Goal: Task Accomplishment & Management: Use online tool/utility

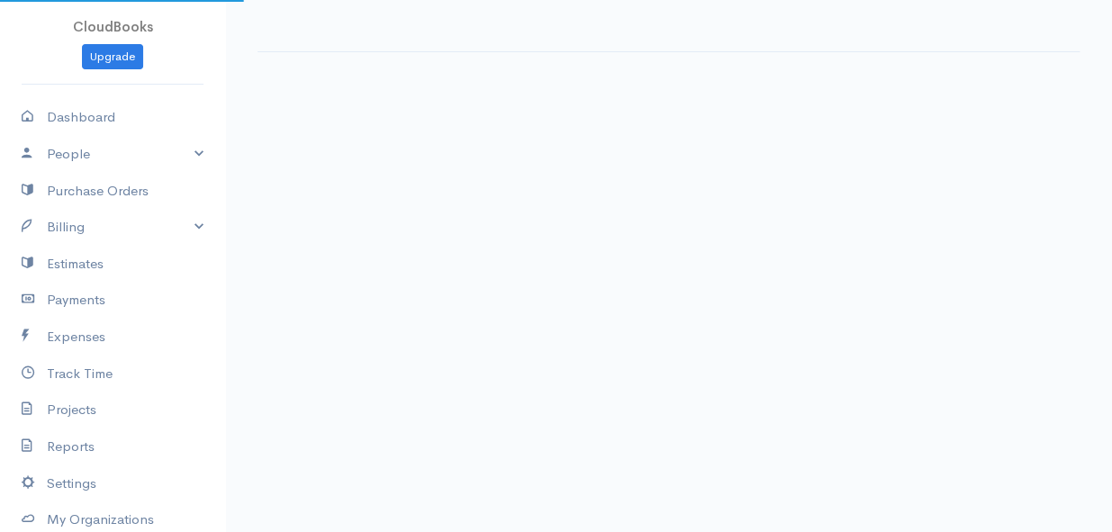
select select "thistoyear"
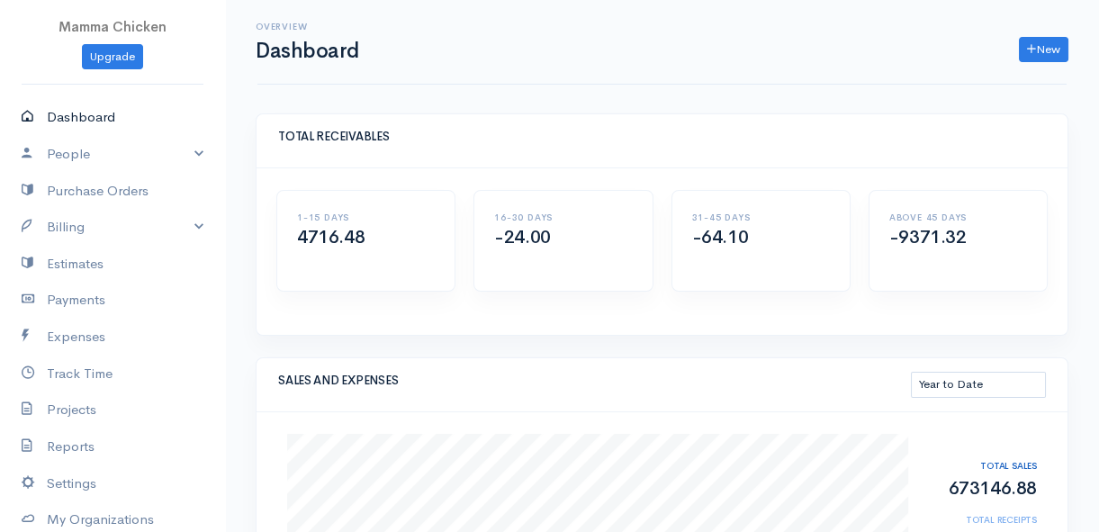
click at [84, 114] on link "Dashboard" at bounding box center [112, 117] width 225 height 37
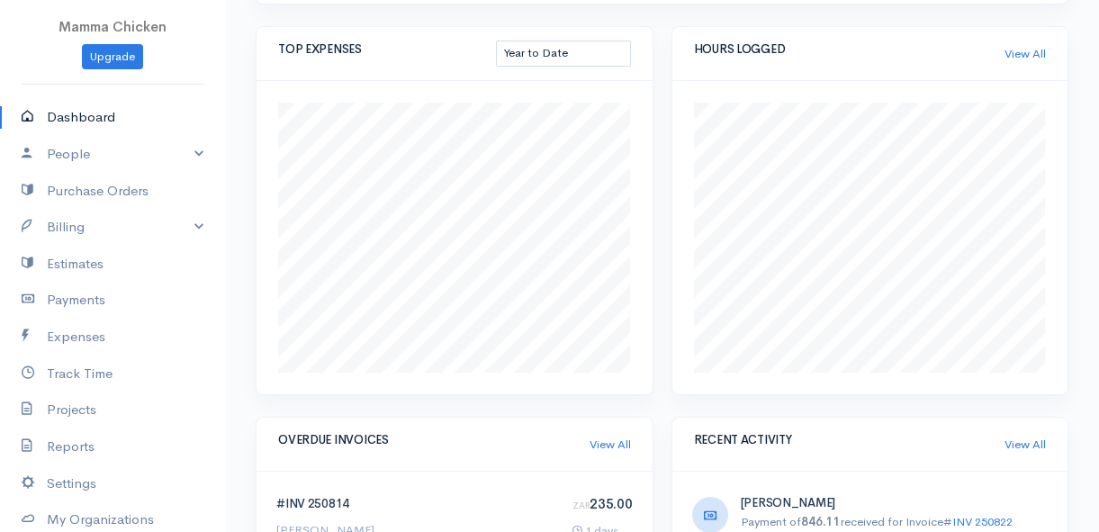
scroll to position [149, 0]
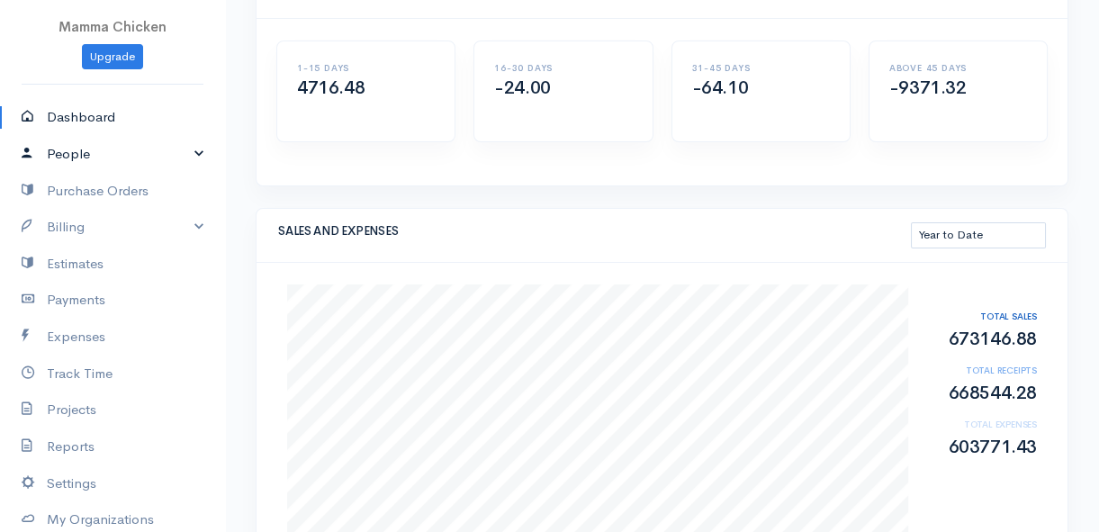
click at [74, 151] on link "People" at bounding box center [112, 154] width 225 height 37
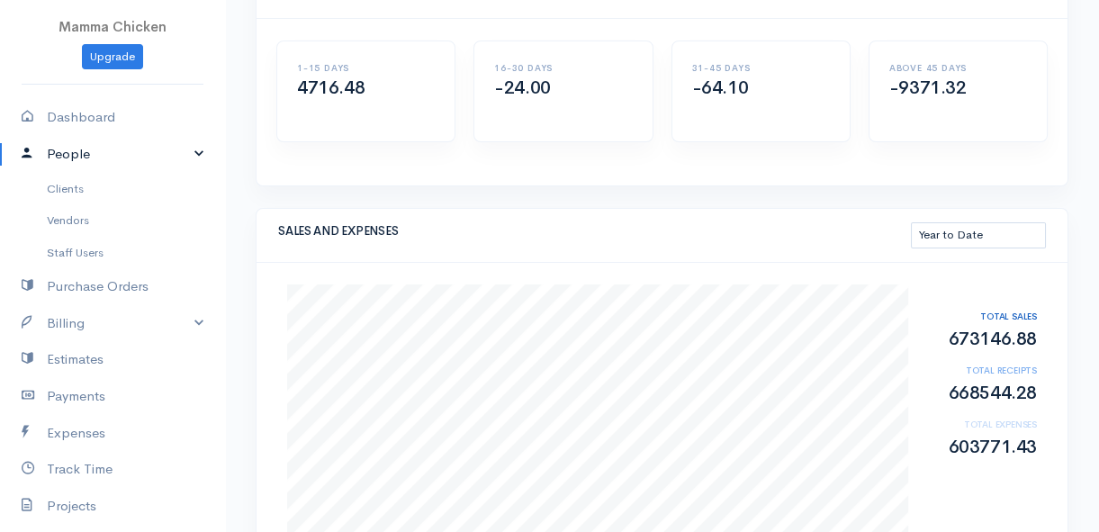
click at [82, 149] on link "People" at bounding box center [112, 154] width 225 height 37
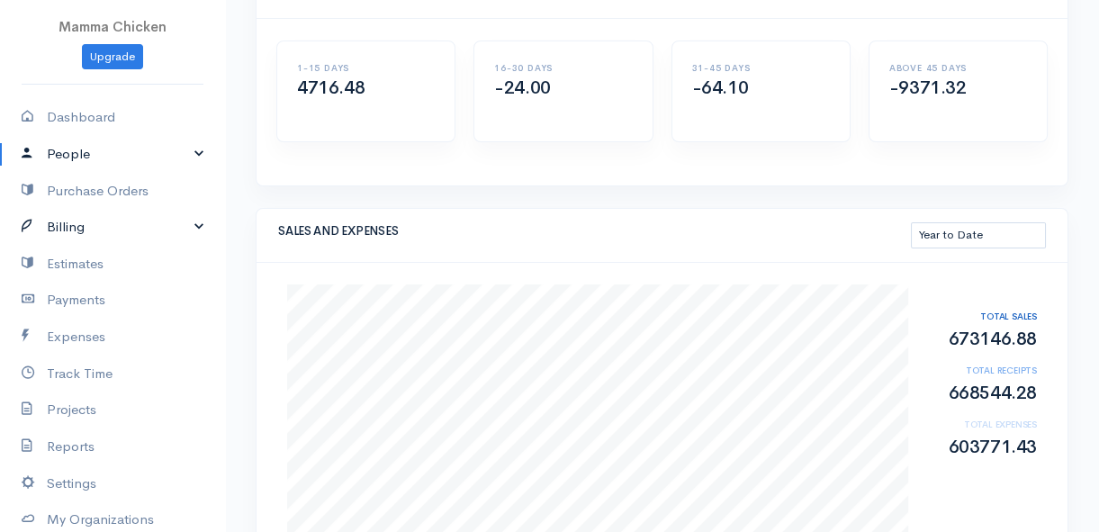
click at [86, 226] on link "Billing" at bounding box center [112, 227] width 225 height 37
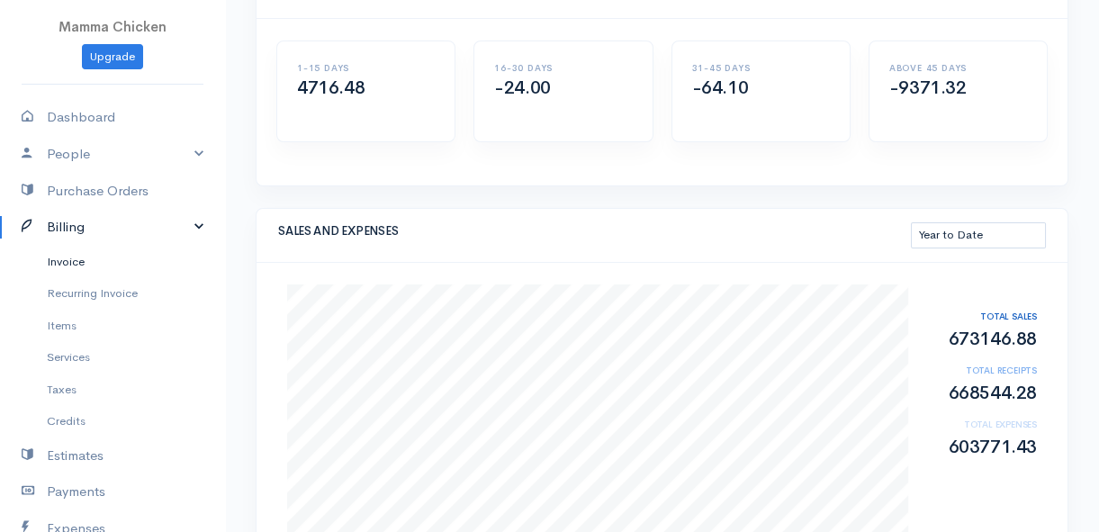
click at [83, 252] on link "Invoice" at bounding box center [112, 262] width 225 height 32
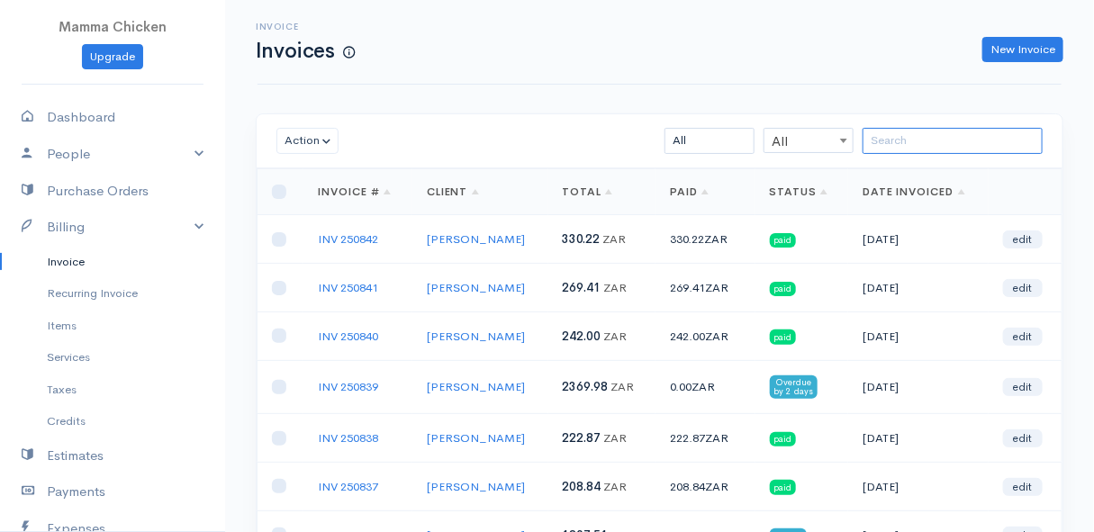
click at [958, 131] on input "search" at bounding box center [953, 141] width 180 height 26
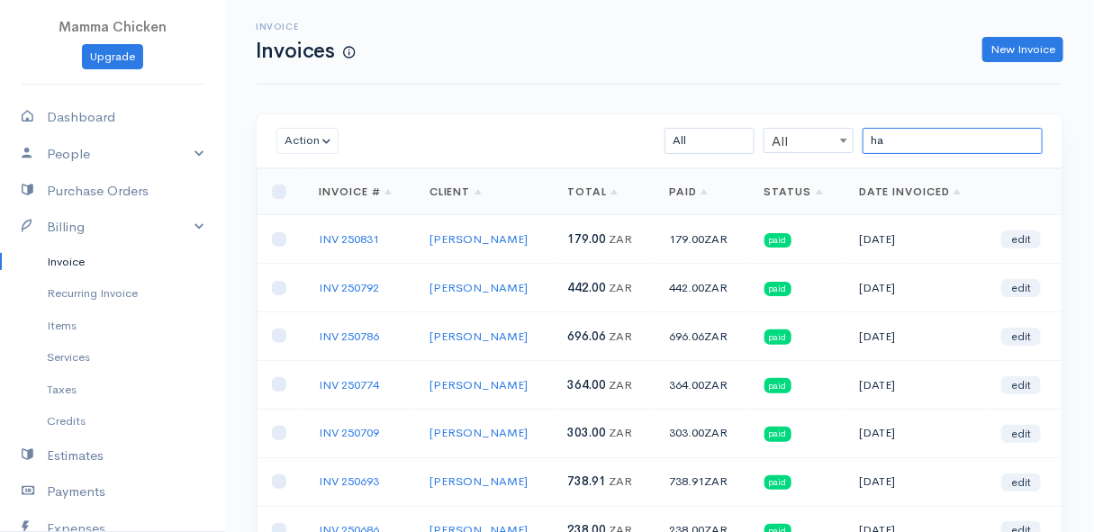
type input "h"
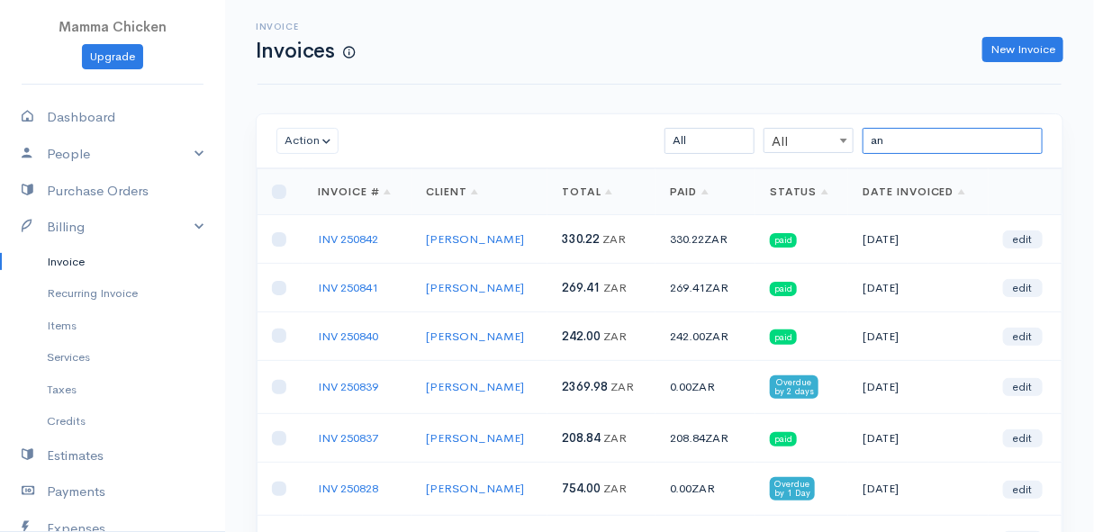
type input "a"
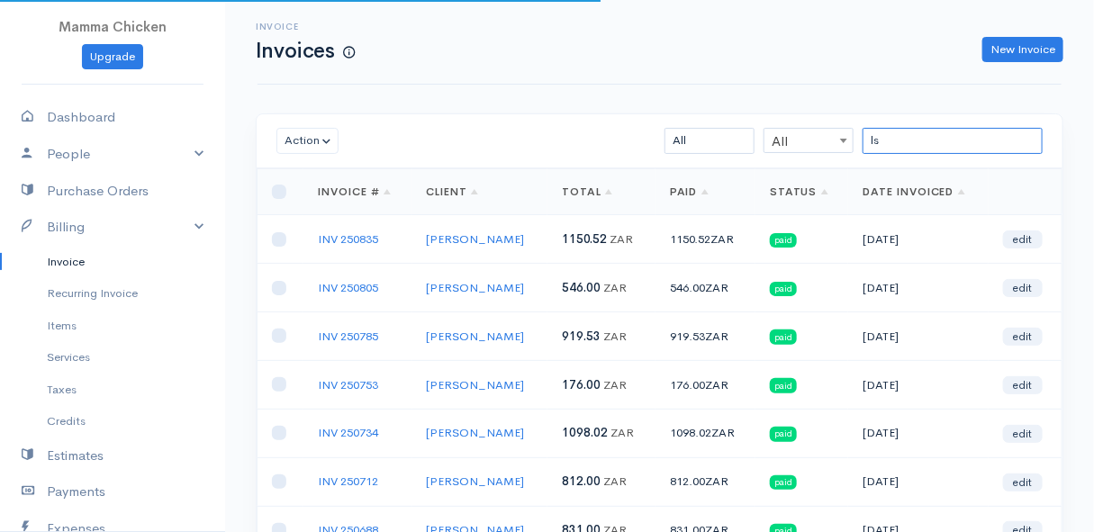
type input "l"
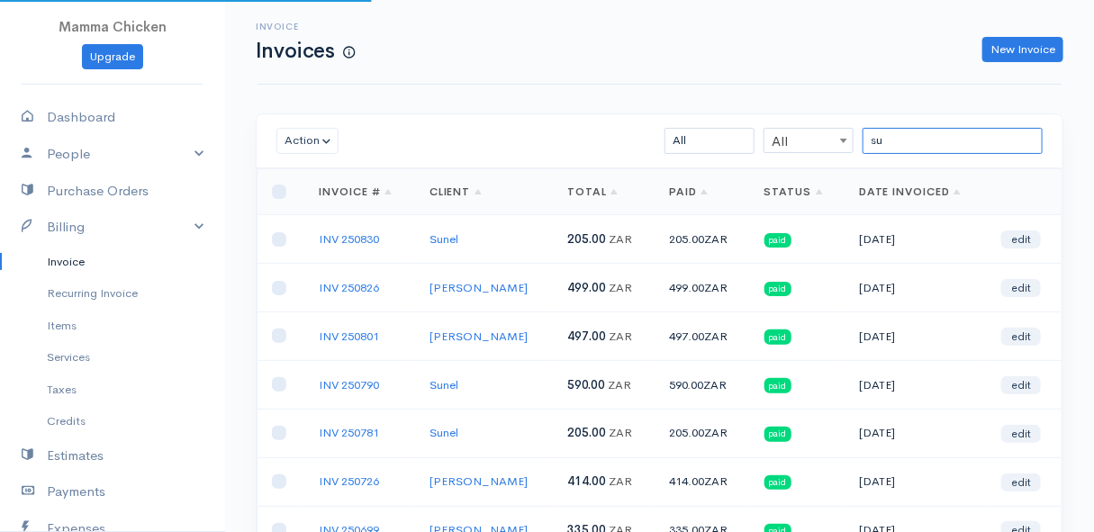
type input "s"
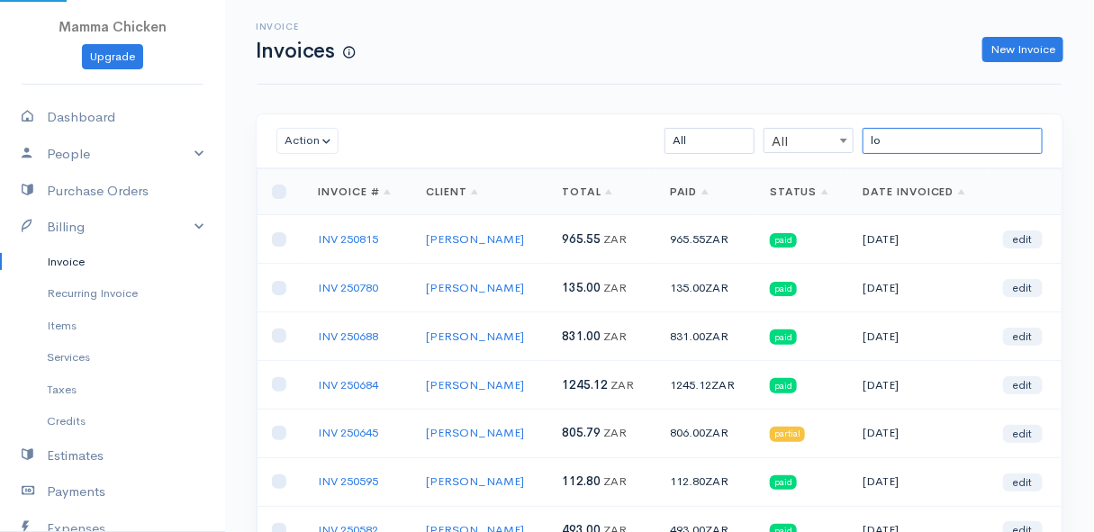
type input "l"
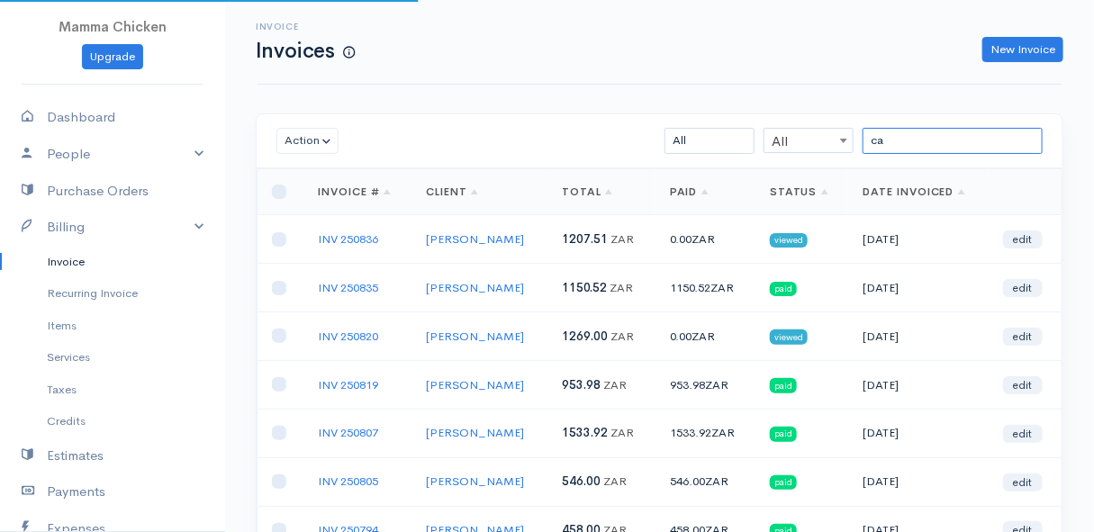
type input "c"
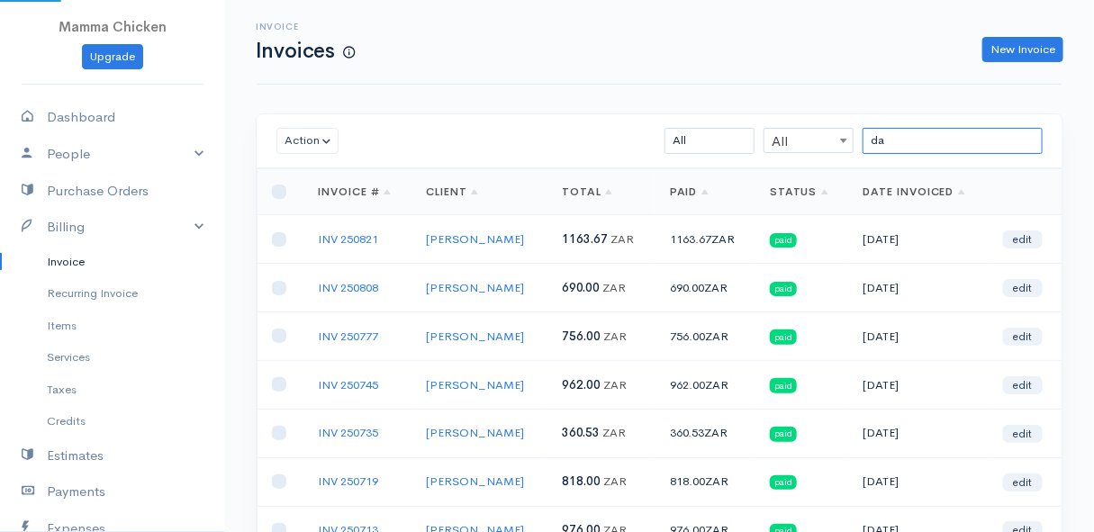
type input "d"
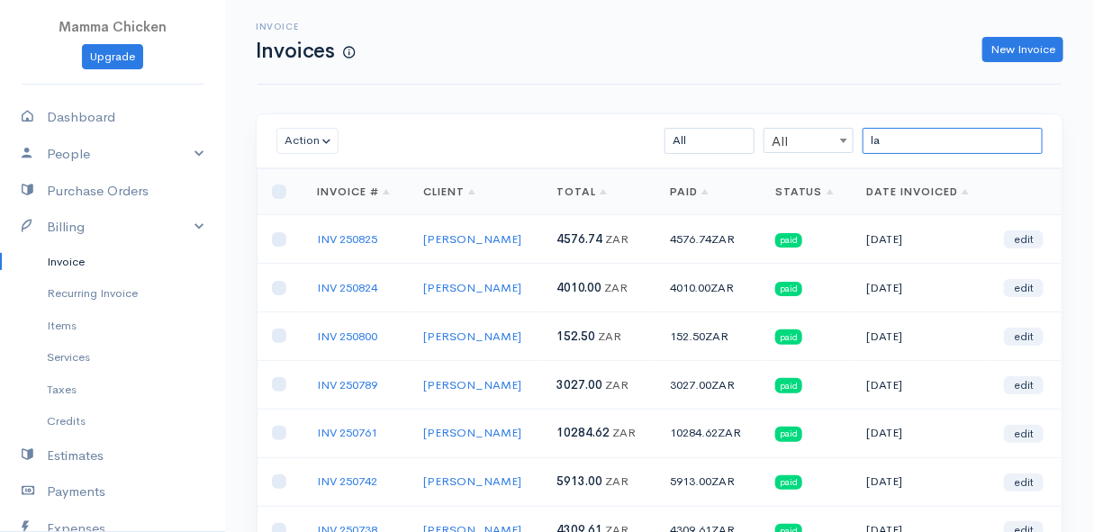
type input "l"
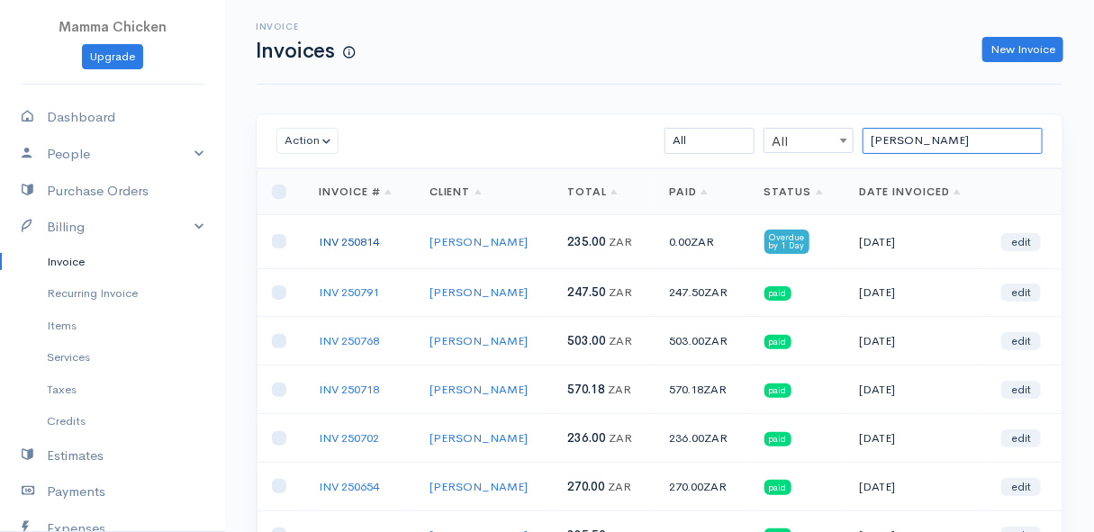
type input "[PERSON_NAME]"
click at [353, 238] on link "INV 250814" at bounding box center [349, 241] width 60 height 15
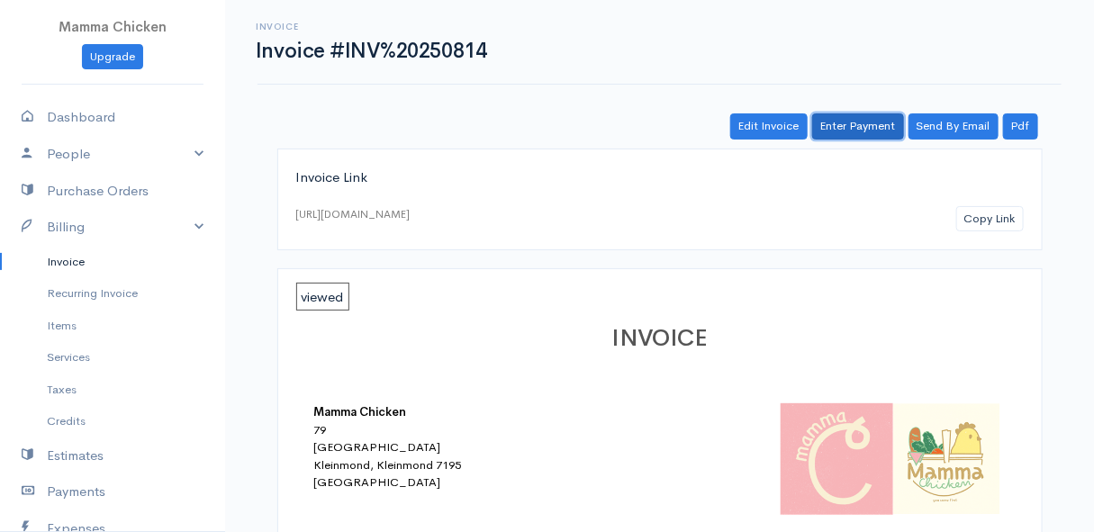
click at [858, 130] on link "Enter Payment" at bounding box center [858, 126] width 92 height 26
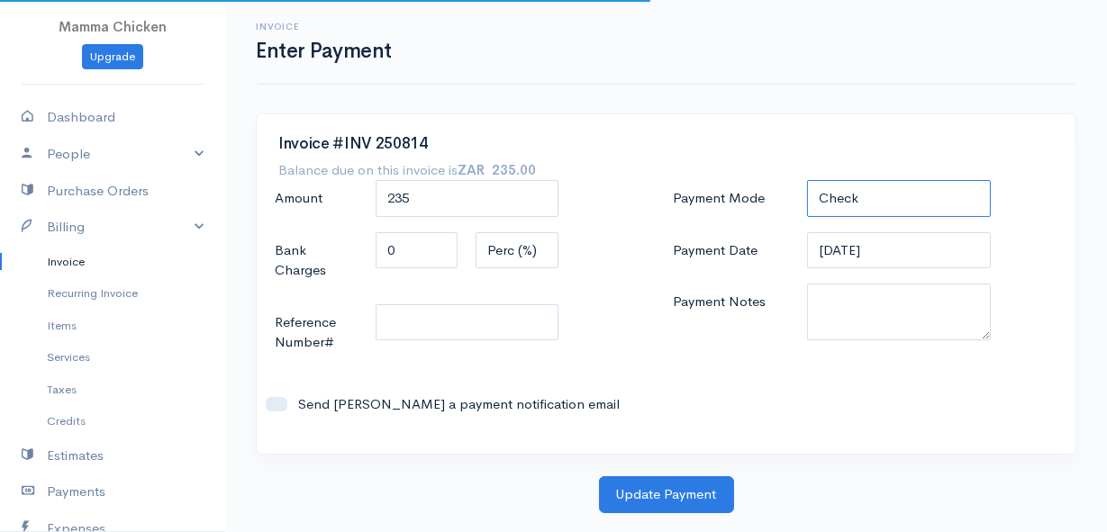
click at [855, 200] on select "Check Bank Transfer Credit Cash Debit ACH VISA MASTERCARD AMEX DISCOVER DINERS …" at bounding box center [898, 198] width 183 height 37
select select "Bank Transfer"
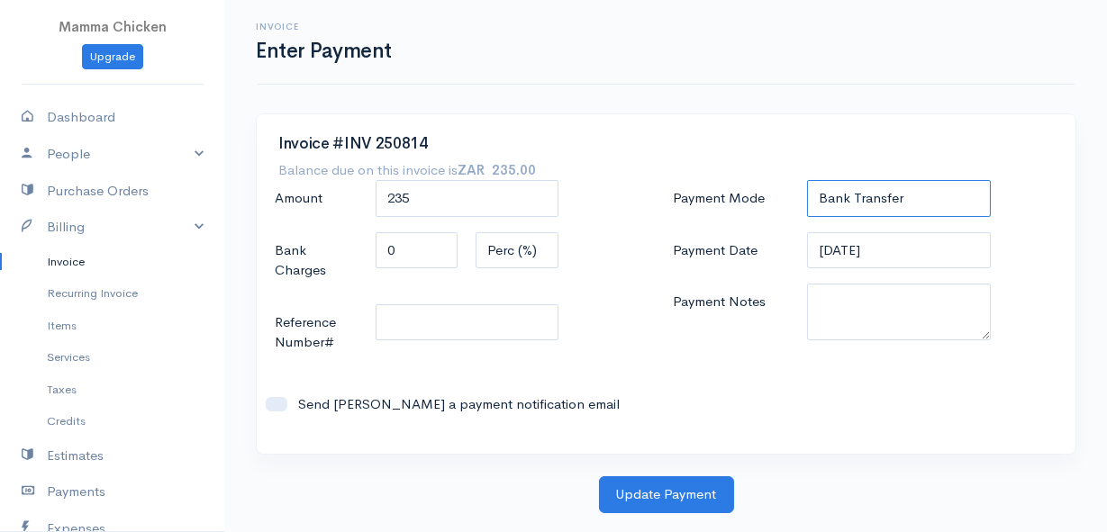
click at [807, 180] on select "Check Bank Transfer Credit Cash Debit ACH VISA MASTERCARD AMEX DISCOVER DINERS …" at bounding box center [898, 198] width 183 height 37
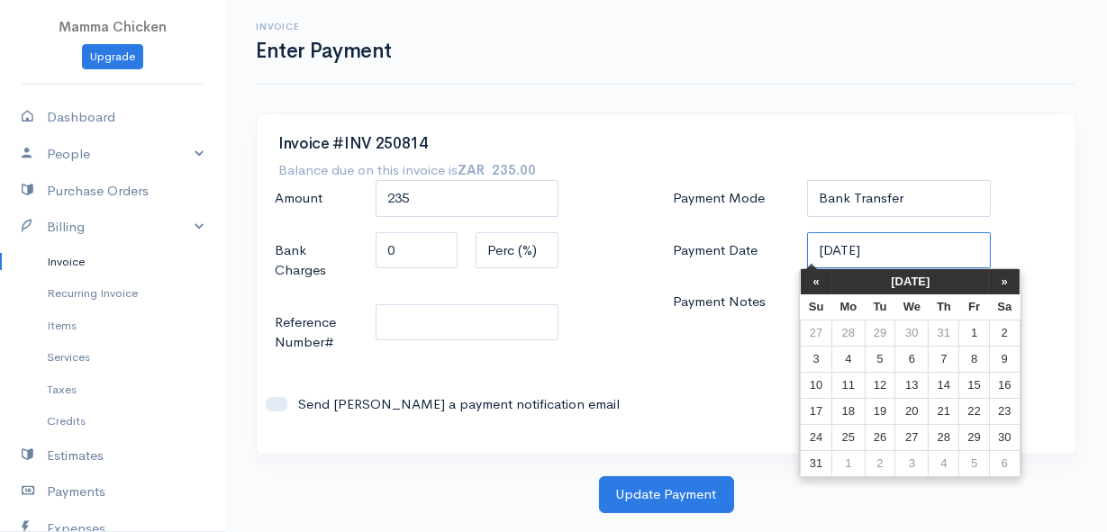
click at [938, 250] on input "[DATE]" at bounding box center [898, 250] width 183 height 37
click at [977, 406] on td "22" at bounding box center [974, 411] width 30 height 26
type input "[DATE]"
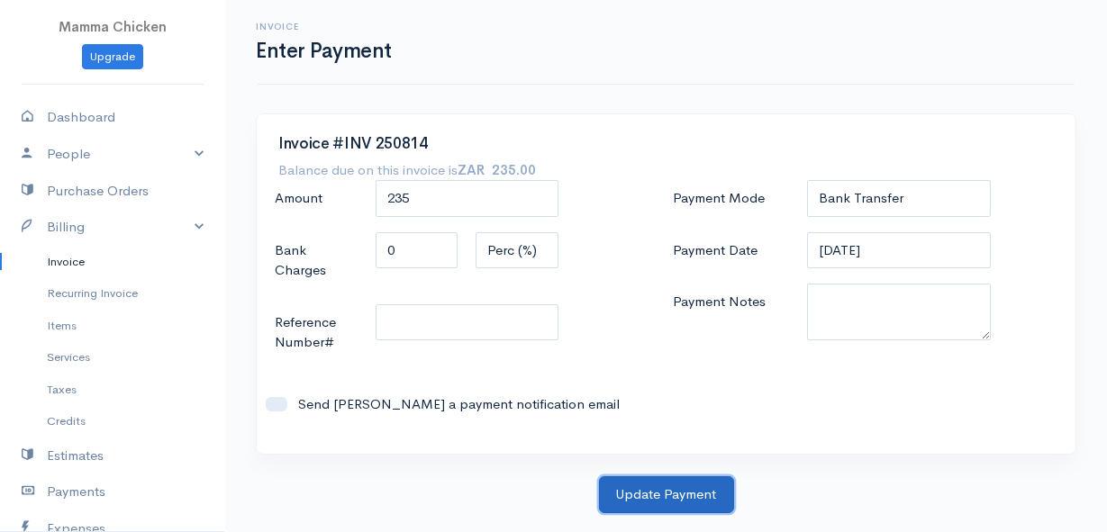
click at [653, 493] on button "Update Payment" at bounding box center [666, 494] width 135 height 37
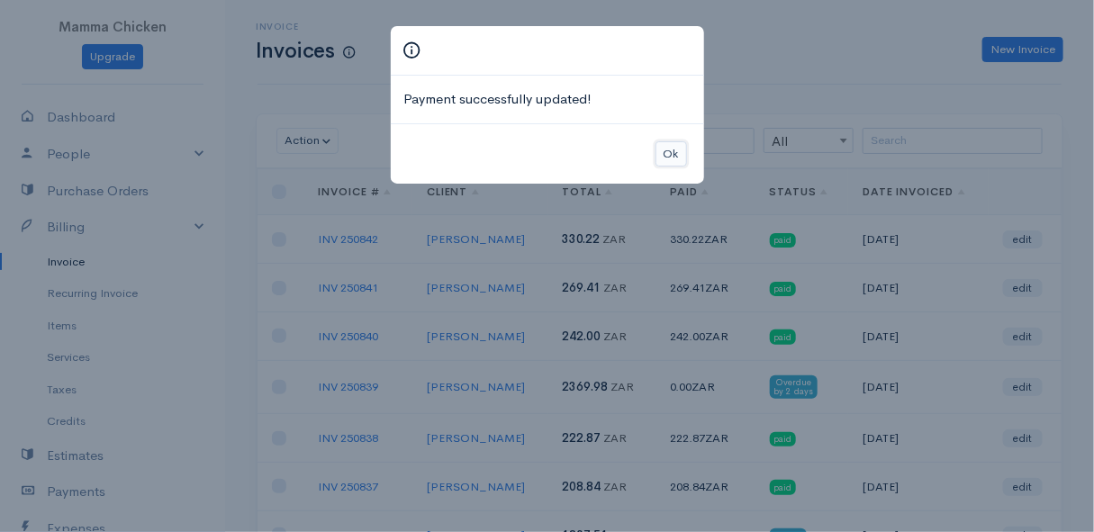
click at [676, 153] on button "Ok" at bounding box center [671, 154] width 32 height 26
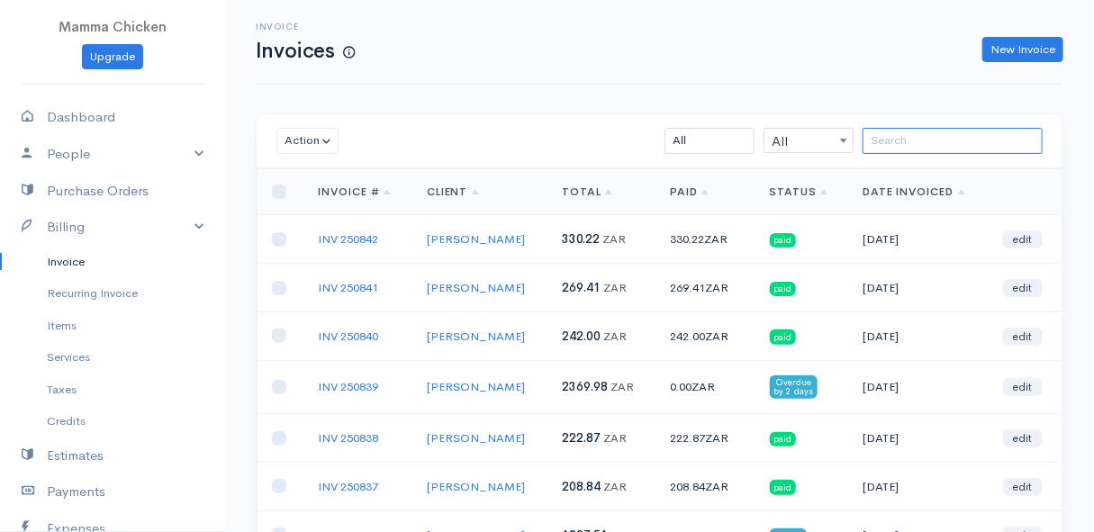
click at [896, 138] on input "search" at bounding box center [953, 141] width 180 height 26
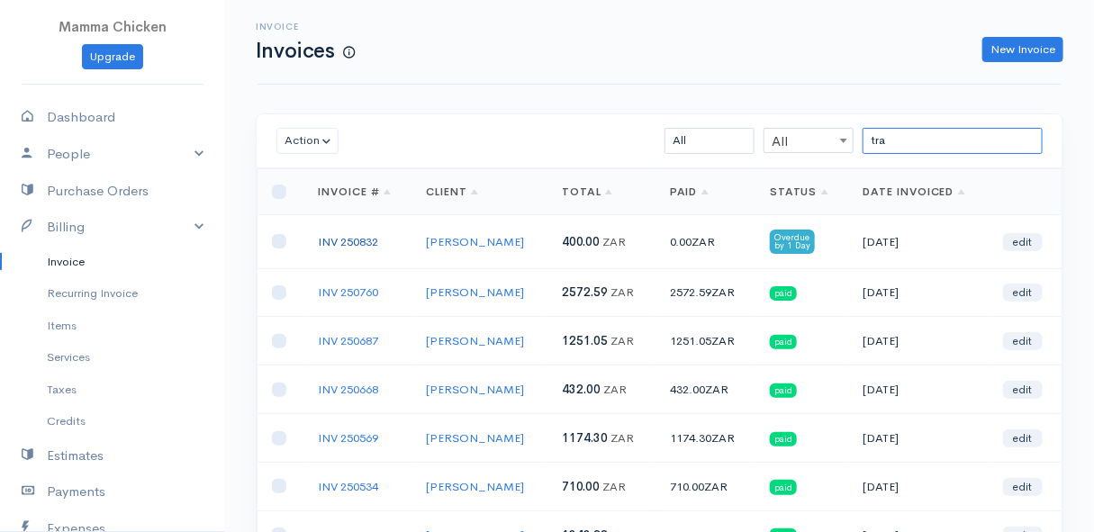
type input "tra"
click at [360, 240] on link "INV 250832" at bounding box center [348, 241] width 60 height 15
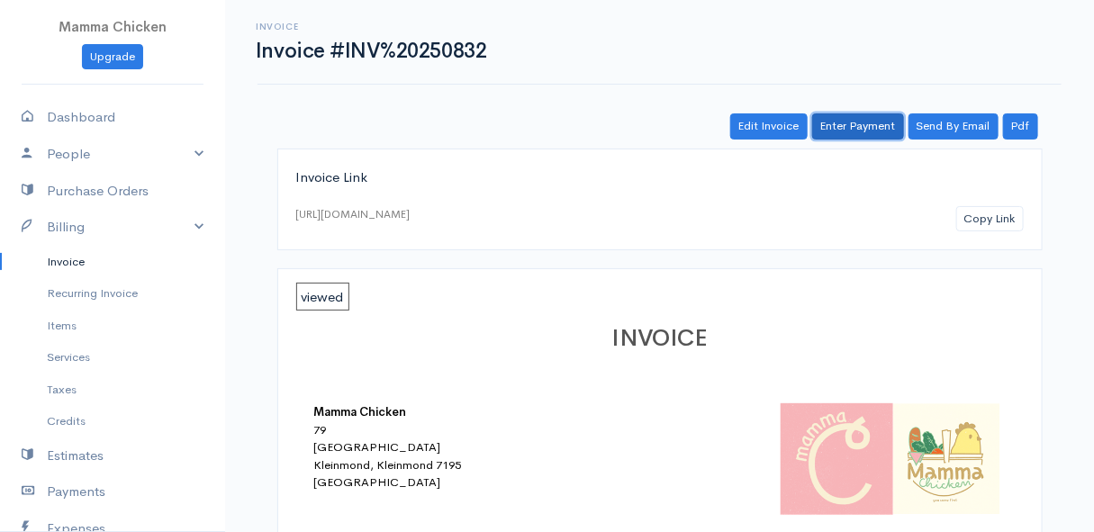
click at [870, 129] on link "Enter Payment" at bounding box center [858, 126] width 92 height 26
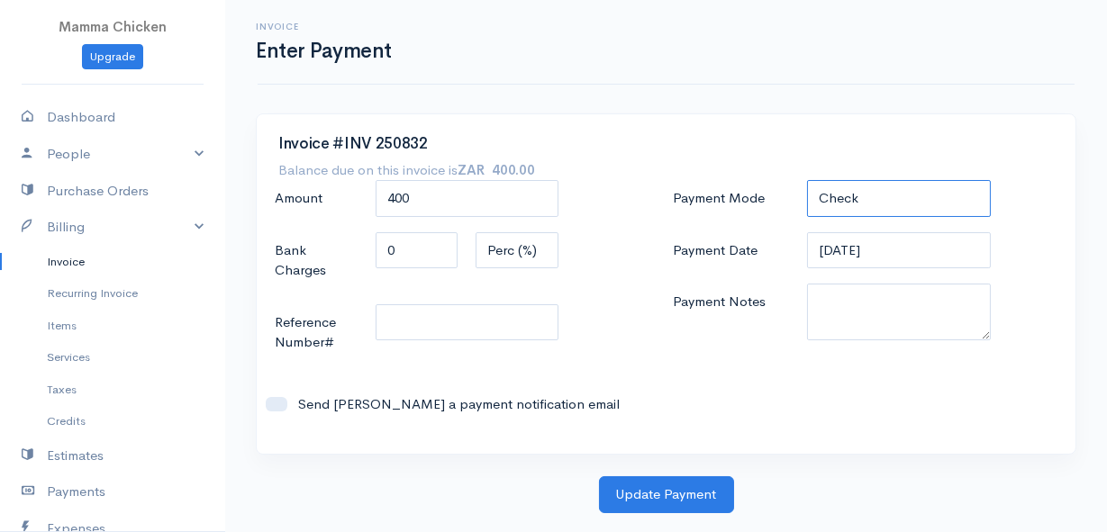
click at [857, 194] on select "Check Bank Transfer Credit Cash Debit ACH VISA MASTERCARD AMEX DISCOVER DINERS …" at bounding box center [898, 198] width 183 height 37
select select "Bank Transfer"
click at [807, 180] on select "Check Bank Transfer Credit Cash Debit ACH VISA MASTERCARD AMEX DISCOVER DINERS …" at bounding box center [898, 198] width 183 height 37
click at [902, 248] on input "[DATE]" at bounding box center [898, 250] width 183 height 37
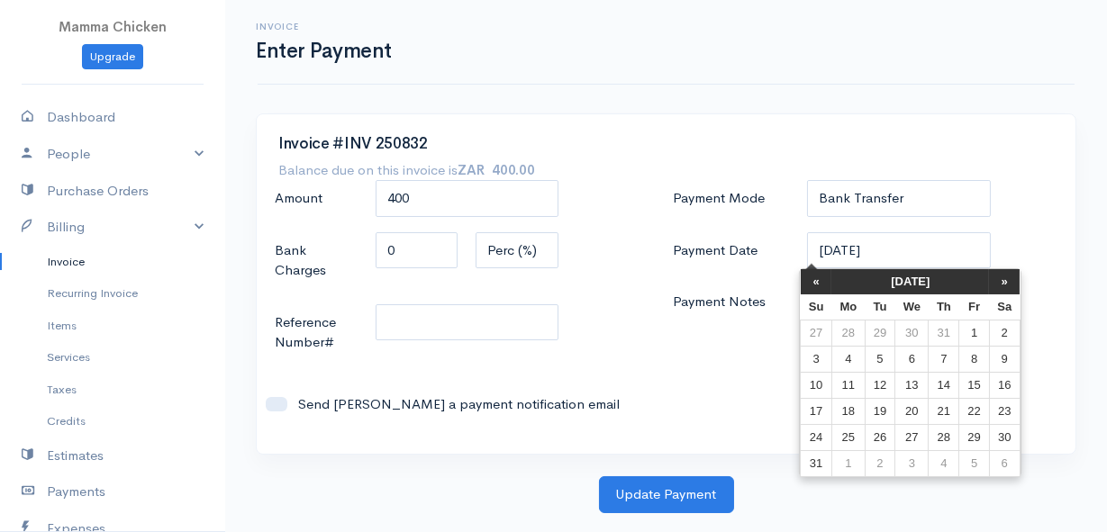
drag, startPoint x: 969, startPoint y: 404, endPoint x: 881, endPoint y: 422, distance: 89.2
click at [969, 405] on td "22" at bounding box center [974, 411] width 30 height 26
type input "[DATE]"
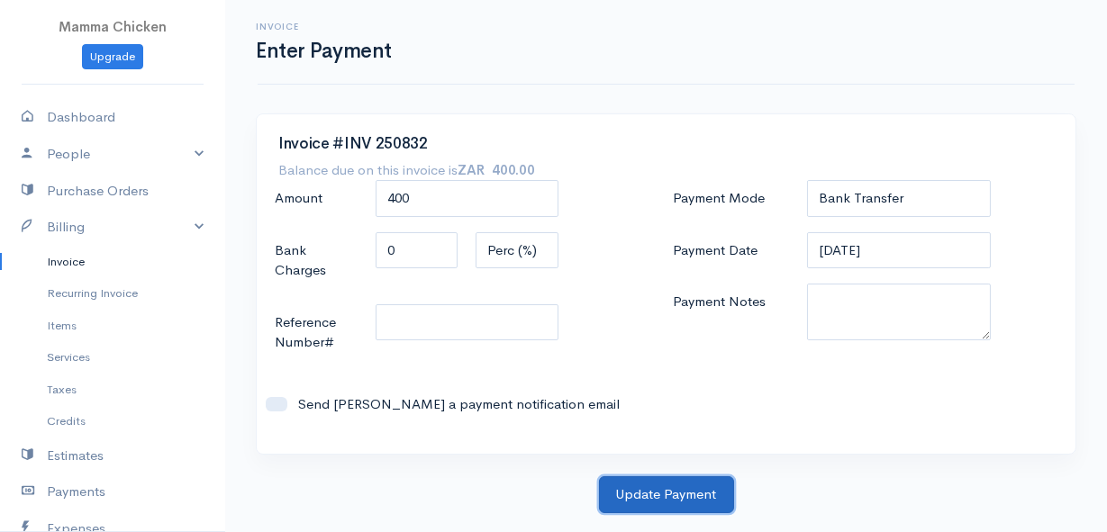
click at [639, 498] on button "Update Payment" at bounding box center [666, 494] width 135 height 37
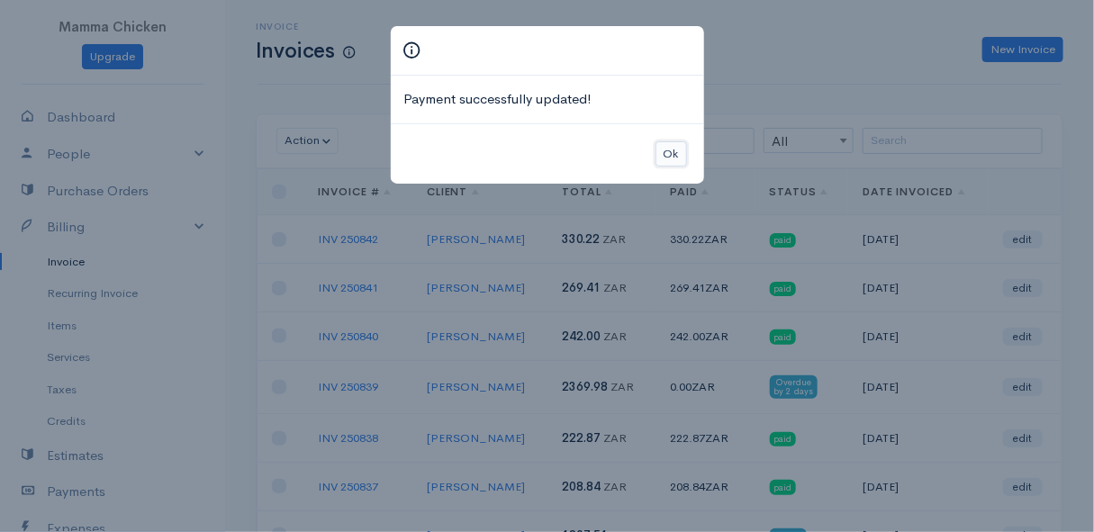
click at [672, 154] on button "Ok" at bounding box center [671, 154] width 32 height 26
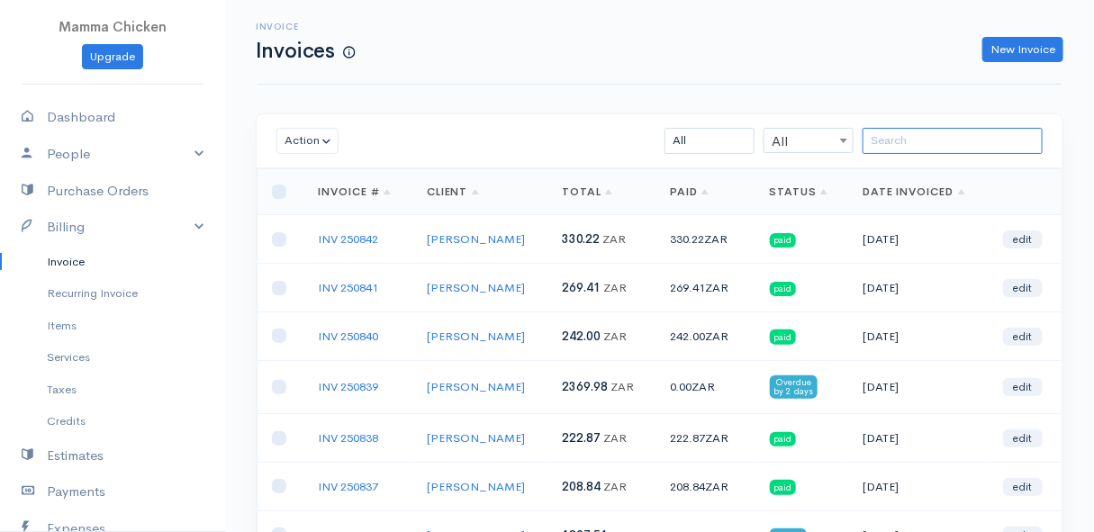
click at [942, 138] on input "search" at bounding box center [953, 141] width 180 height 26
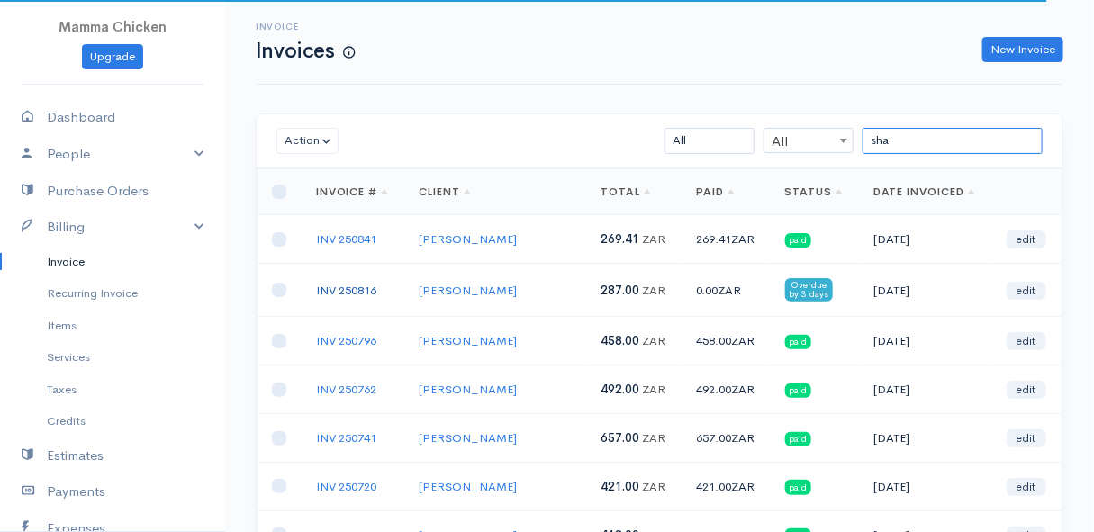
type input "sha"
click at [342, 283] on link "INV 250816" at bounding box center [346, 290] width 60 height 15
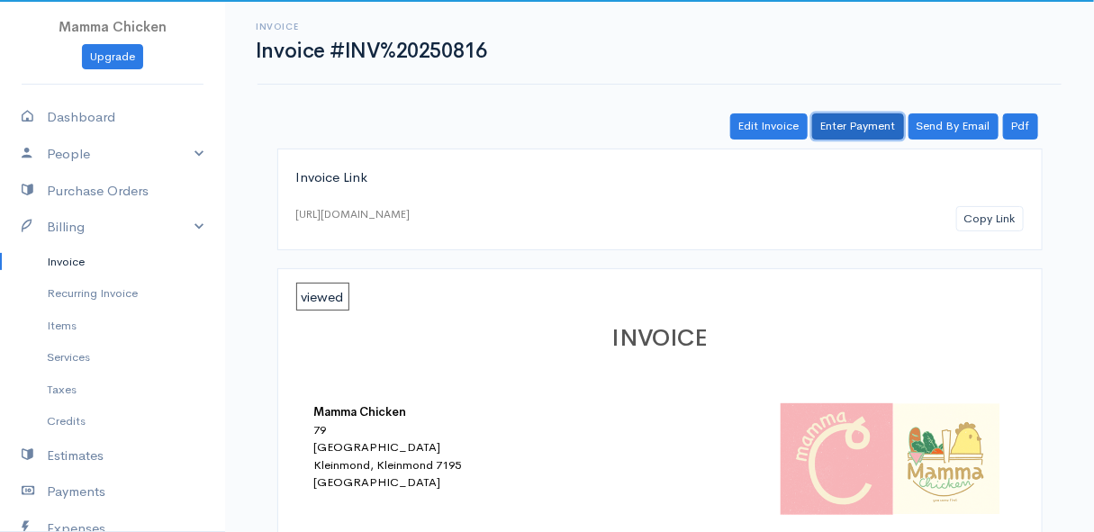
click at [845, 129] on link "Enter Payment" at bounding box center [858, 126] width 92 height 26
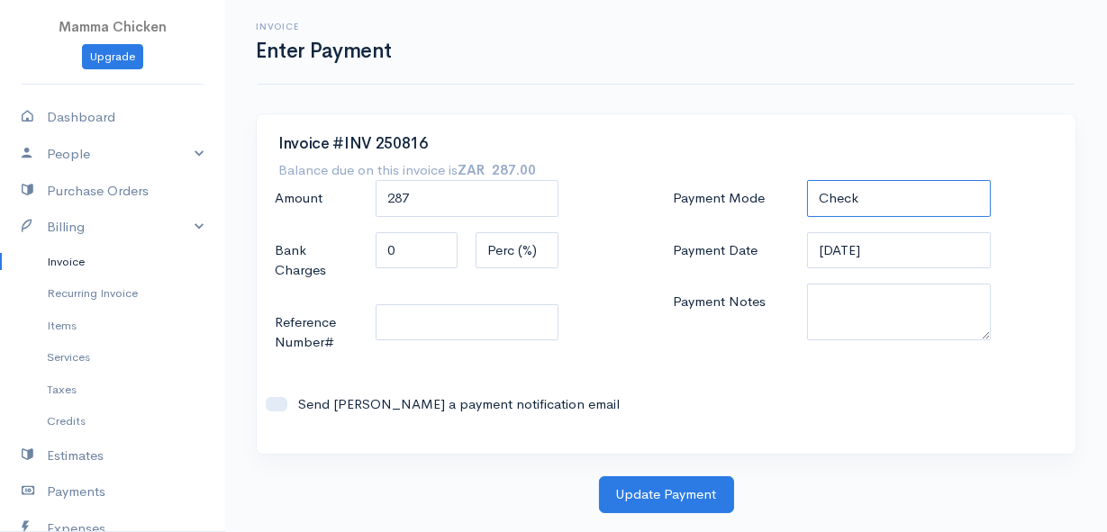
click at [925, 197] on select "Check Bank Transfer Credit Cash Debit ACH VISA MASTERCARD AMEX DISCOVER DINERS …" at bounding box center [898, 198] width 183 height 37
select select "Bank Transfer"
click at [807, 180] on select "Check Bank Transfer Credit Cash Debit ACH VISA MASTERCARD AMEX DISCOVER DINERS …" at bounding box center [898, 198] width 183 height 37
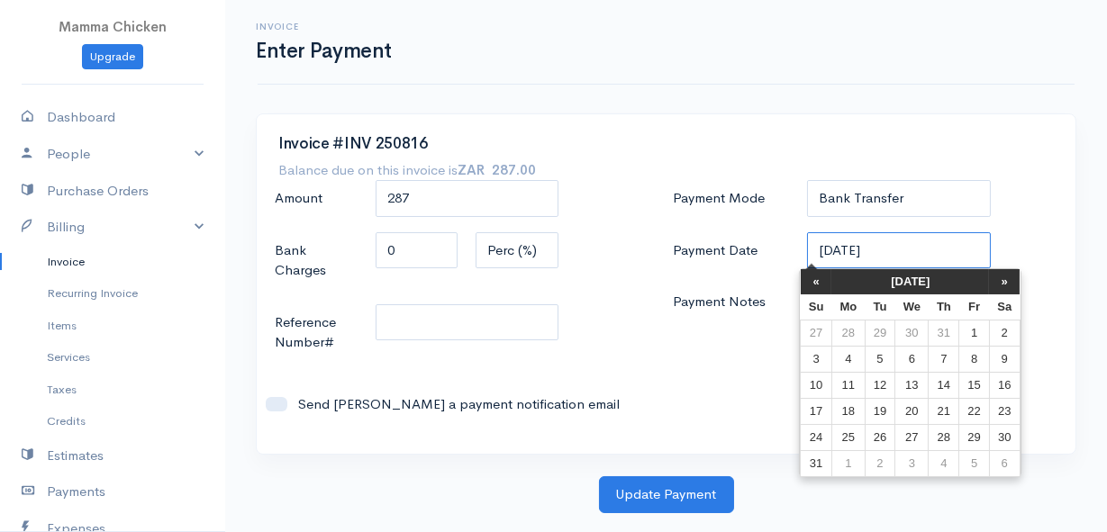
click at [909, 253] on input "[DATE]" at bounding box center [898, 250] width 183 height 37
click at [970, 416] on td "22" at bounding box center [974, 411] width 30 height 26
type input "[DATE]"
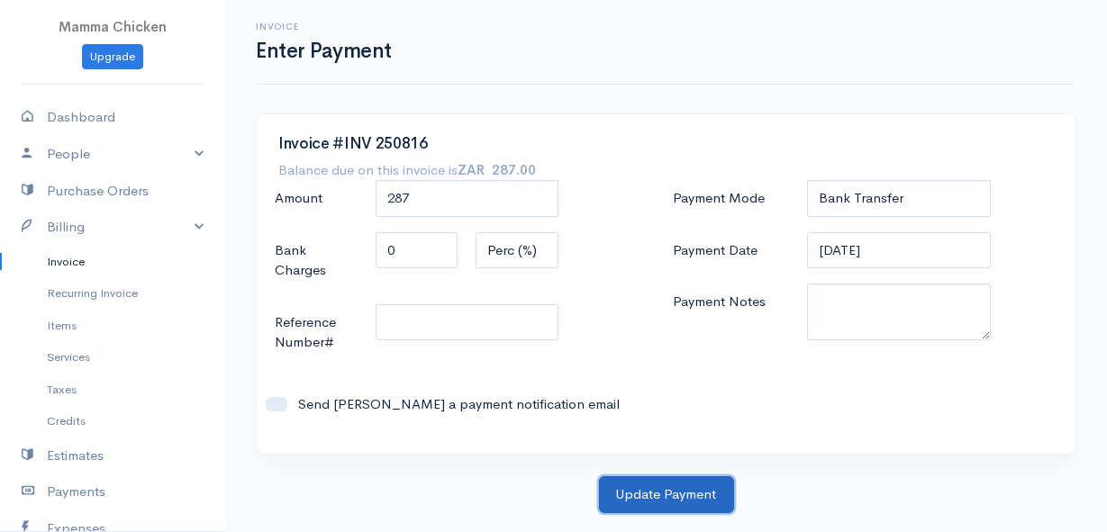
click at [661, 494] on button "Update Payment" at bounding box center [666, 494] width 135 height 37
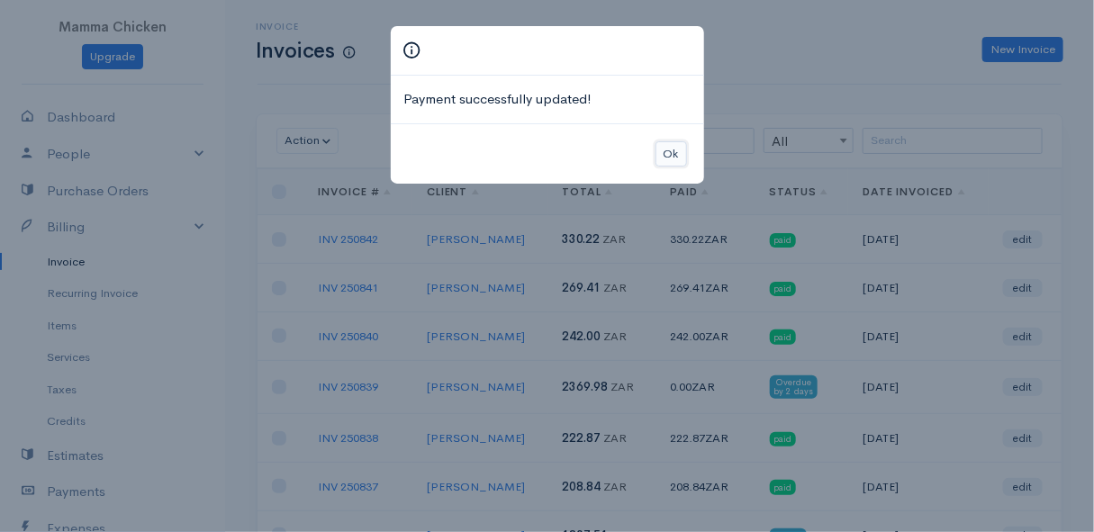
click at [675, 156] on button "Ok" at bounding box center [671, 154] width 32 height 26
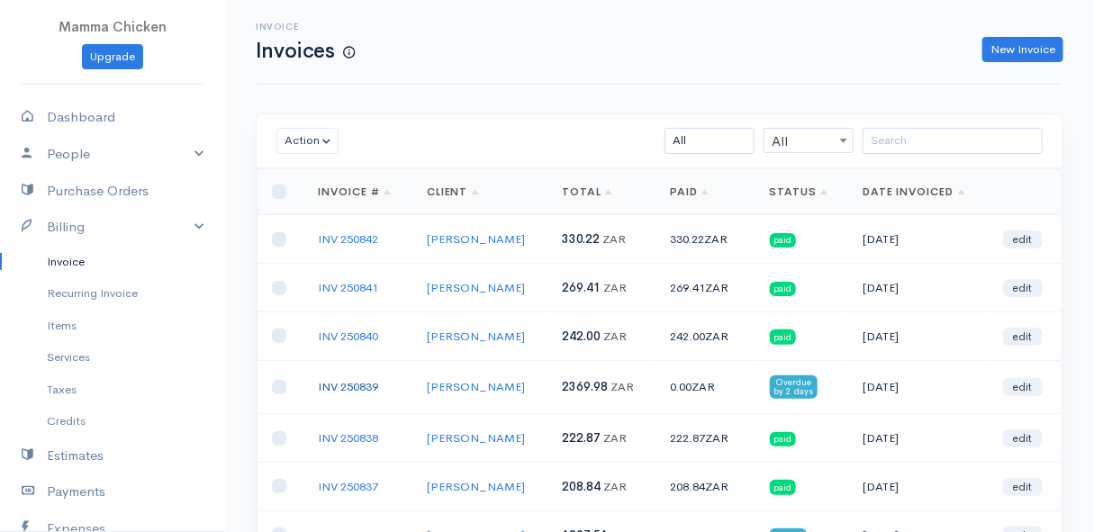
click at [359, 384] on link "INV 250839" at bounding box center [348, 386] width 60 height 15
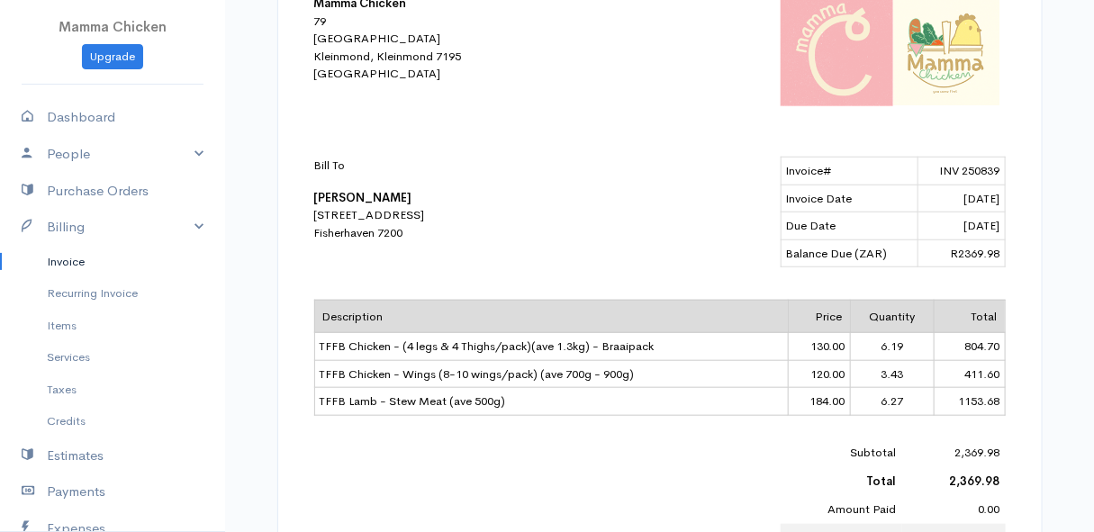
scroll to position [163, 0]
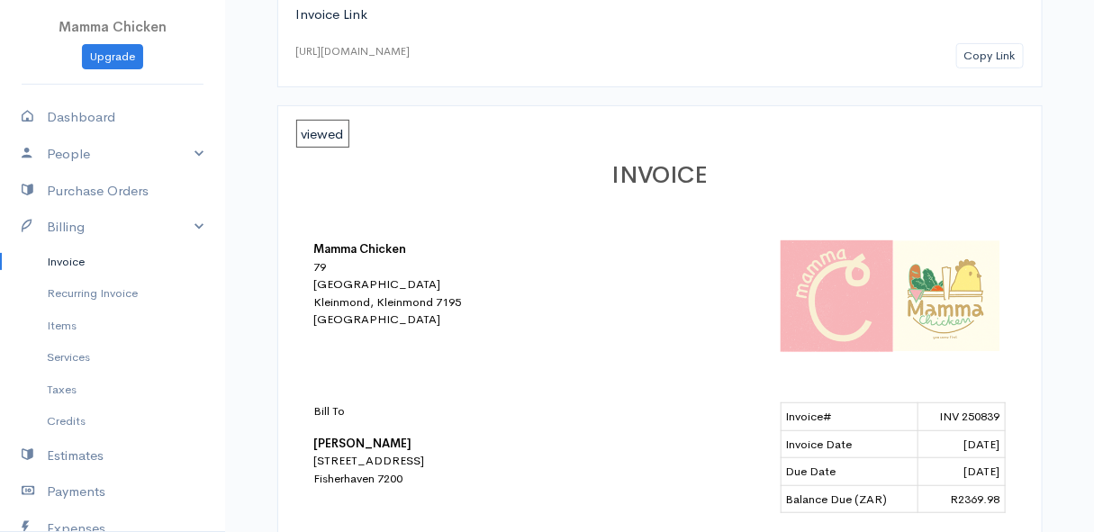
click at [70, 258] on link "Invoice" at bounding box center [112, 262] width 225 height 32
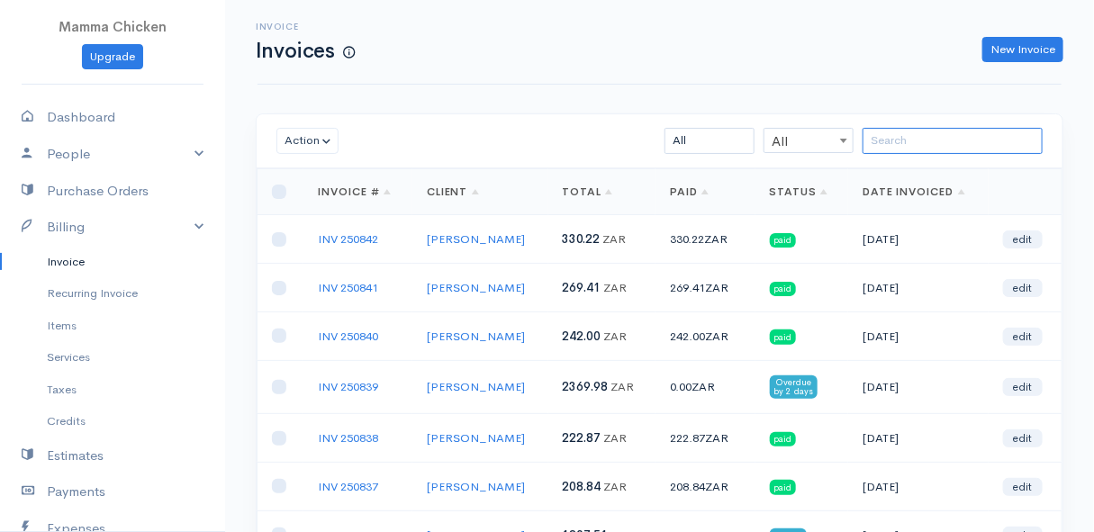
click at [902, 144] on input "search" at bounding box center [953, 141] width 180 height 26
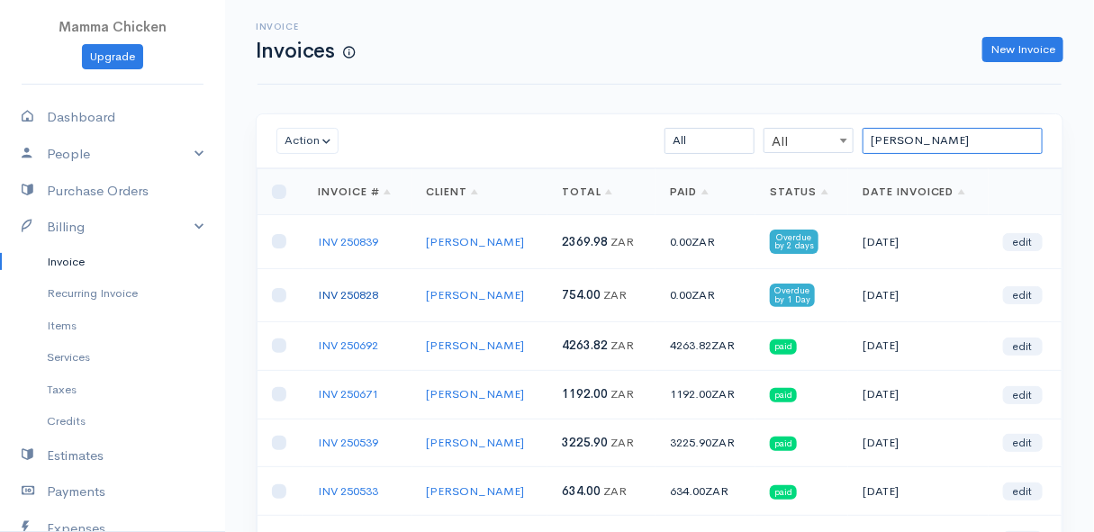
type input "[PERSON_NAME]"
click at [357, 288] on link "INV 250828" at bounding box center [348, 294] width 60 height 15
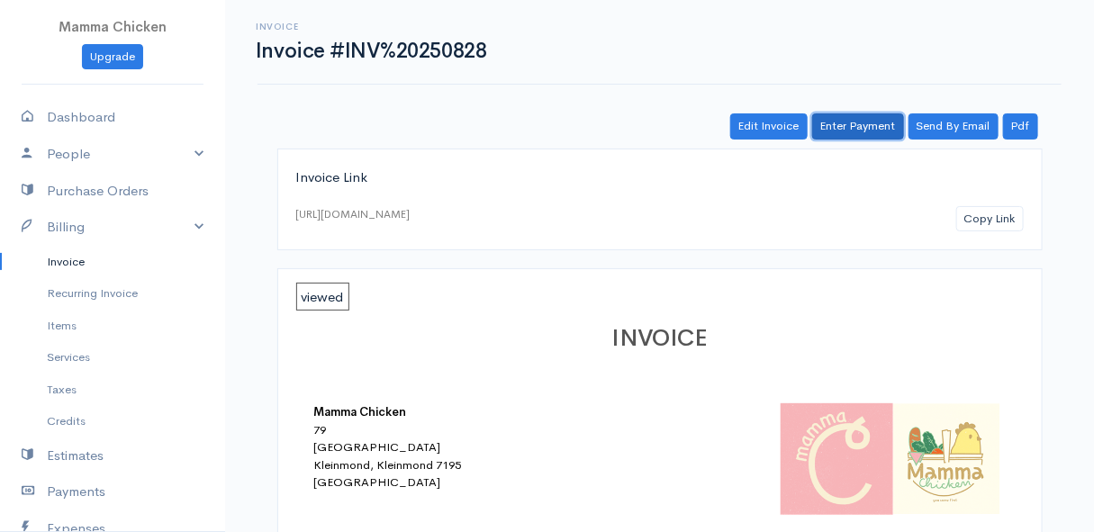
click at [877, 122] on link "Enter Payment" at bounding box center [858, 126] width 92 height 26
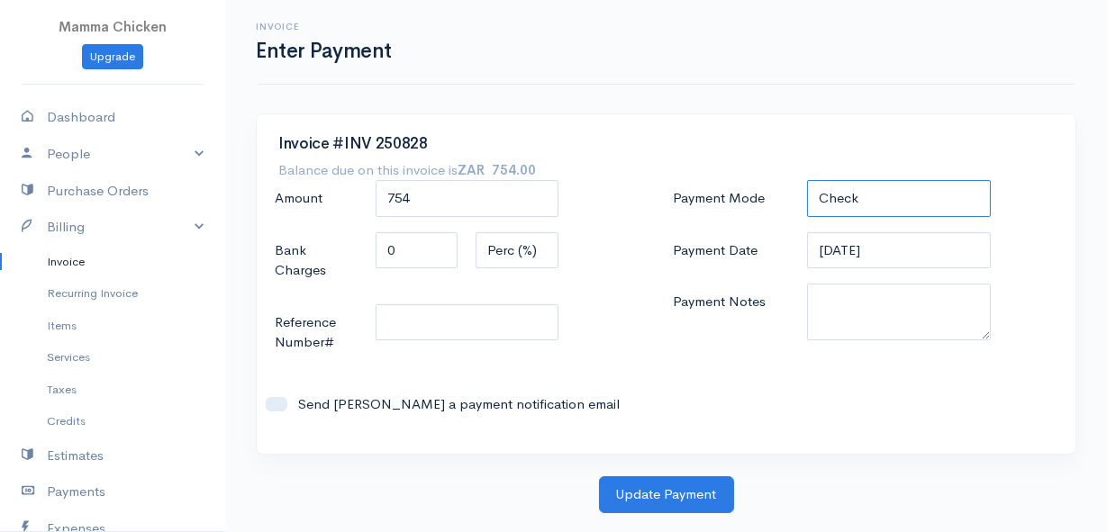
click at [886, 198] on select "Check Bank Transfer Credit Cash Debit ACH VISA MASTERCARD AMEX DISCOVER DINERS …" at bounding box center [898, 198] width 183 height 37
select select "Bank Transfer"
click at [807, 180] on select "Check Bank Transfer Credit Cash Debit ACH VISA MASTERCARD AMEX DISCOVER DINERS …" at bounding box center [898, 198] width 183 height 37
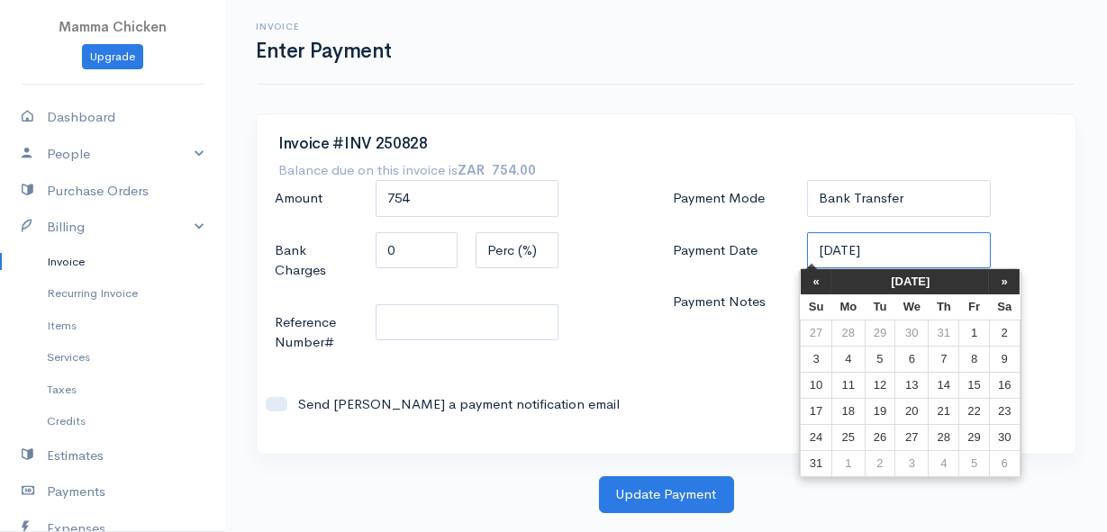
click at [902, 251] on input "[DATE]" at bounding box center [898, 250] width 183 height 37
click at [971, 407] on td "22" at bounding box center [974, 411] width 30 height 26
type input "[DATE]"
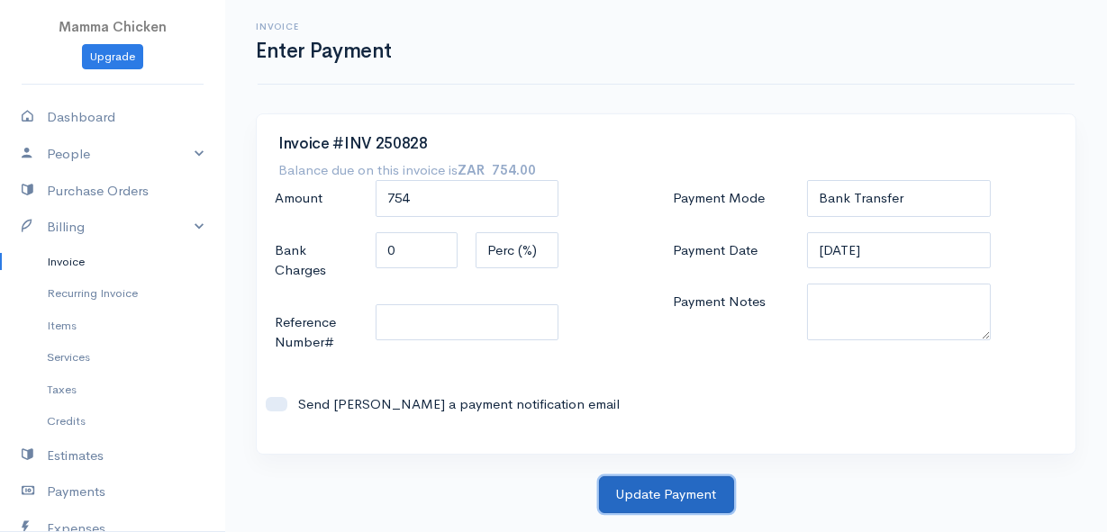
click at [657, 497] on button "Update Payment" at bounding box center [666, 494] width 135 height 37
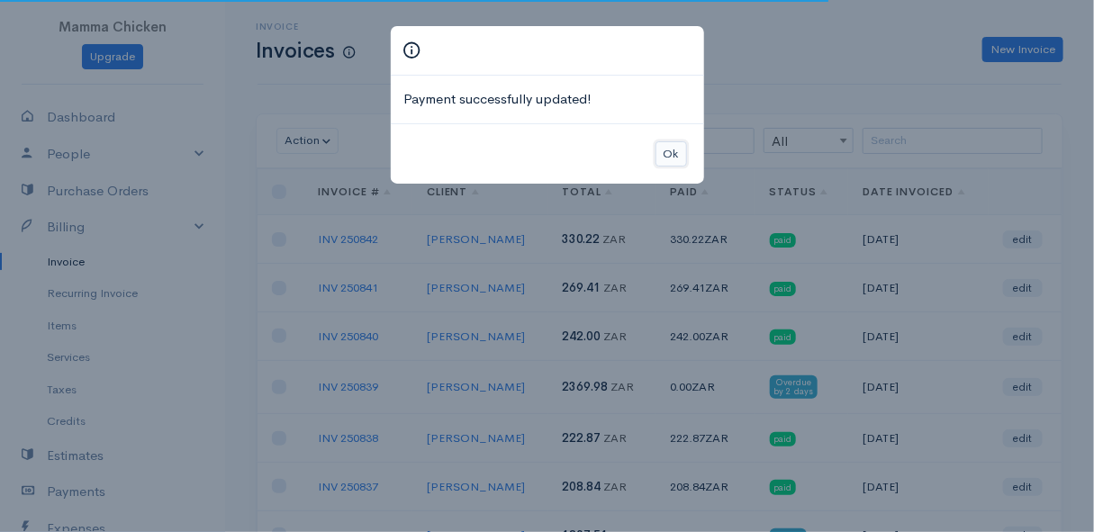
click at [673, 153] on button "Ok" at bounding box center [671, 154] width 32 height 26
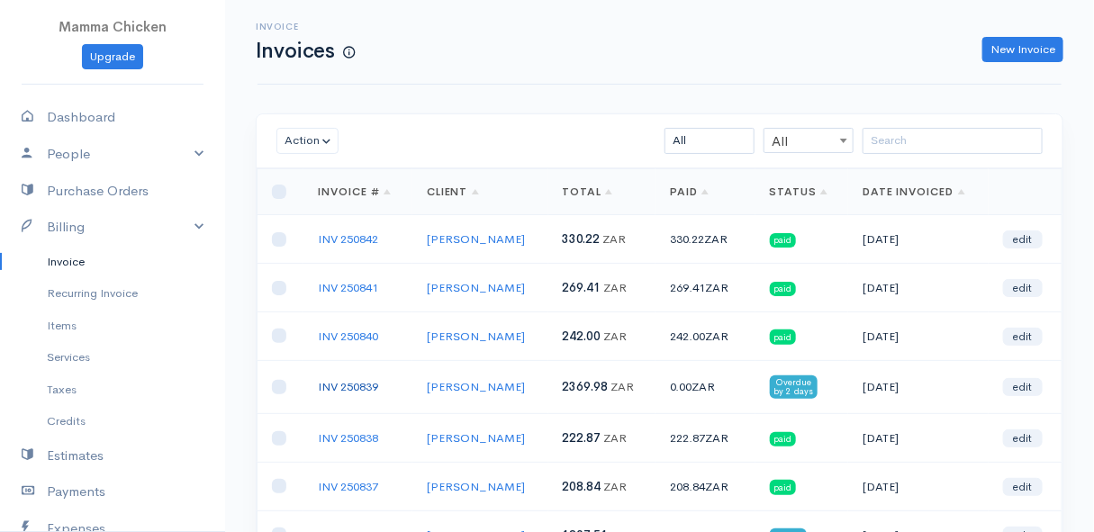
click at [358, 381] on link "INV 250839" at bounding box center [348, 386] width 60 height 15
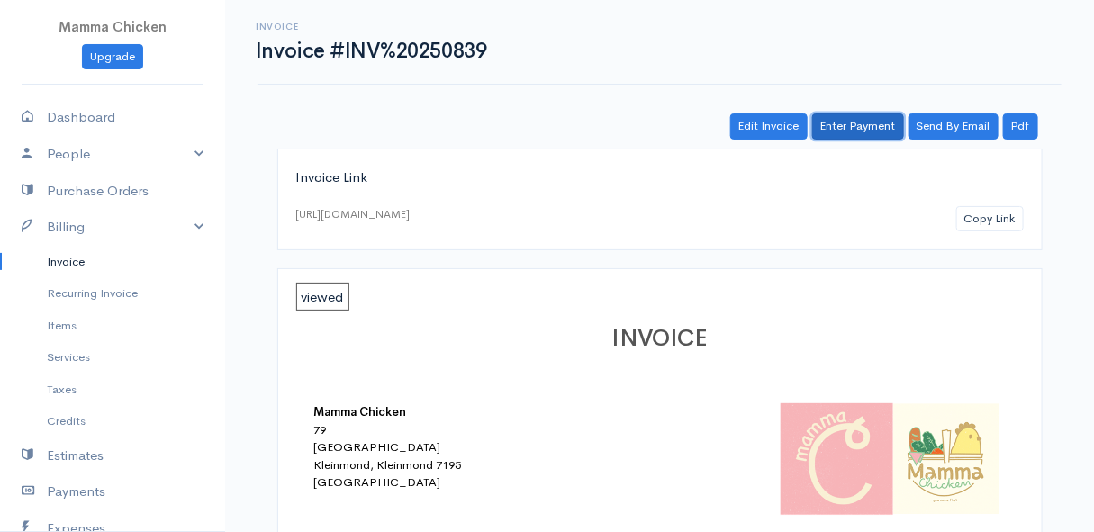
click at [872, 128] on link "Enter Payment" at bounding box center [858, 126] width 92 height 26
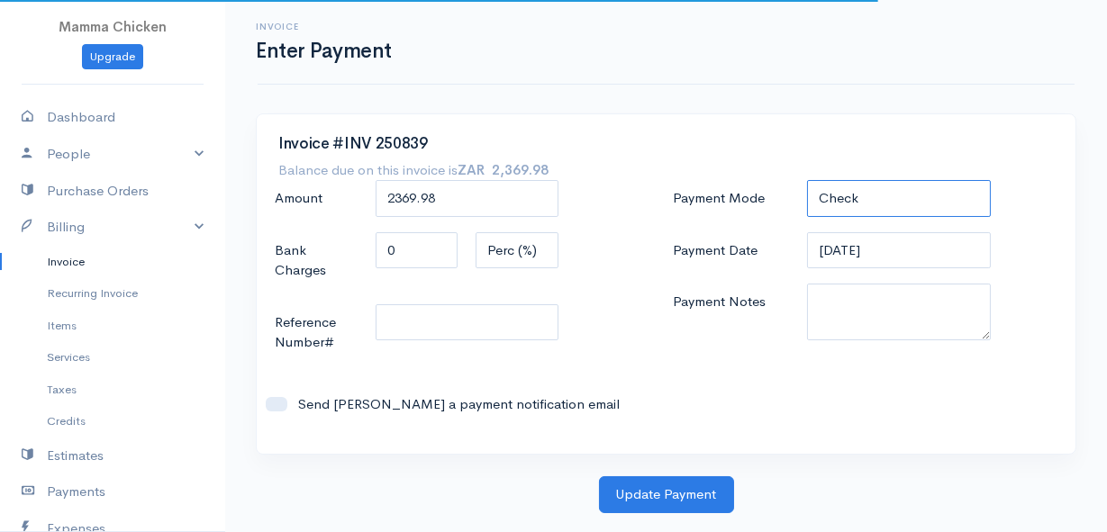
click at [908, 207] on select "Check Bank Transfer Credit Cash Debit ACH VISA MASTERCARD AMEX DISCOVER DINERS …" at bounding box center [898, 198] width 183 height 37
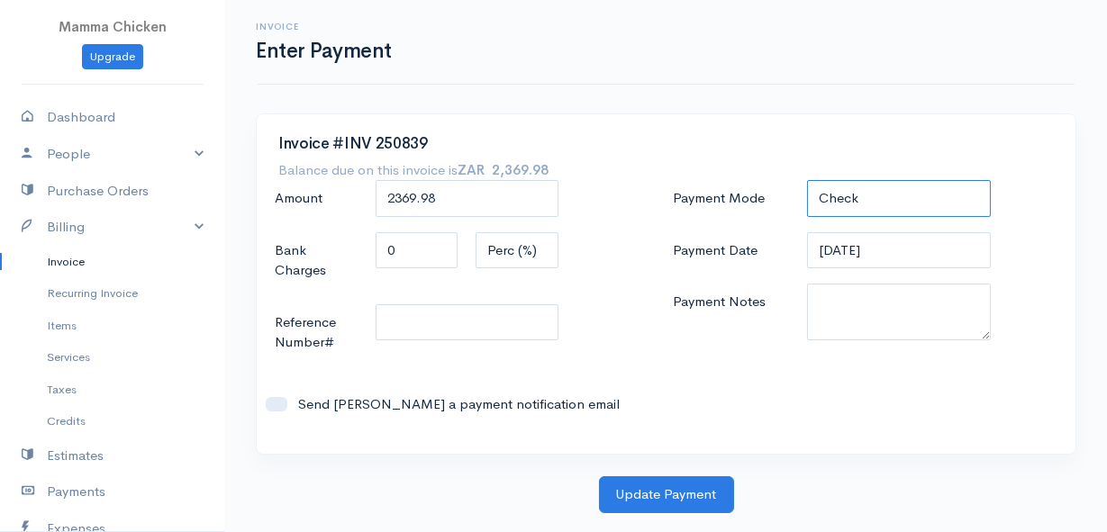
select select "Bank Transfer"
click at [807, 180] on select "Check Bank Transfer Credit Cash Debit ACH VISA MASTERCARD AMEX DISCOVER DINERS …" at bounding box center [898, 198] width 183 height 37
click at [915, 260] on input "[DATE]" at bounding box center [898, 250] width 183 height 37
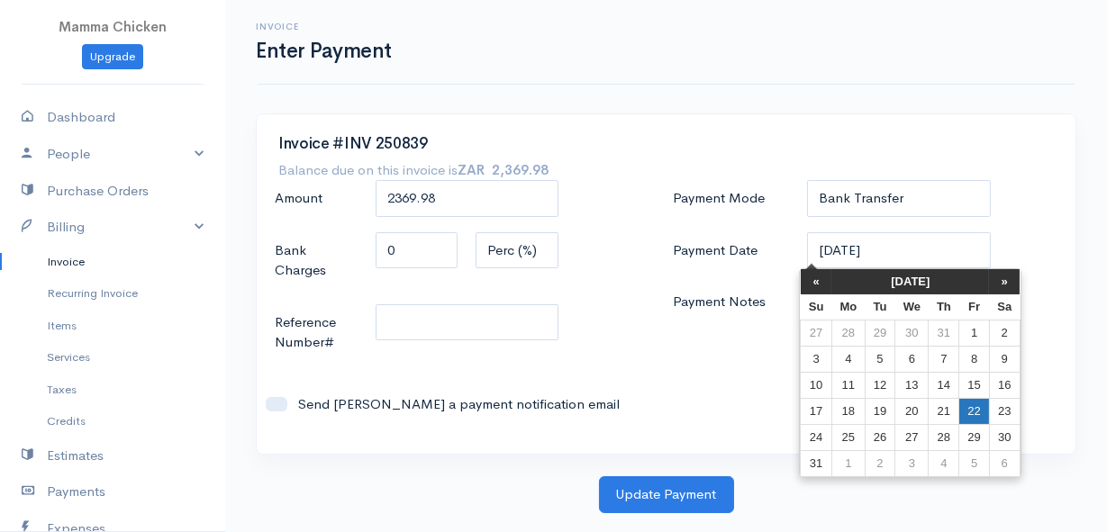
click at [970, 413] on td "22" at bounding box center [974, 411] width 30 height 26
type input "[DATE]"
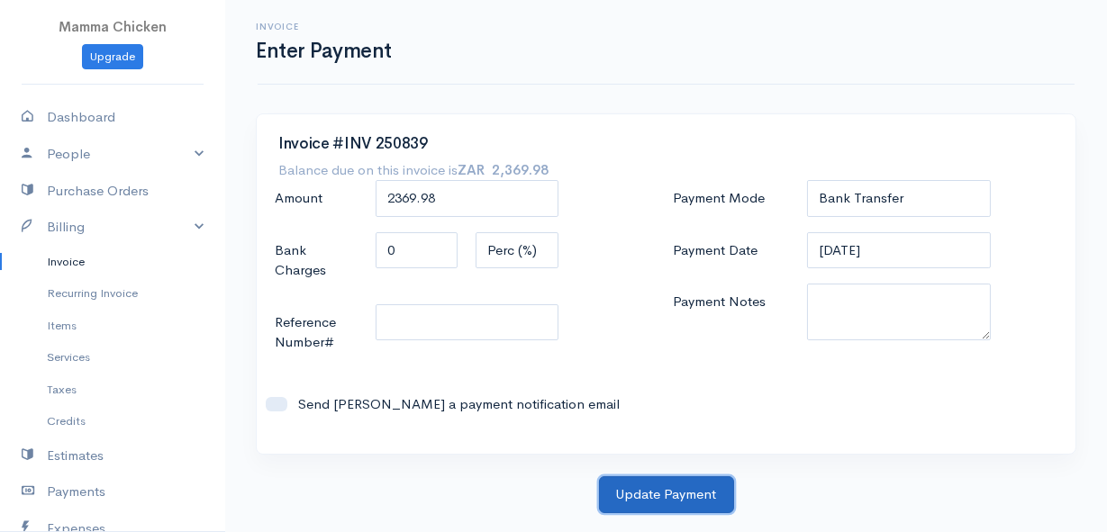
click at [662, 493] on button "Update Payment" at bounding box center [666, 494] width 135 height 37
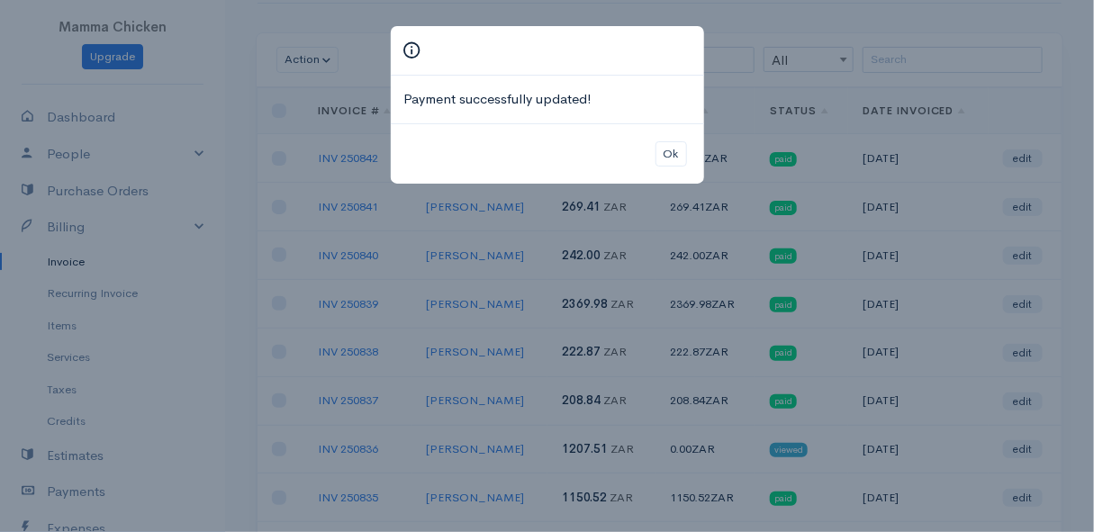
scroll to position [163, 0]
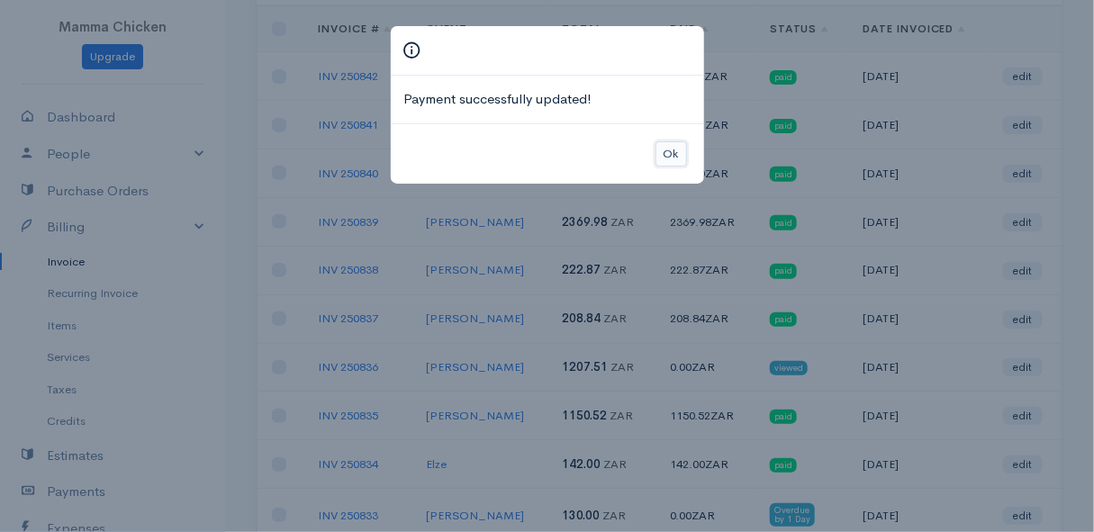
click at [666, 153] on button "Ok" at bounding box center [671, 154] width 32 height 26
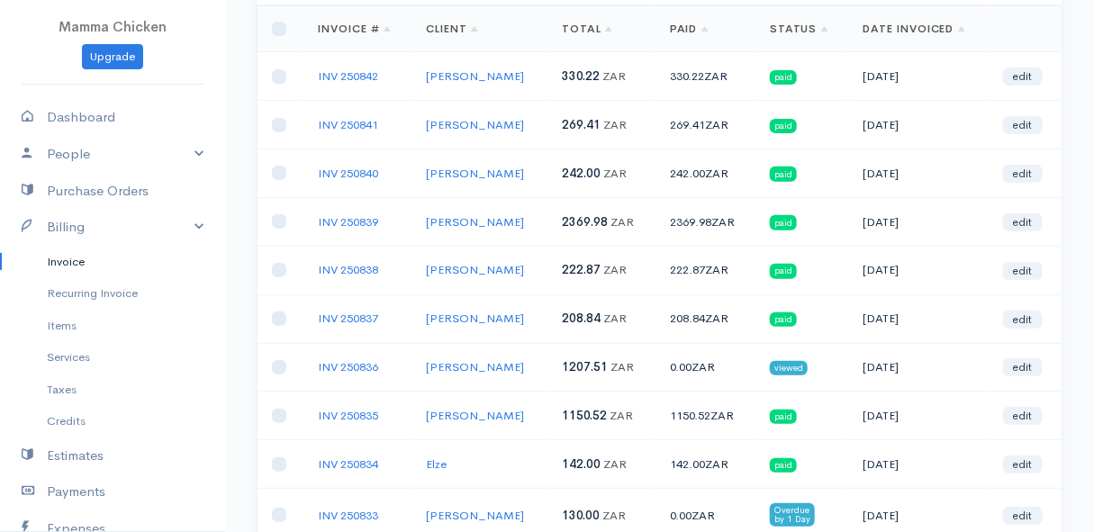
scroll to position [245, 0]
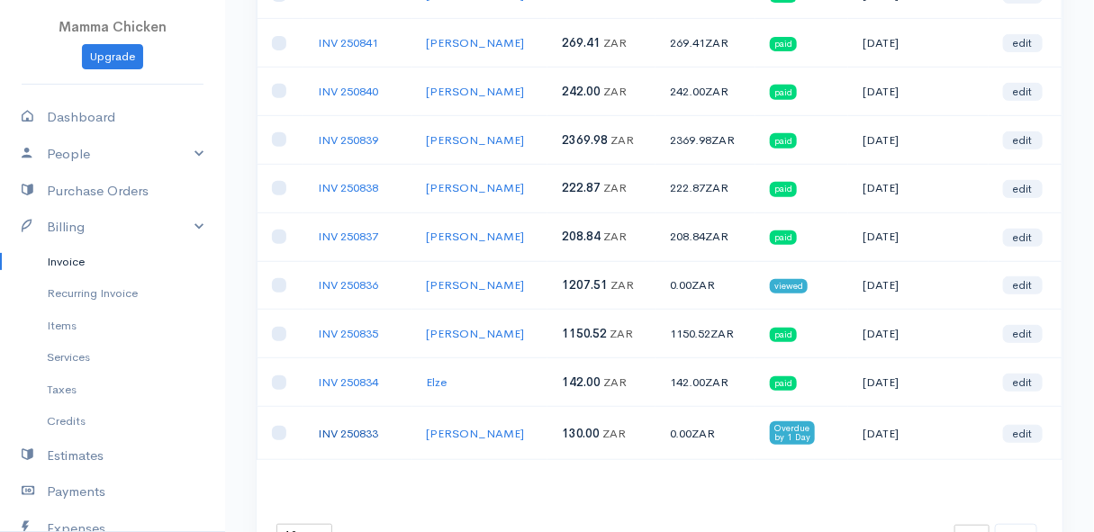
click at [334, 426] on link "INV 250833" at bounding box center [348, 433] width 60 height 15
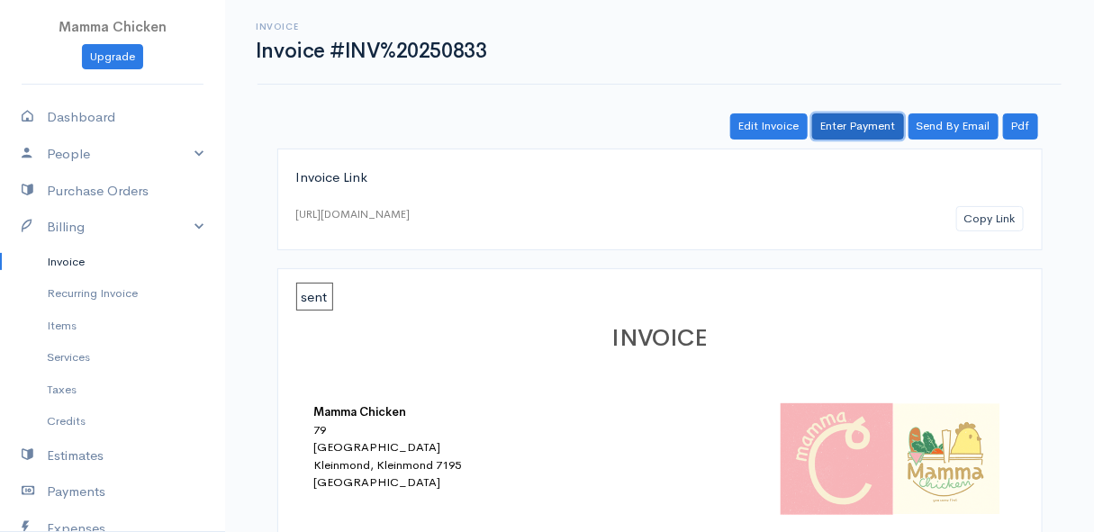
click at [881, 122] on link "Enter Payment" at bounding box center [858, 126] width 92 height 26
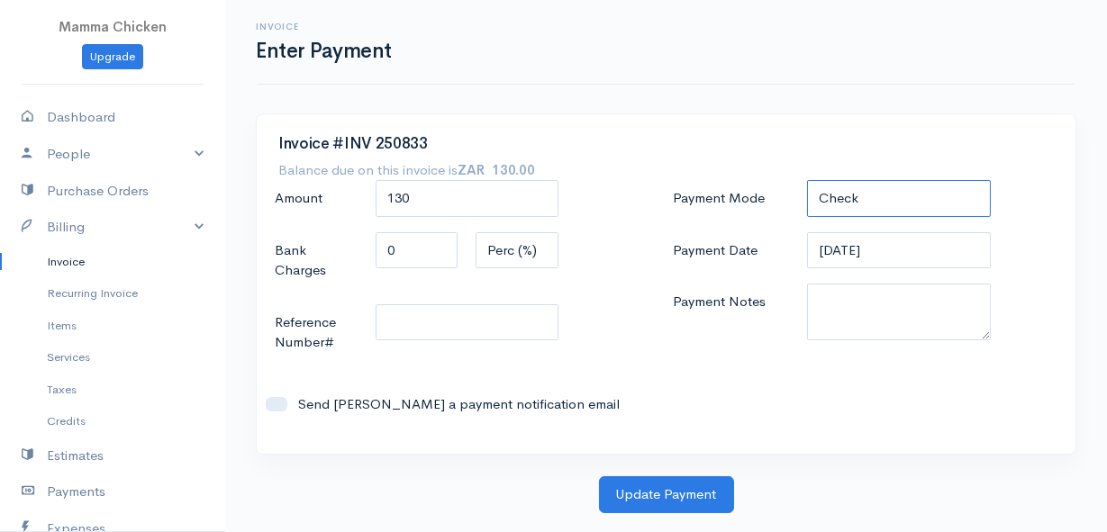
click at [892, 194] on select "Check Bank Transfer Credit Cash Debit ACH VISA MASTERCARD AMEX DISCOVER DINERS …" at bounding box center [898, 198] width 183 height 37
select select "Bank Transfer"
click at [807, 180] on select "Check Bank Transfer Credit Cash Debit ACH VISA MASTERCARD AMEX DISCOVER DINERS …" at bounding box center [898, 198] width 183 height 37
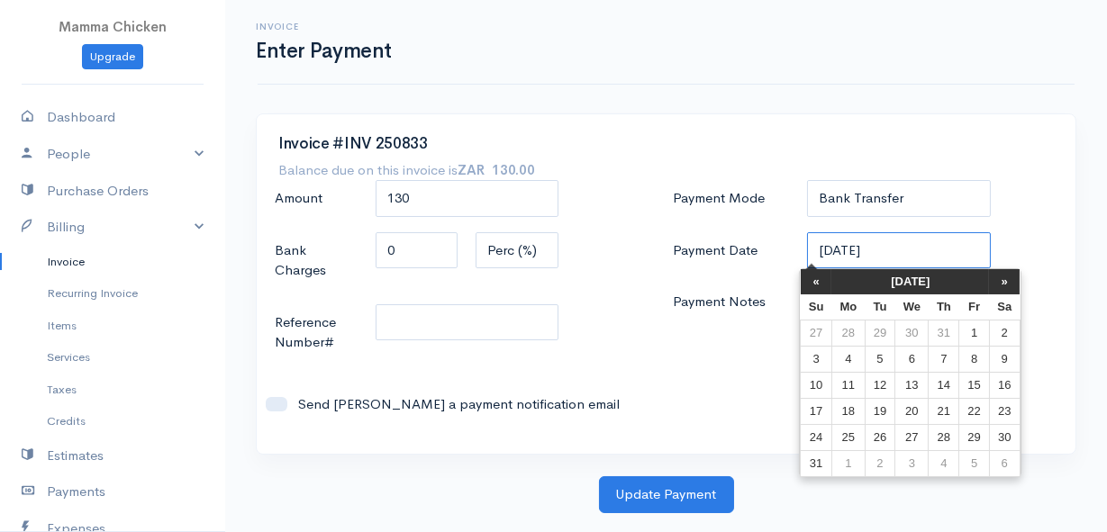
click at [901, 249] on input "[DATE]" at bounding box center [898, 250] width 183 height 37
click at [969, 413] on td "22" at bounding box center [974, 411] width 30 height 26
type input "[DATE]"
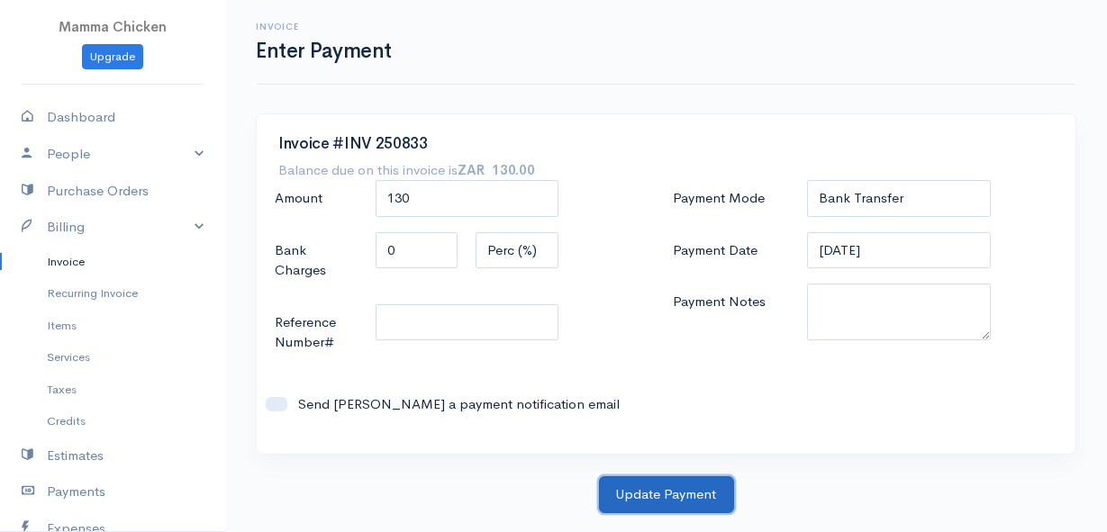
click at [676, 493] on button "Update Payment" at bounding box center [666, 494] width 135 height 37
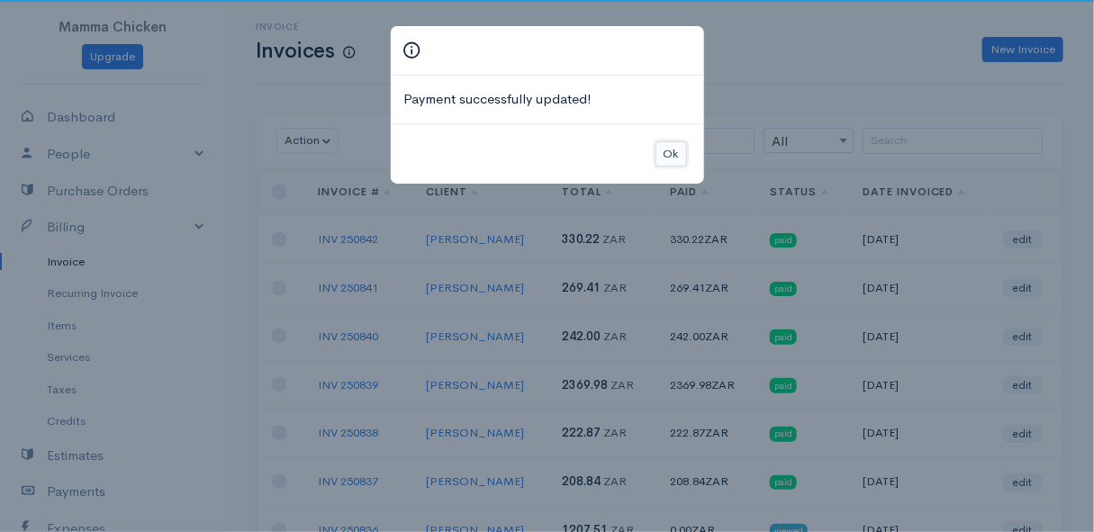
click at [666, 149] on button "Ok" at bounding box center [671, 154] width 32 height 26
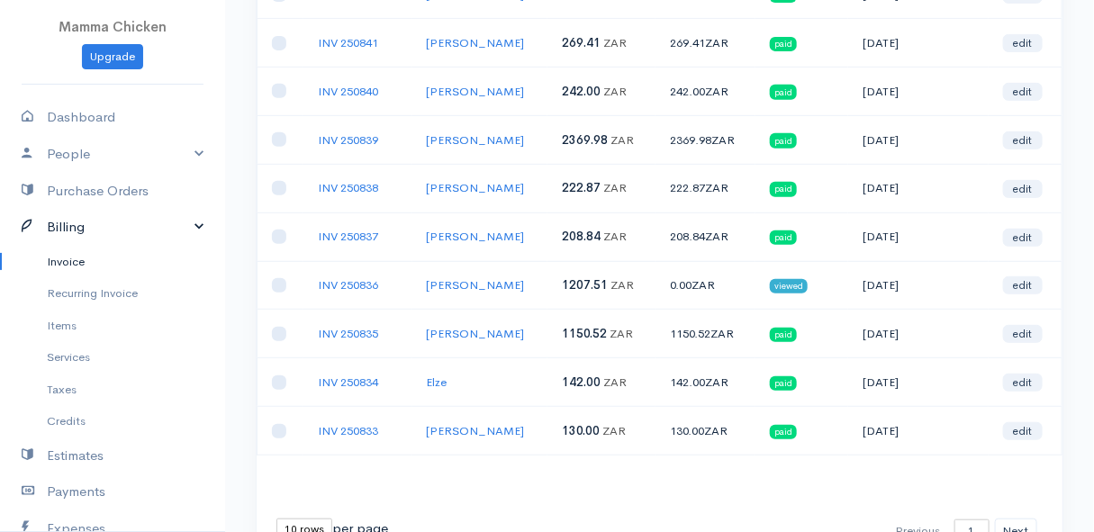
scroll to position [163, 0]
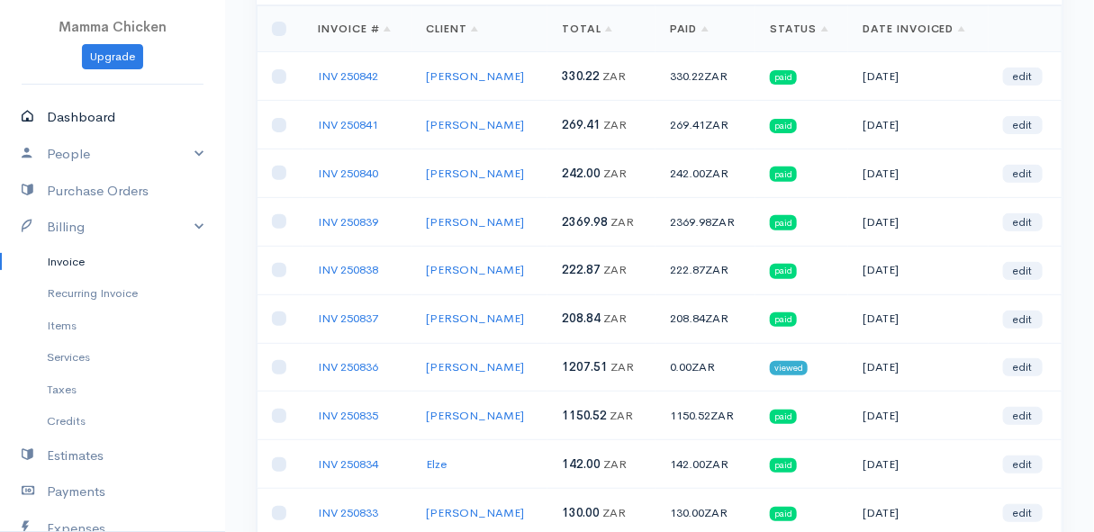
click at [81, 117] on link "Dashboard" at bounding box center [112, 117] width 225 height 37
select select "thistoyear"
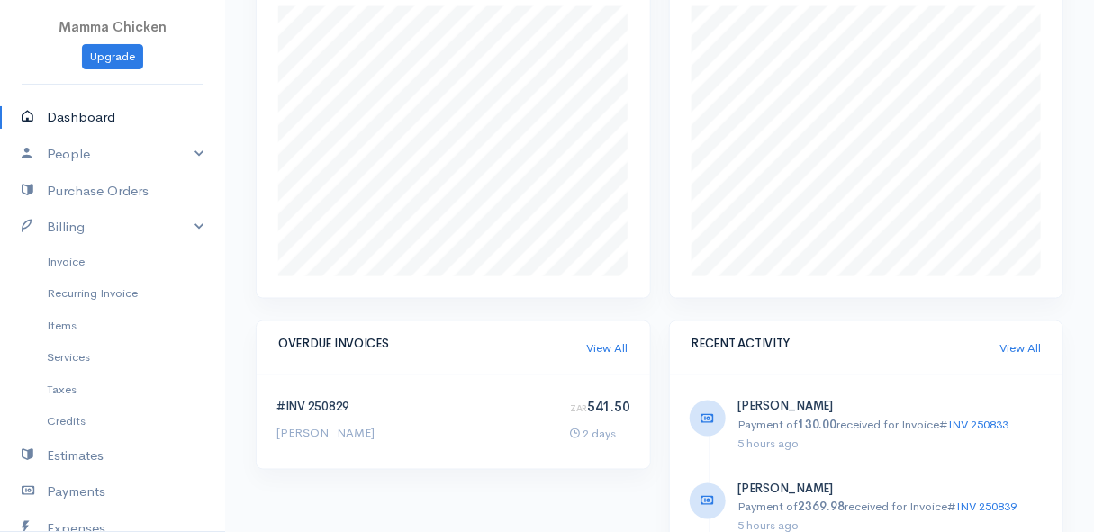
scroll to position [900, 0]
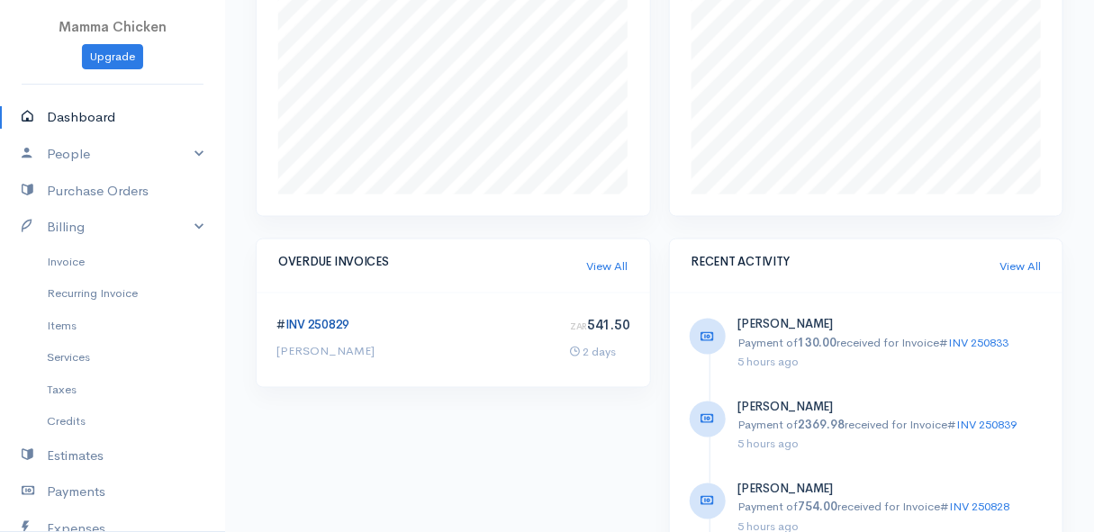
click at [329, 324] on link "INV 250829" at bounding box center [317, 325] width 64 height 15
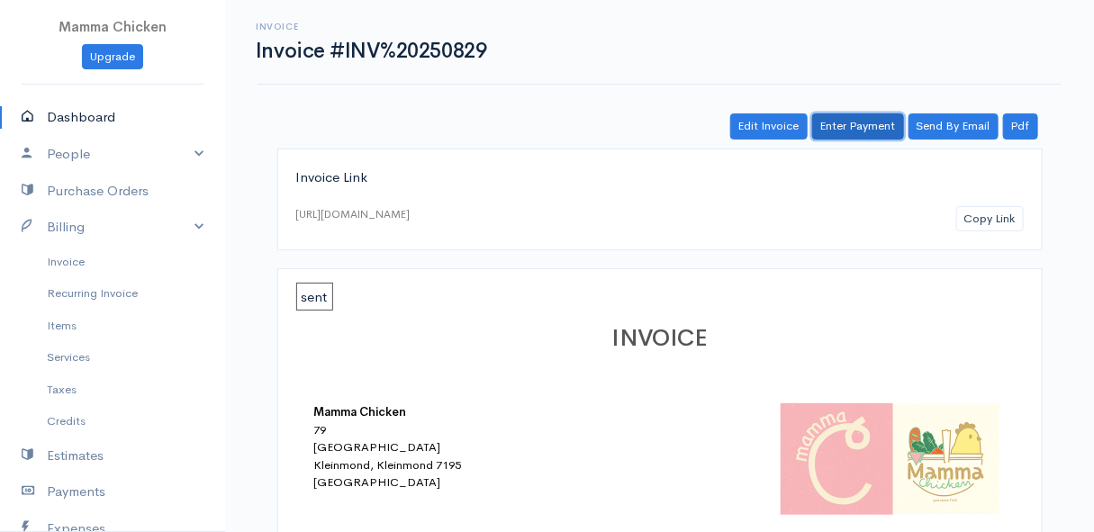
click at [845, 126] on link "Enter Payment" at bounding box center [858, 126] width 92 height 26
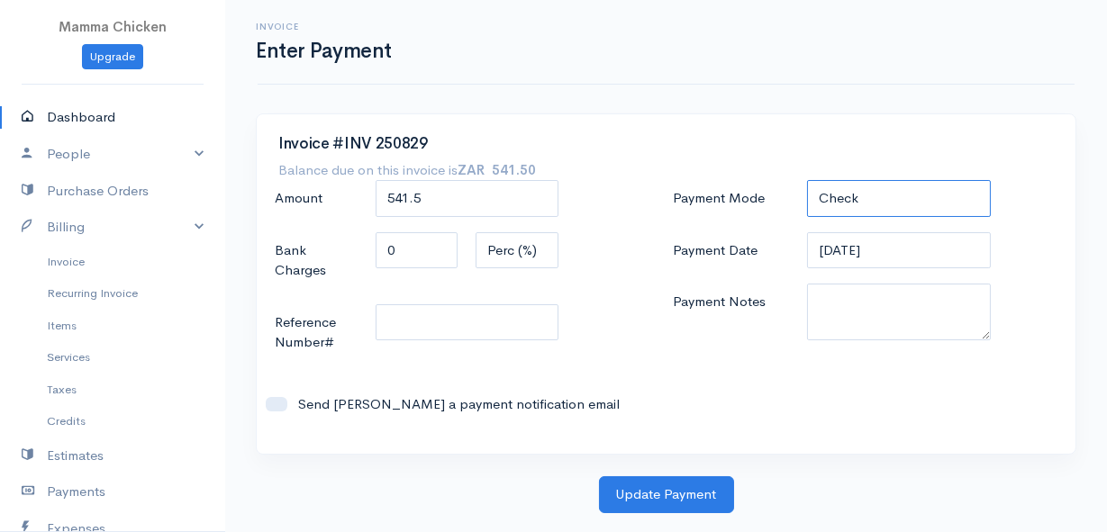
click at [855, 188] on select "Check Bank Transfer Credit Cash Debit ACH VISA MASTERCARD AMEX DISCOVER DINERS …" at bounding box center [898, 198] width 183 height 37
select select "Cash"
click at [807, 180] on select "Check Bank Transfer Credit Cash Debit ACH VISA MASTERCARD AMEX DISCOVER DINERS …" at bounding box center [898, 198] width 183 height 37
click at [908, 256] on input "[DATE]" at bounding box center [898, 250] width 183 height 37
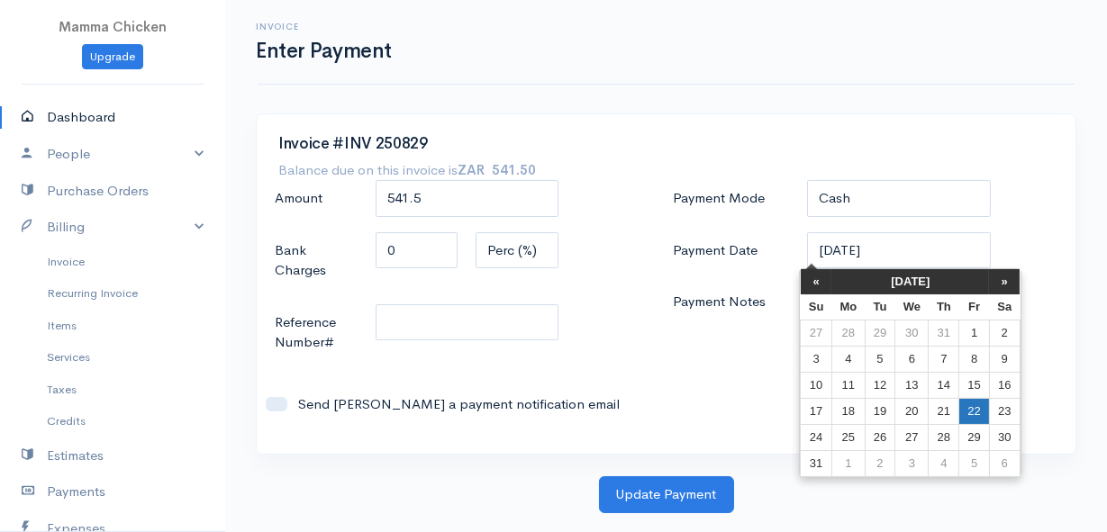
click at [981, 409] on td "22" at bounding box center [974, 411] width 30 height 26
type input "[DATE]"
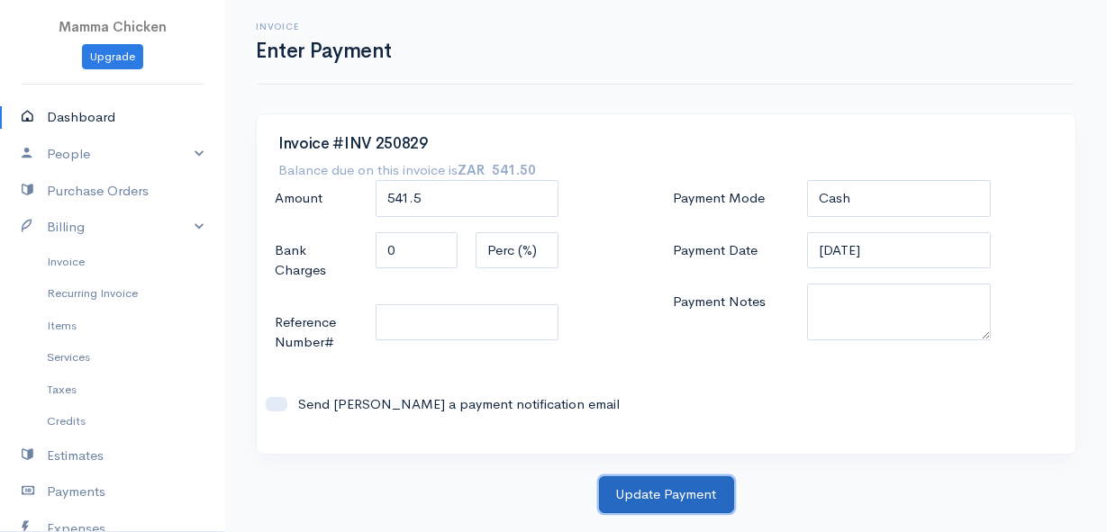
click at [699, 489] on button "Update Payment" at bounding box center [666, 494] width 135 height 37
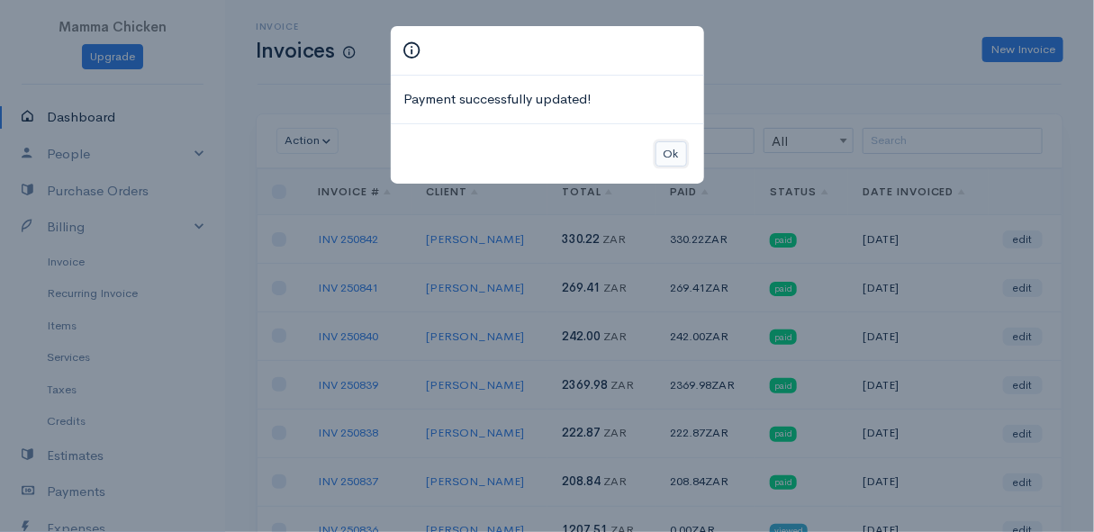
click at [669, 146] on button "Ok" at bounding box center [671, 154] width 32 height 26
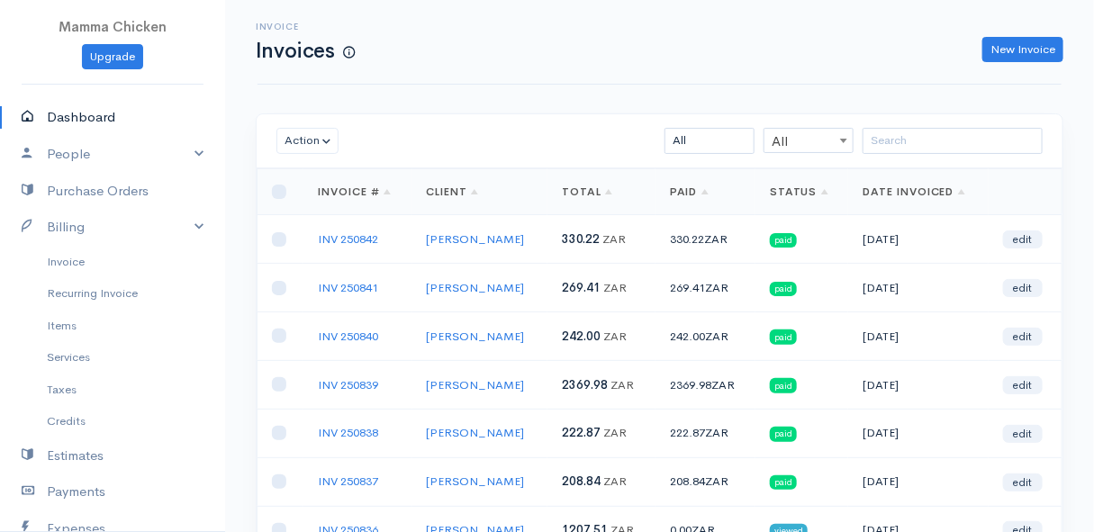
scroll to position [163, 0]
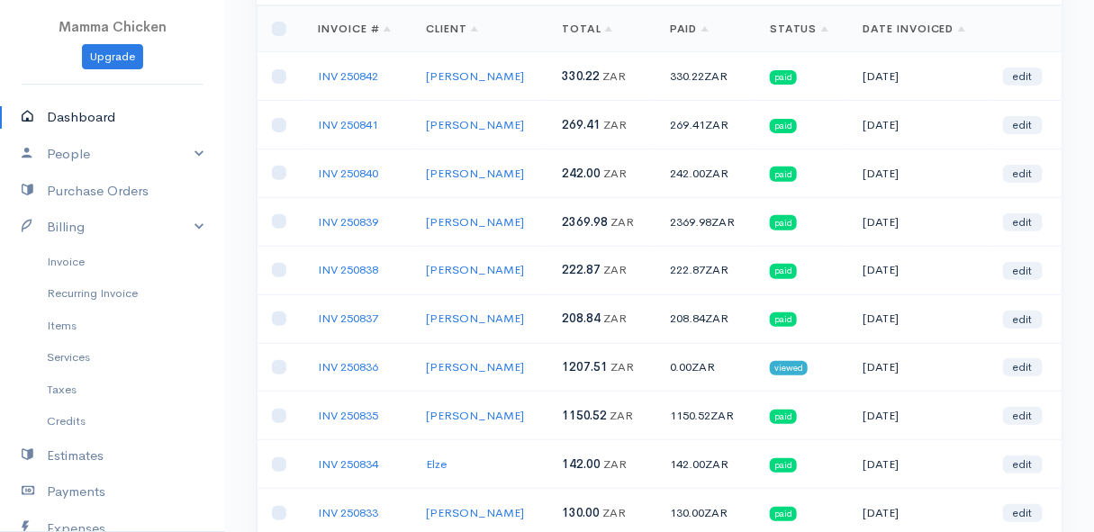
click at [53, 113] on link "Dashboard" at bounding box center [112, 117] width 225 height 37
select select "thistoyear"
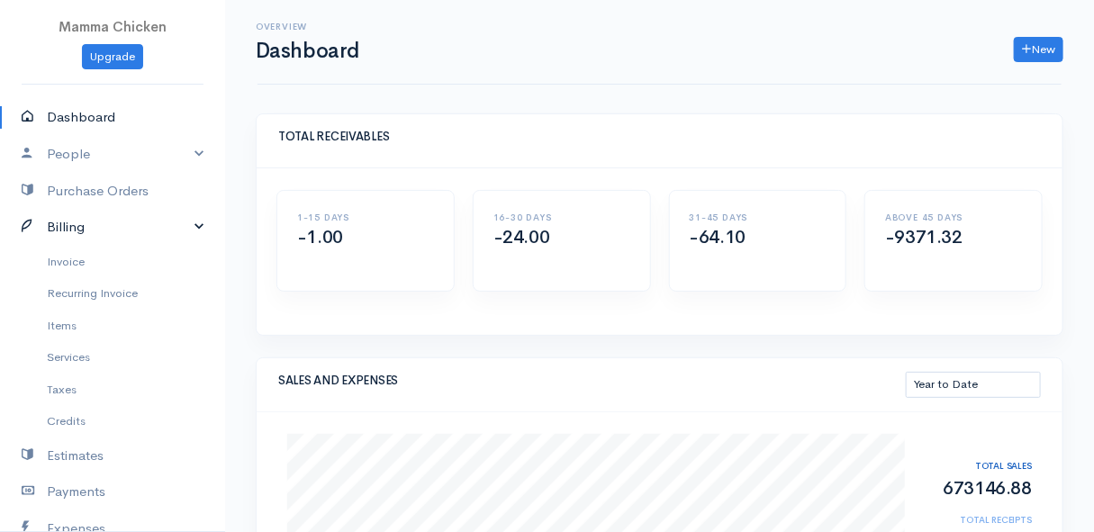
click at [97, 215] on link "Billing" at bounding box center [112, 227] width 225 height 37
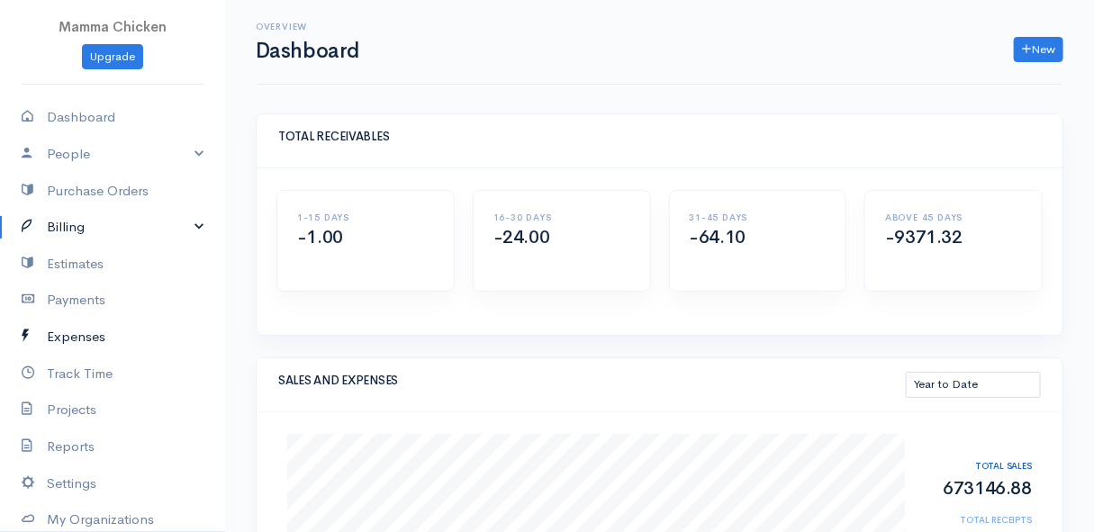
click at [96, 330] on link "Expenses" at bounding box center [112, 337] width 225 height 37
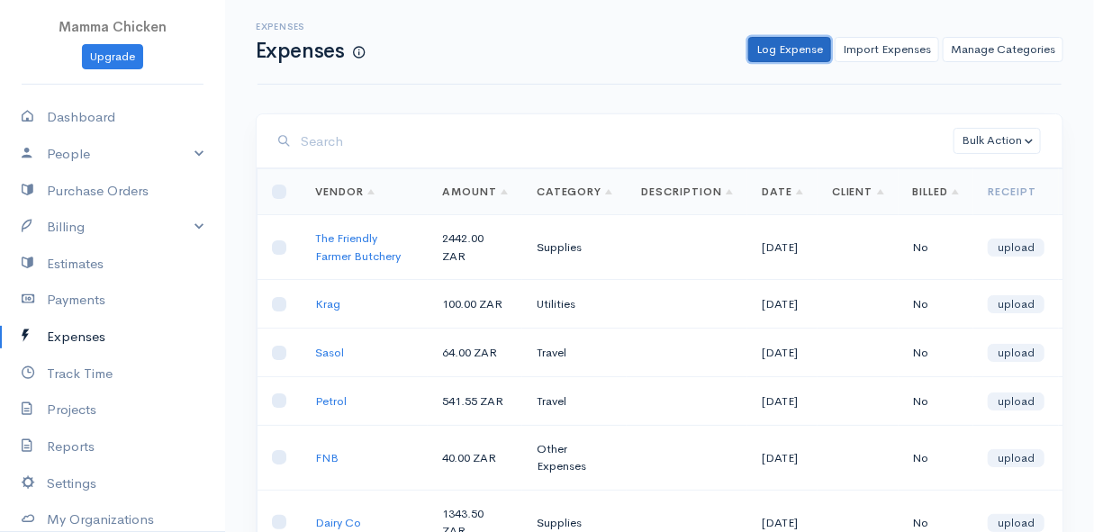
click at [793, 51] on link "Log Expense" at bounding box center [789, 50] width 83 height 26
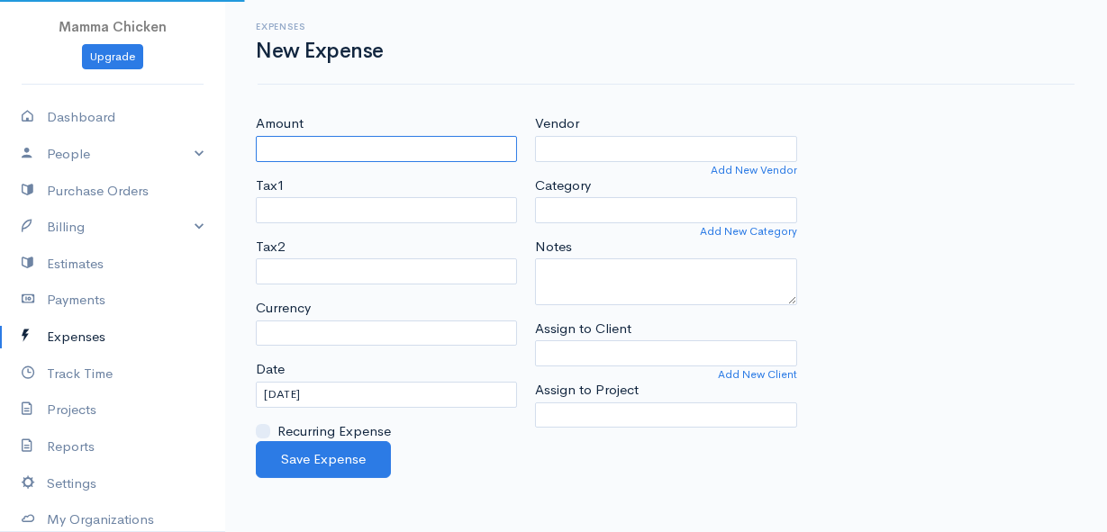
click at [343, 148] on input "Amount" at bounding box center [386, 149] width 261 height 26
select select "ZAR"
type input "8000"
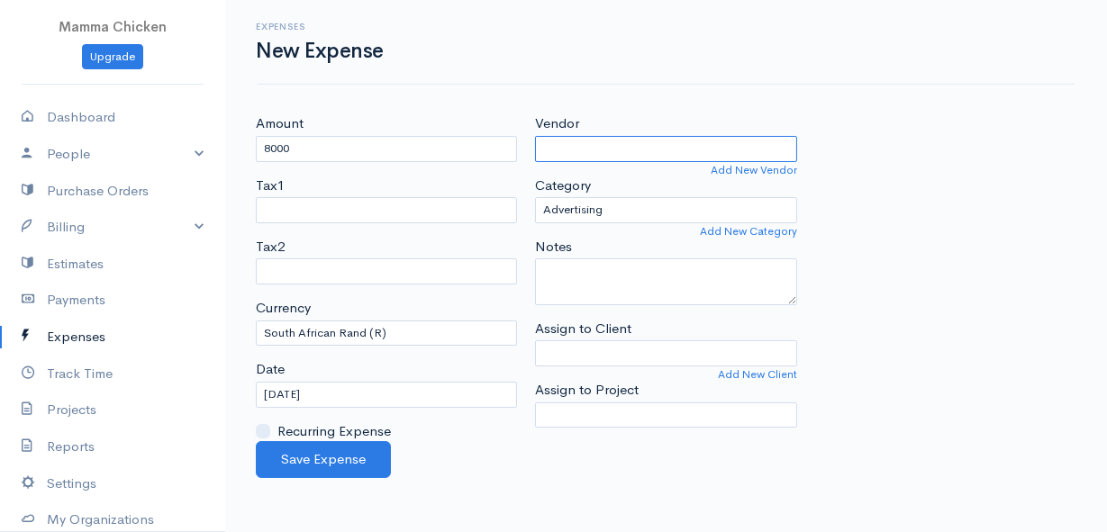
click at [552, 145] on input "Vendor" at bounding box center [665, 149] width 261 height 26
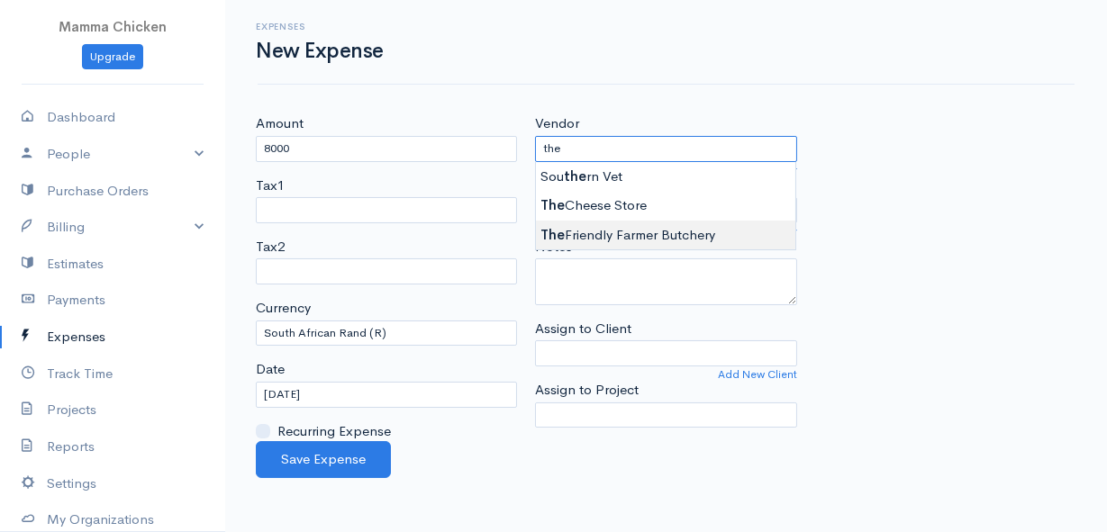
type input "The Friendly Farmer Butchery"
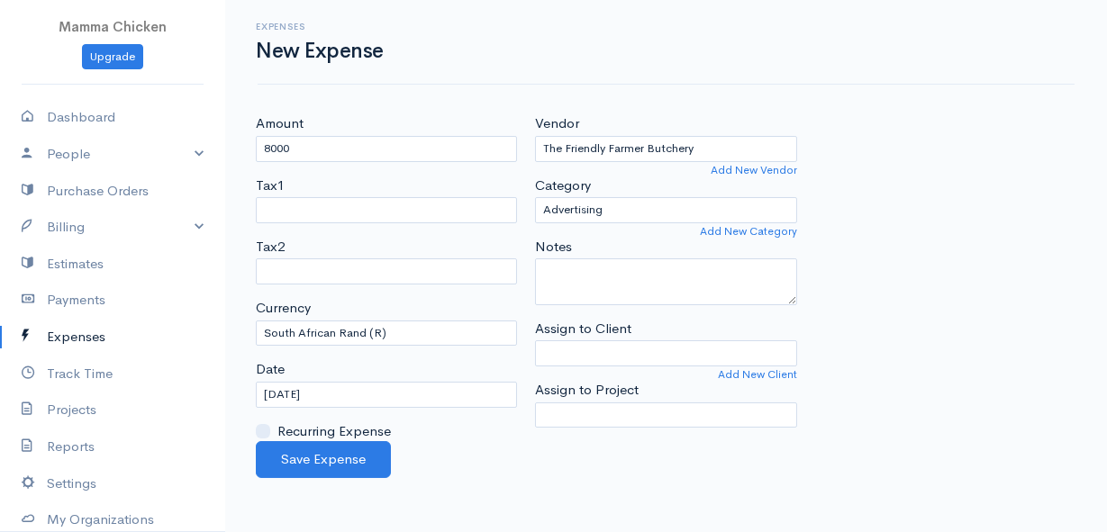
click at [613, 227] on body "Mamma Chicken Upgrade Dashboard People Clients Vendors Staff Users Purchase Ord…" at bounding box center [553, 266] width 1107 height 532
click at [619, 206] on select "Advertising Car & Truck Expenses Contractors Education Education and Training E…" at bounding box center [665, 210] width 261 height 26
select select "Supplies"
click at [535, 197] on select "Advertising Car & Truck Expenses Contractors Education Education and Training E…" at bounding box center [665, 210] width 261 height 26
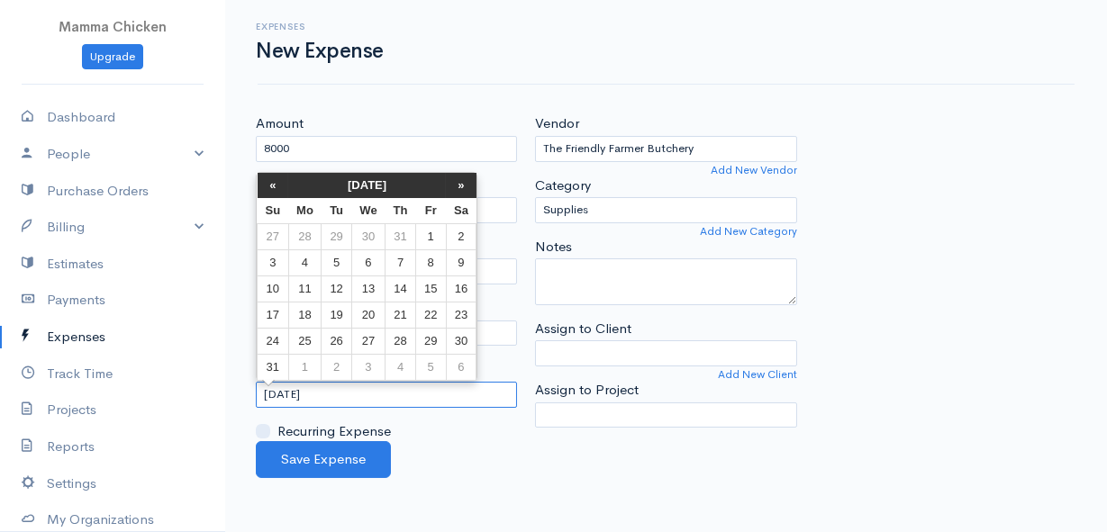
click at [402, 394] on input "[DATE]" at bounding box center [386, 395] width 261 height 26
click at [433, 315] on td "22" at bounding box center [431, 315] width 30 height 26
type input "[DATE]"
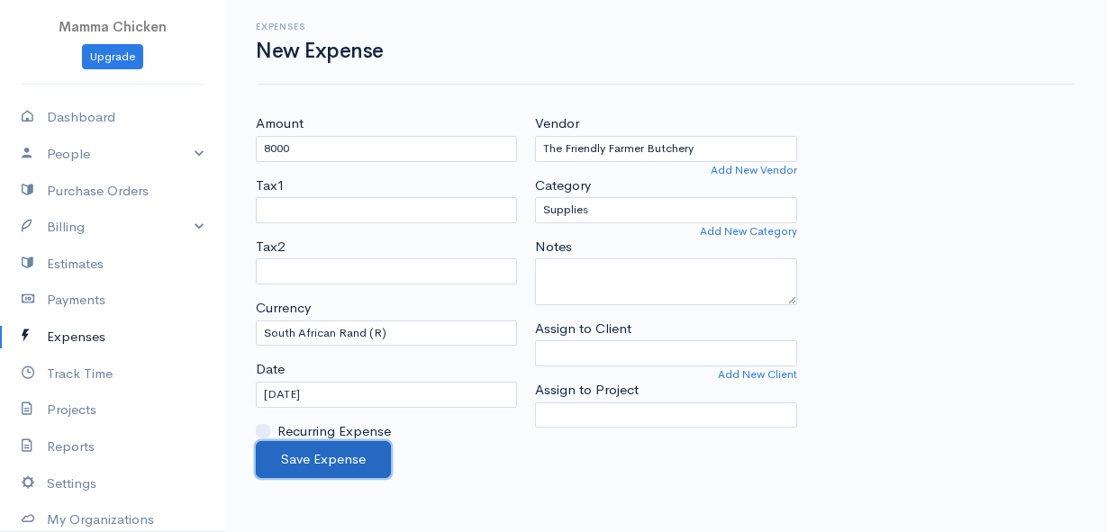
click at [325, 449] on button "Save Expense" at bounding box center [323, 459] width 135 height 37
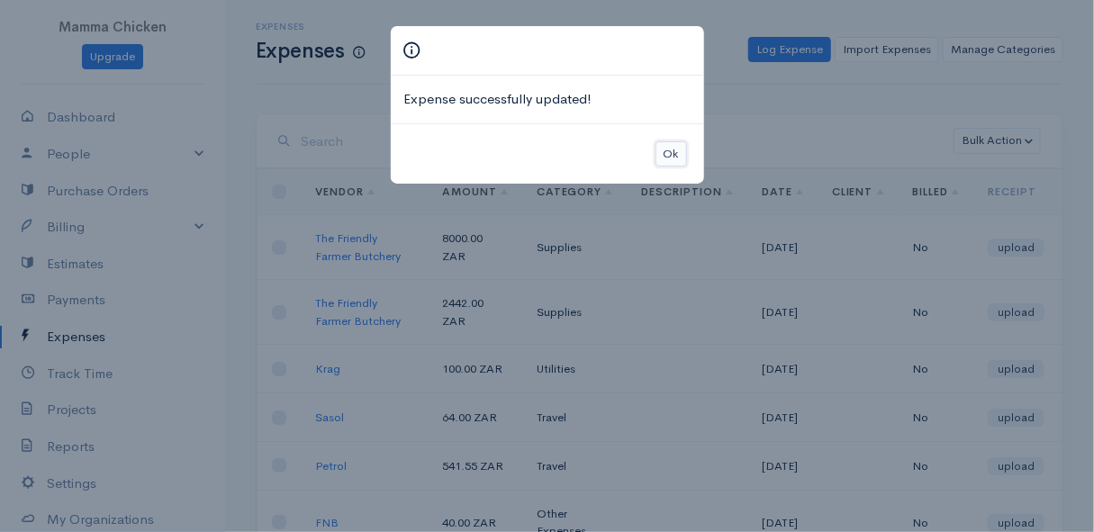
click at [677, 152] on button "Ok" at bounding box center [671, 154] width 32 height 26
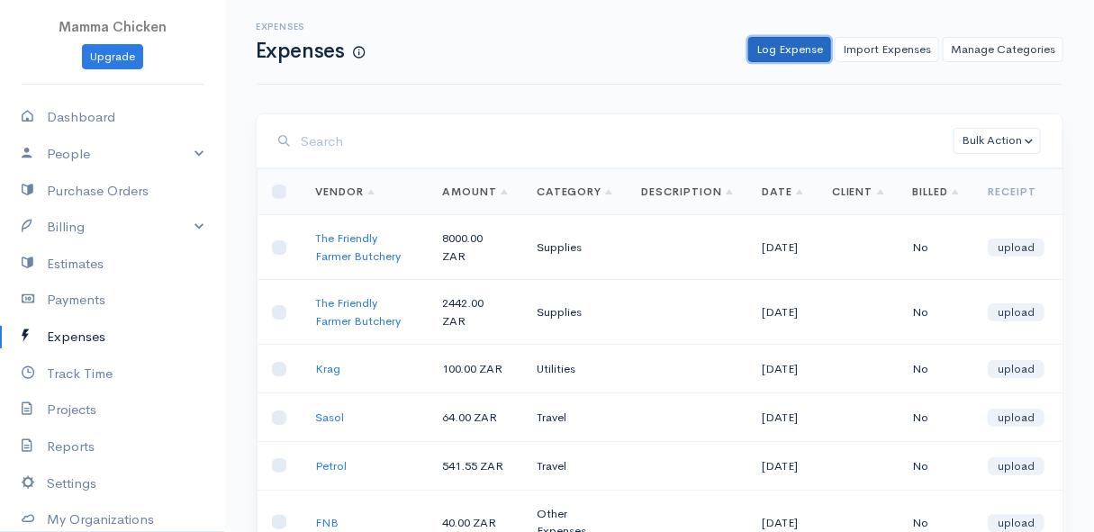
click at [800, 47] on link "Log Expense" at bounding box center [789, 50] width 83 height 26
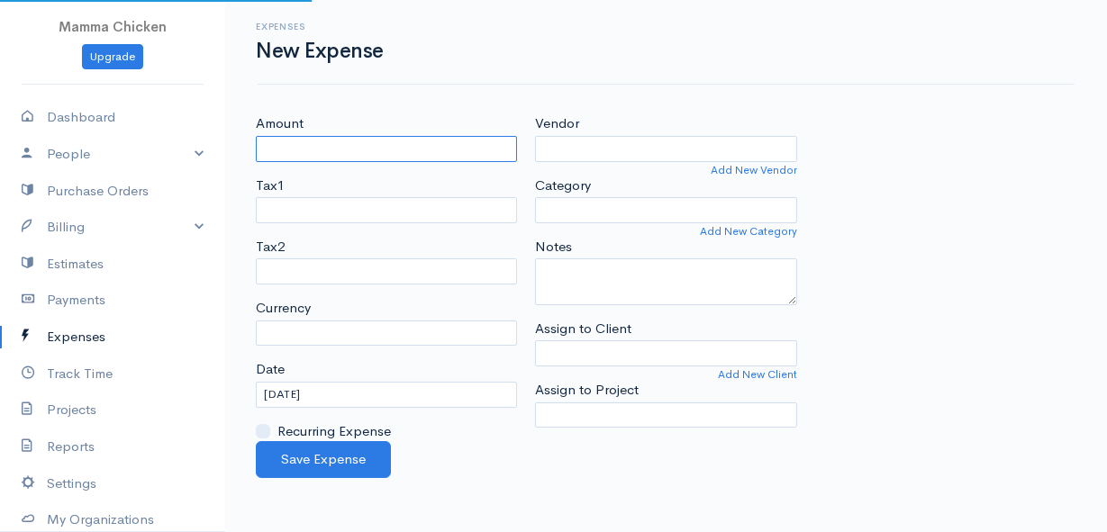
select select "ZAR"
click at [466, 150] on input "Amount" at bounding box center [386, 149] width 261 height 26
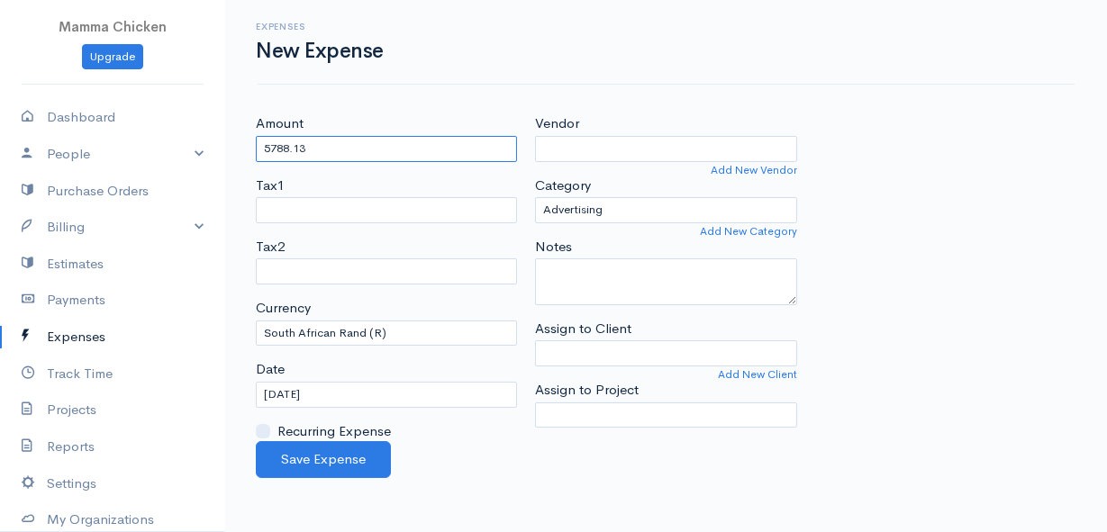
type input "5788.13"
click at [658, 144] on input "Vendor" at bounding box center [665, 149] width 261 height 26
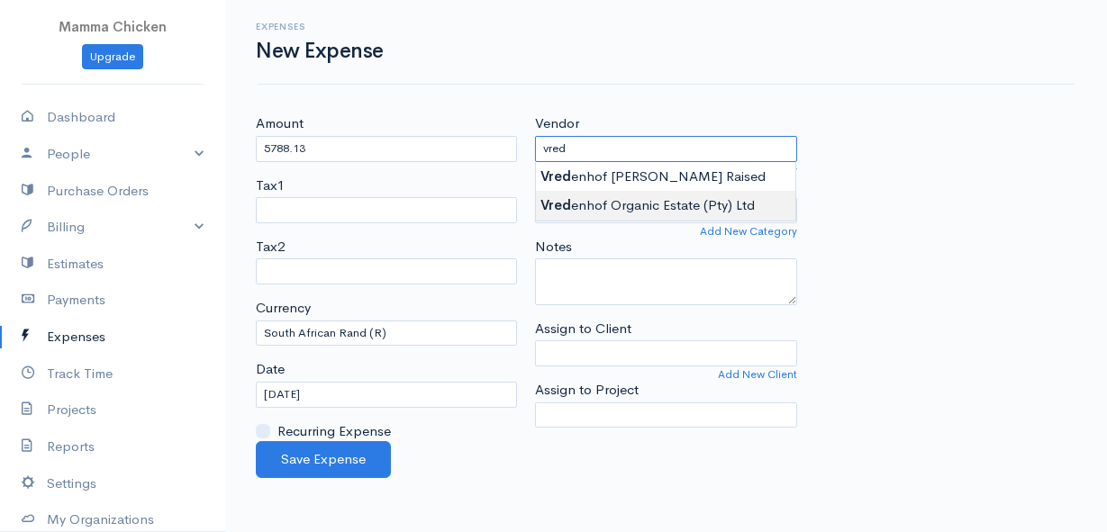
type input "Vredenhof Organic Estate (Pty) Ltd"
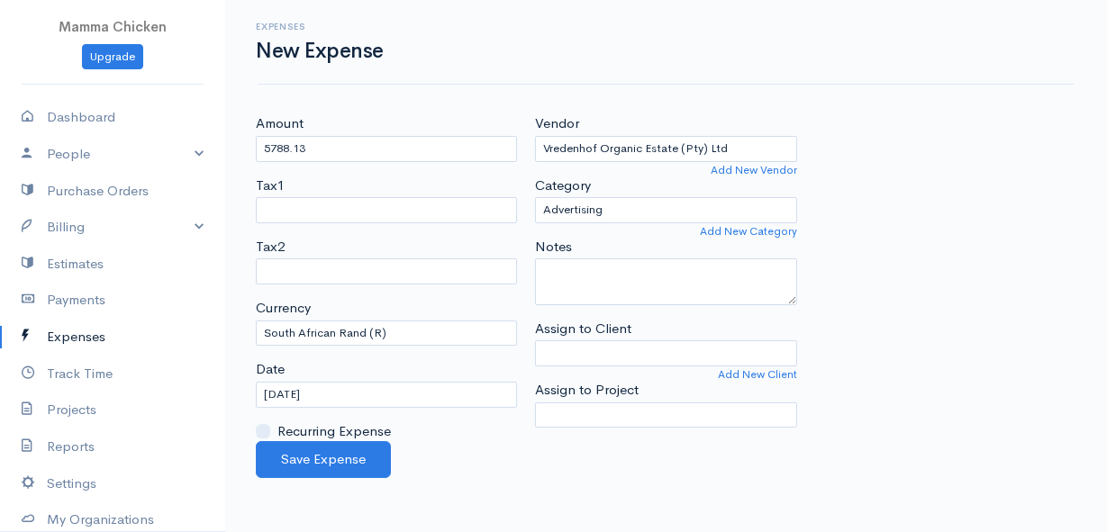
click at [655, 201] on body "Mamma Chicken Upgrade Dashboard People Clients Vendors Staff Users Purchase Ord…" at bounding box center [553, 266] width 1107 height 532
click at [649, 207] on select "Advertising Car & Truck Expenses Contractors Education Education and Training E…" at bounding box center [665, 210] width 261 height 26
select select "Supplies"
click at [535, 197] on select "Advertising Car & Truck Expenses Contractors Education Education and Training E…" at bounding box center [665, 210] width 261 height 26
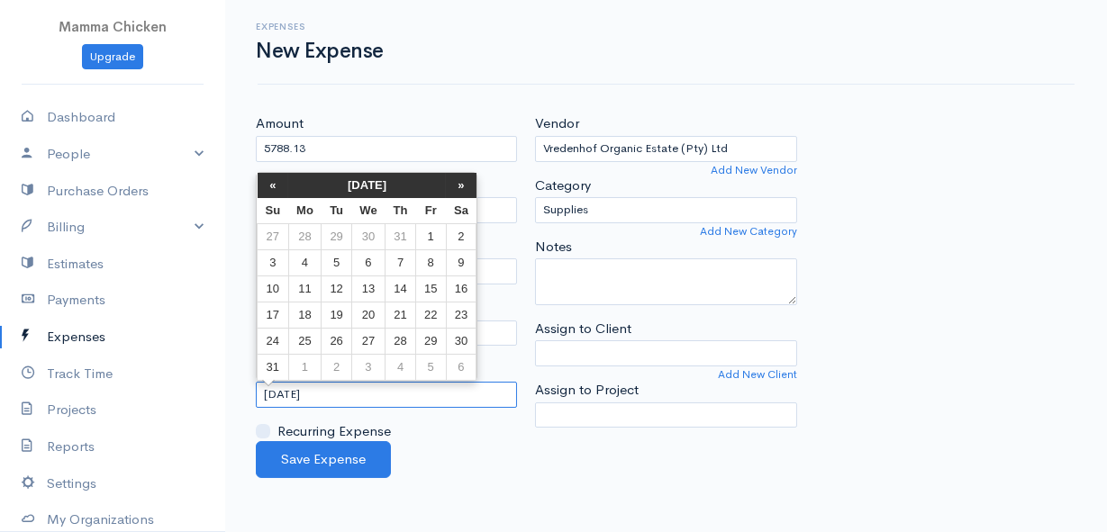
click at [366, 394] on input "[DATE]" at bounding box center [386, 395] width 261 height 26
click at [428, 315] on td "22" at bounding box center [431, 315] width 30 height 26
type input "[DATE]"
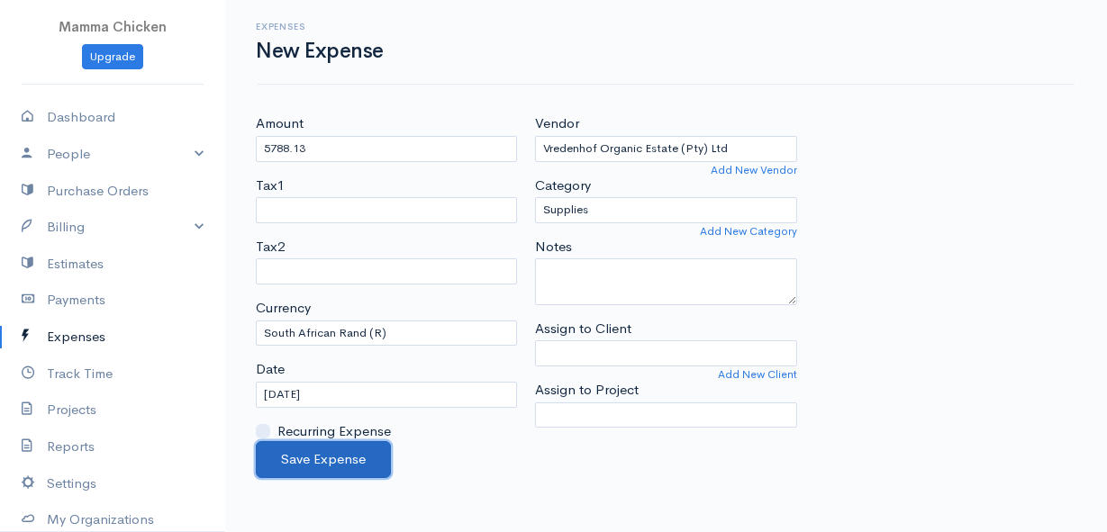
click at [348, 445] on button "Save Expense" at bounding box center [323, 459] width 135 height 37
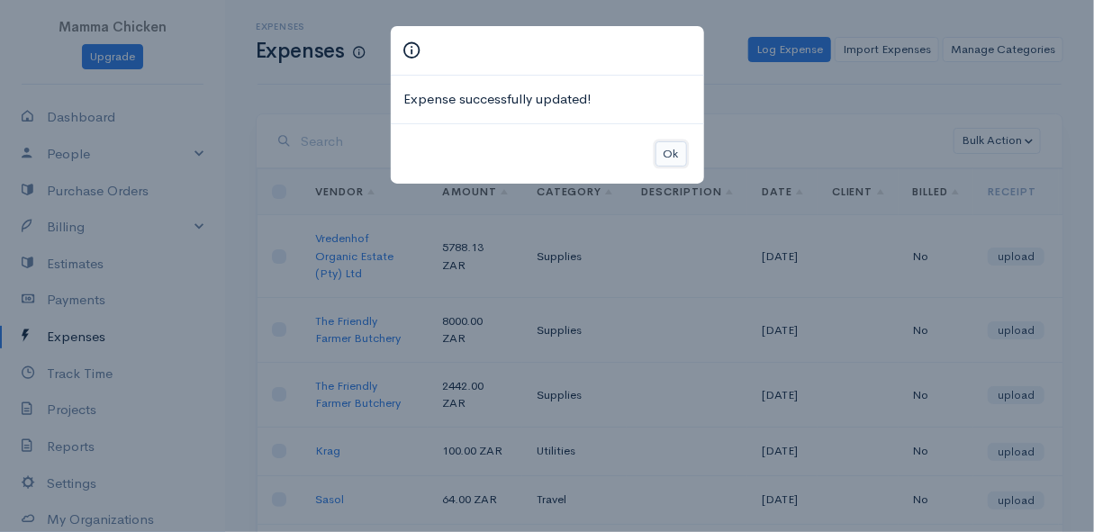
click at [675, 156] on button "Ok" at bounding box center [671, 154] width 32 height 26
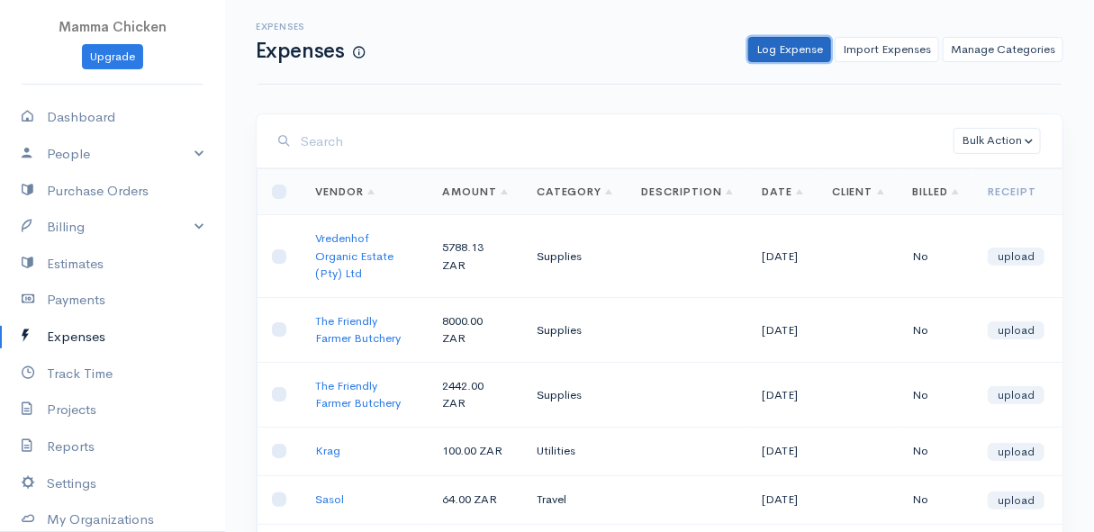
click at [787, 46] on link "Log Expense" at bounding box center [789, 50] width 83 height 26
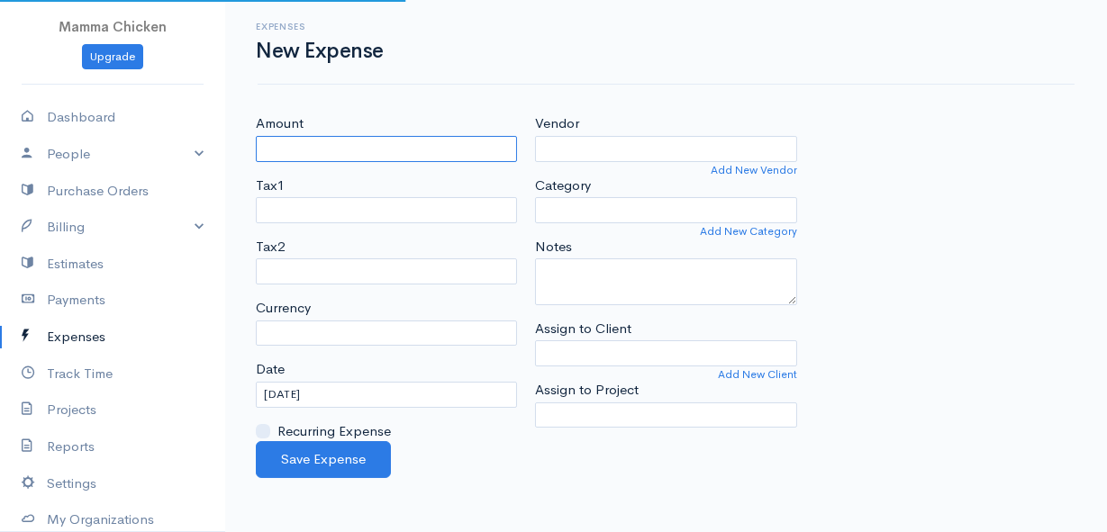
click at [391, 146] on input "Amount" at bounding box center [386, 149] width 261 height 26
select select "ZAR"
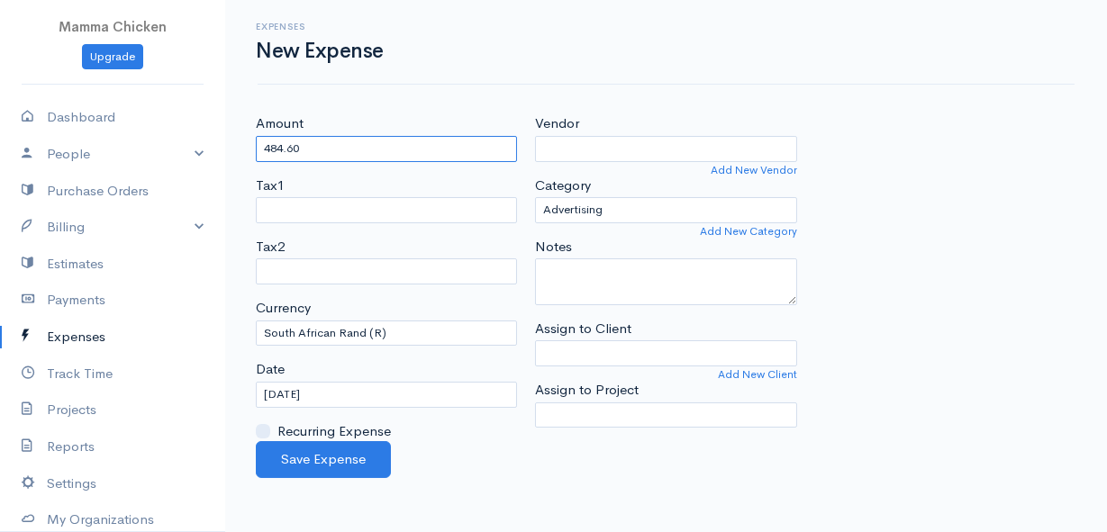
type input "484.60"
click at [652, 143] on input "Vendor" at bounding box center [665, 149] width 261 height 26
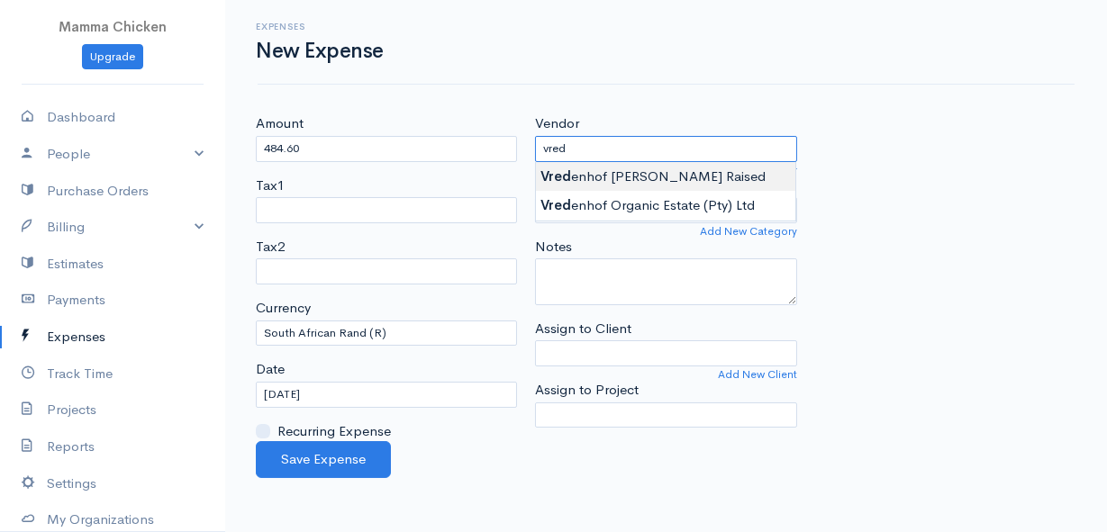
type input "Vredenhof [PERSON_NAME] Raised"
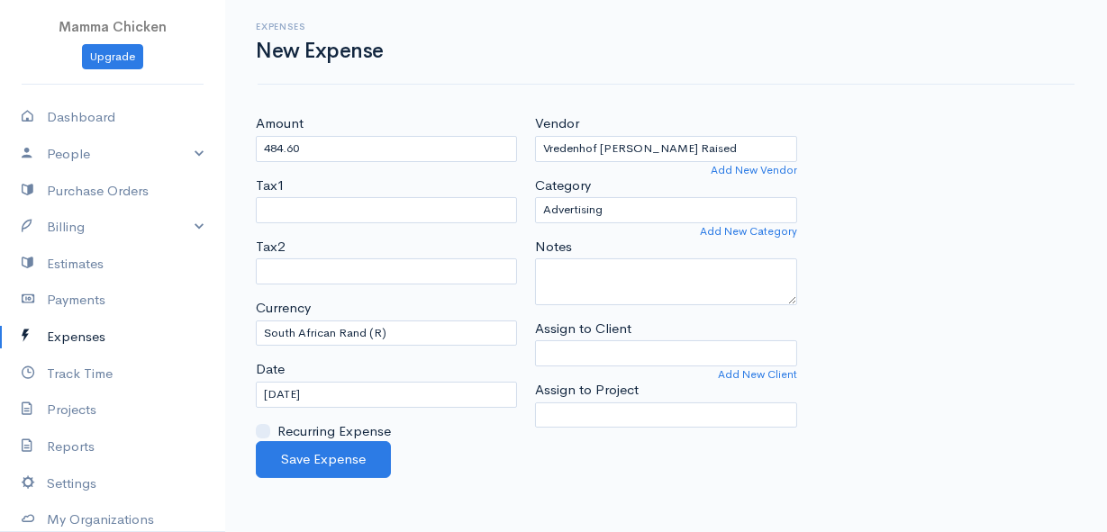
click at [652, 175] on body "Mamma Chicken Upgrade Dashboard People Clients Vendors Staff Users Purchase Ord…" at bounding box center [553, 266] width 1107 height 532
click at [645, 206] on select "Advertising Car & Truck Expenses Contractors Education Education and Training E…" at bounding box center [665, 210] width 261 height 26
select select "Supplies"
click at [535, 197] on select "Advertising Car & Truck Expenses Contractors Education Education and Training E…" at bounding box center [665, 210] width 261 height 26
click at [614, 285] on textarea "Notes" at bounding box center [665, 281] width 261 height 47
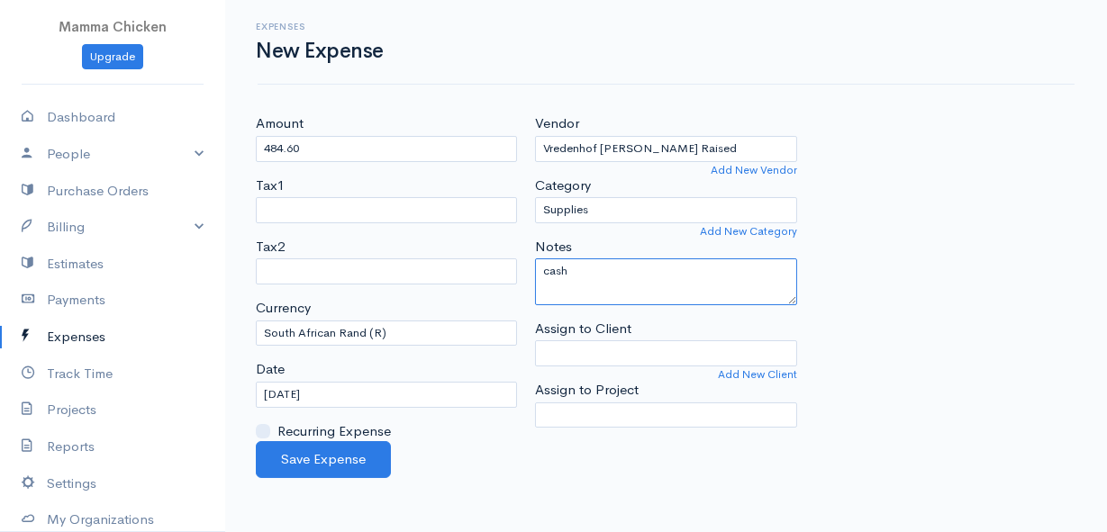
type textarea "cash"
click at [356, 396] on input "[DATE]" at bounding box center [386, 395] width 261 height 26
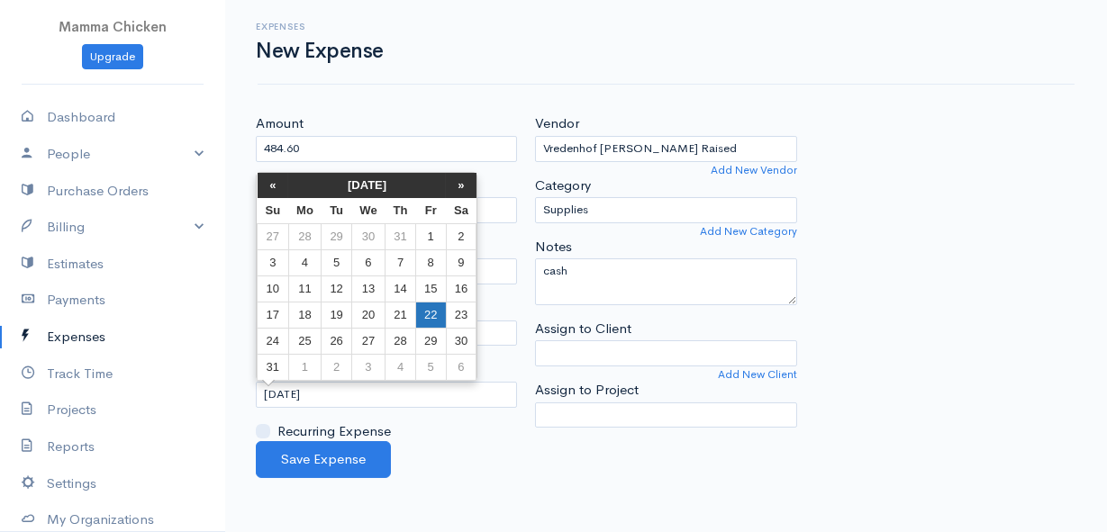
click at [426, 315] on td "22" at bounding box center [431, 315] width 30 height 26
type input "[DATE]"
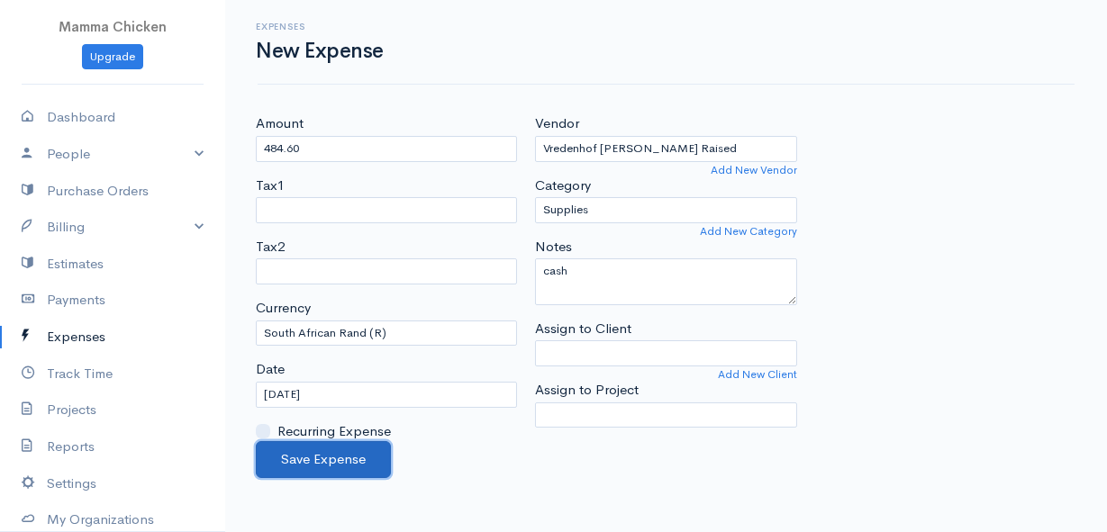
click at [319, 460] on button "Save Expense" at bounding box center [323, 459] width 135 height 37
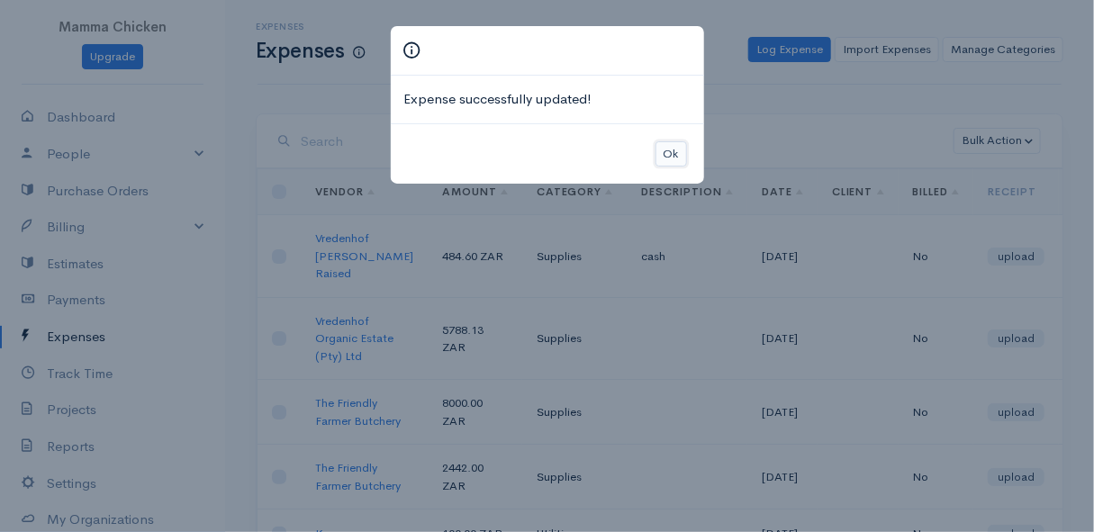
click at [669, 153] on button "Ok" at bounding box center [671, 154] width 32 height 26
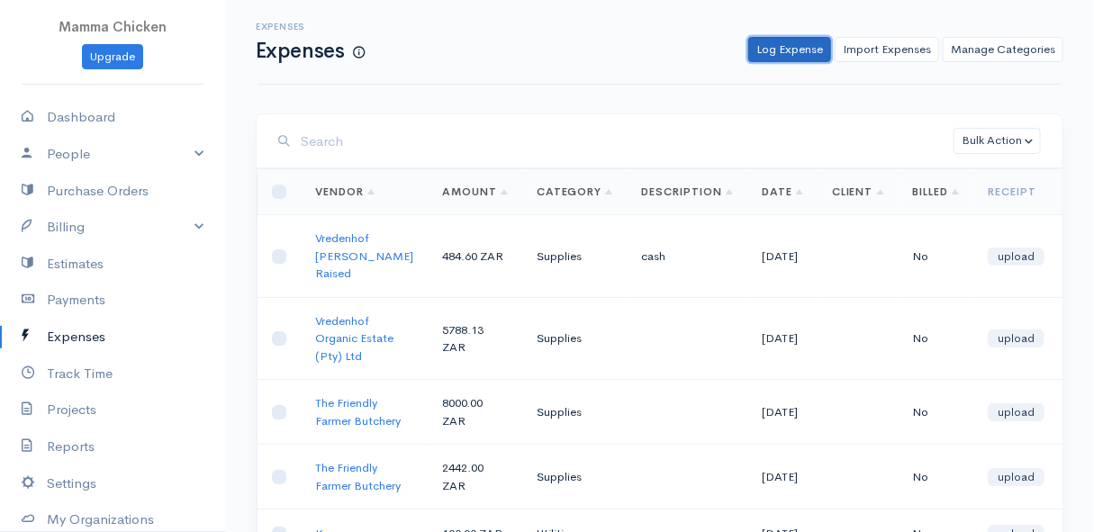
click at [792, 56] on link "Log Expense" at bounding box center [789, 50] width 83 height 26
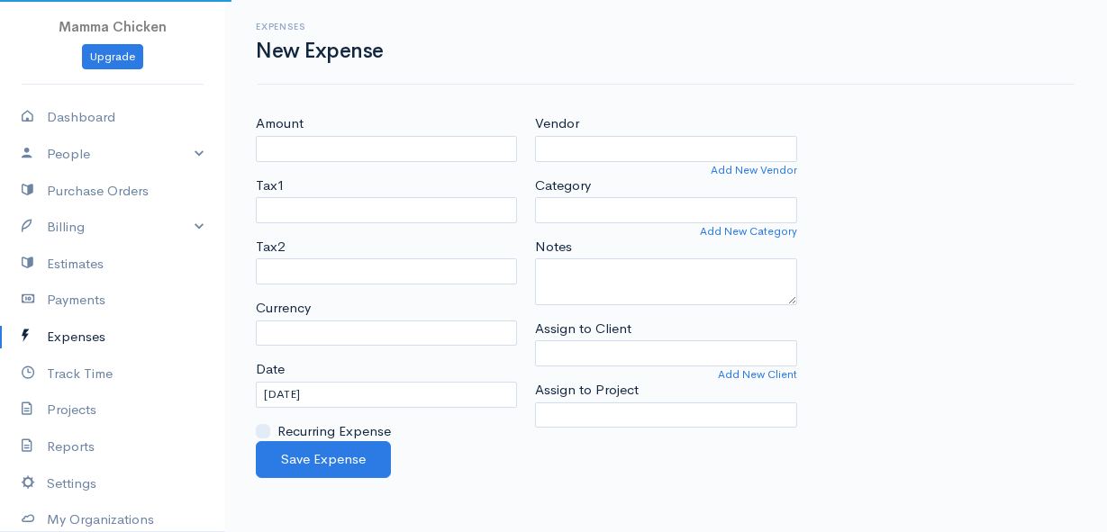
select select "ZAR"
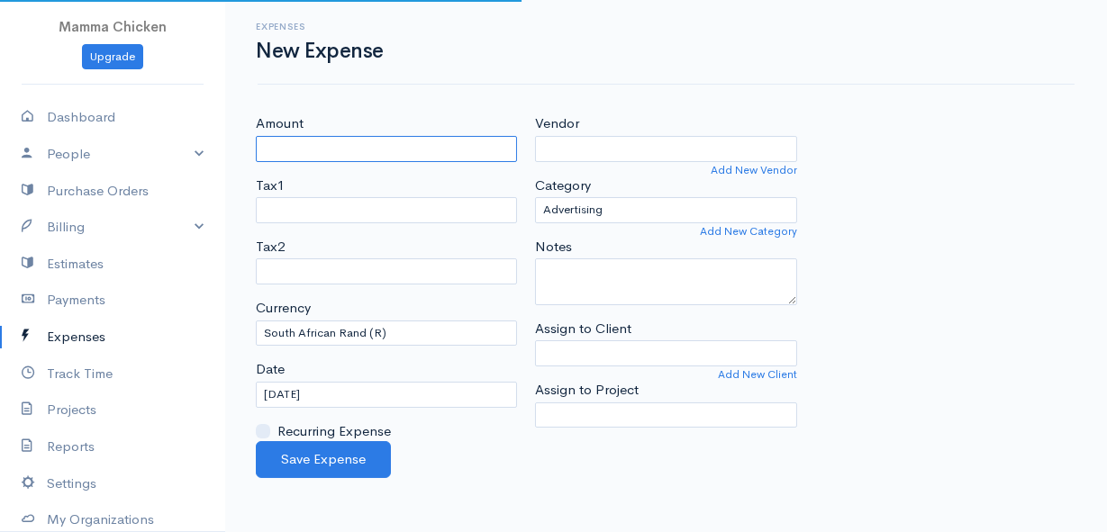
click at [386, 151] on input "Amount" at bounding box center [386, 149] width 261 height 26
type input "707"
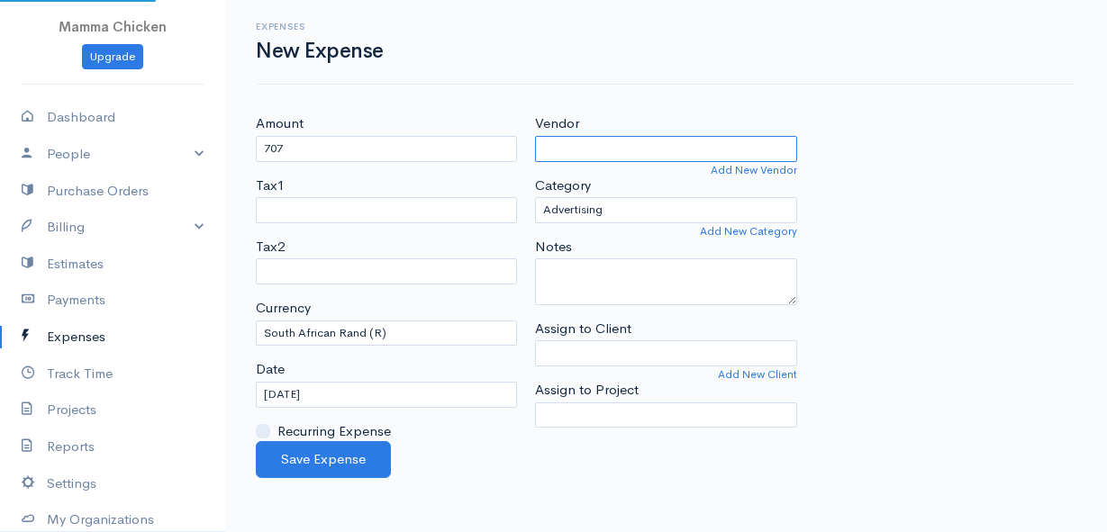
click at [607, 156] on input "Vendor" at bounding box center [665, 149] width 261 height 26
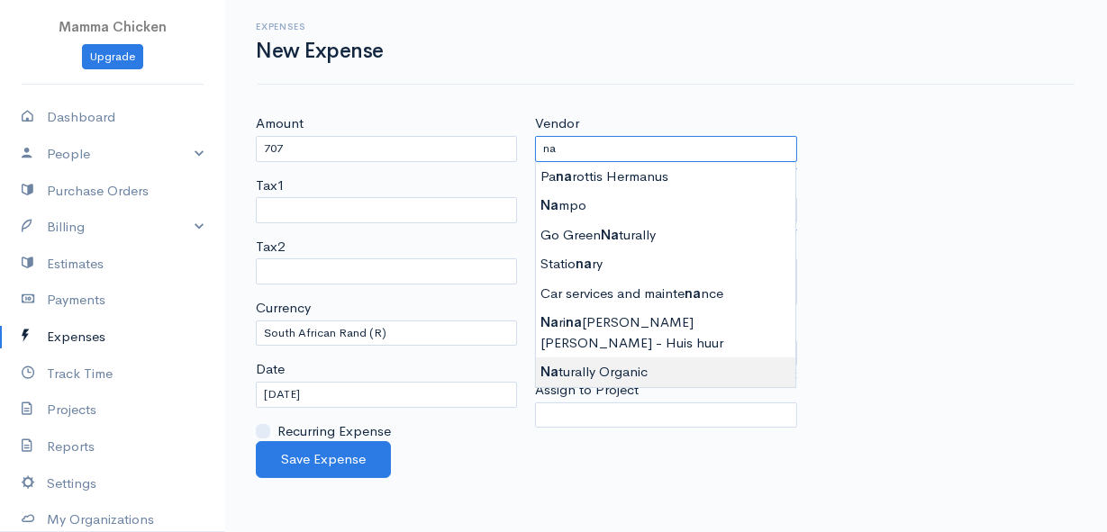
type input "Naturally Organic"
click at [615, 346] on body "Mamma Chicken Upgrade Dashboard People Clients Vendors Staff Users Purchase Ord…" at bounding box center [553, 266] width 1107 height 532
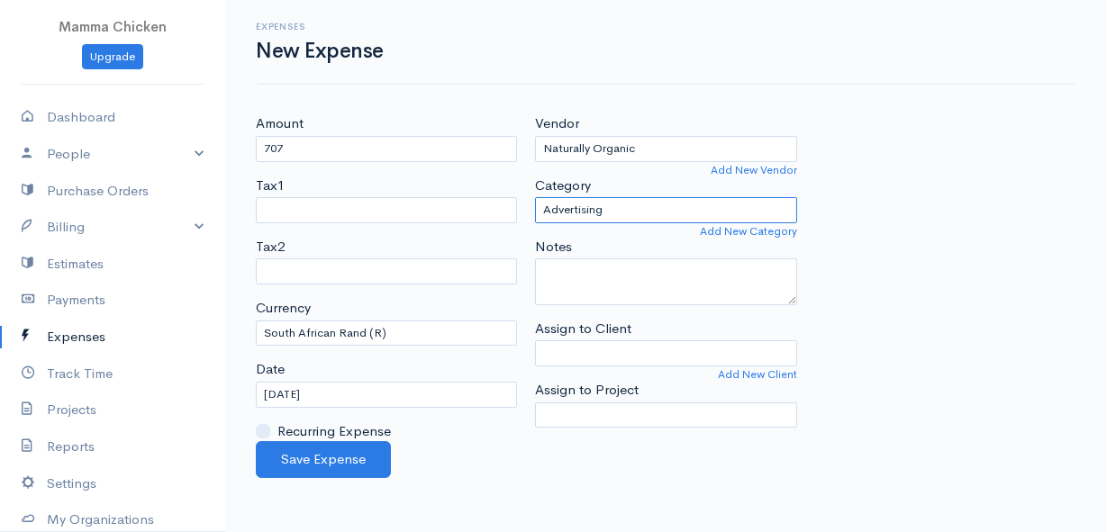
click at [665, 204] on select "Advertising Car & Truck Expenses Contractors Education Education and Training E…" at bounding box center [665, 210] width 261 height 26
select select "Supplies"
click at [535, 197] on select "Advertising Car & Truck Expenses Contractors Education Education and Training E…" at bounding box center [665, 210] width 261 height 26
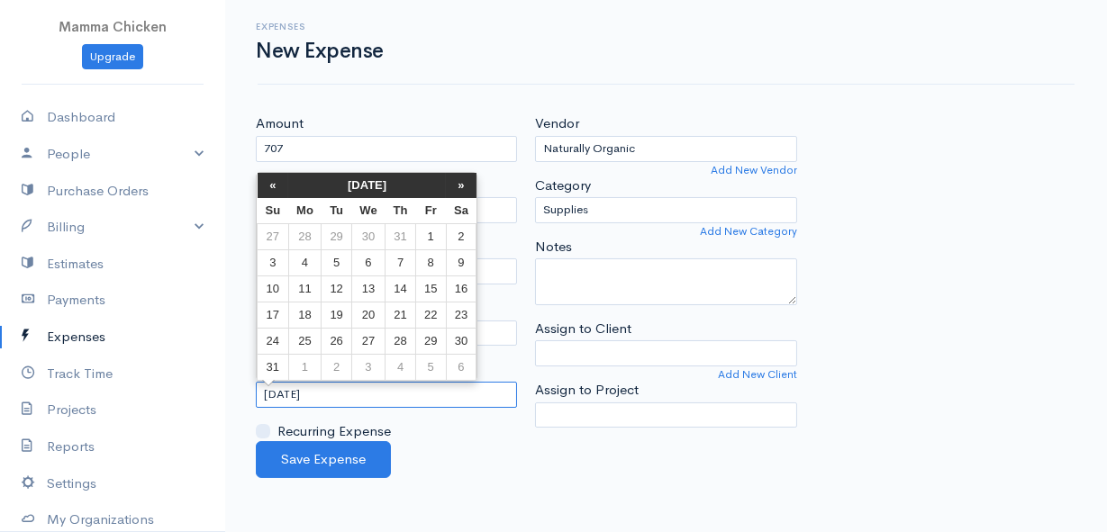
click at [395, 392] on input "[DATE]" at bounding box center [386, 395] width 261 height 26
click at [427, 315] on td "22" at bounding box center [431, 315] width 30 height 26
type input "[DATE]"
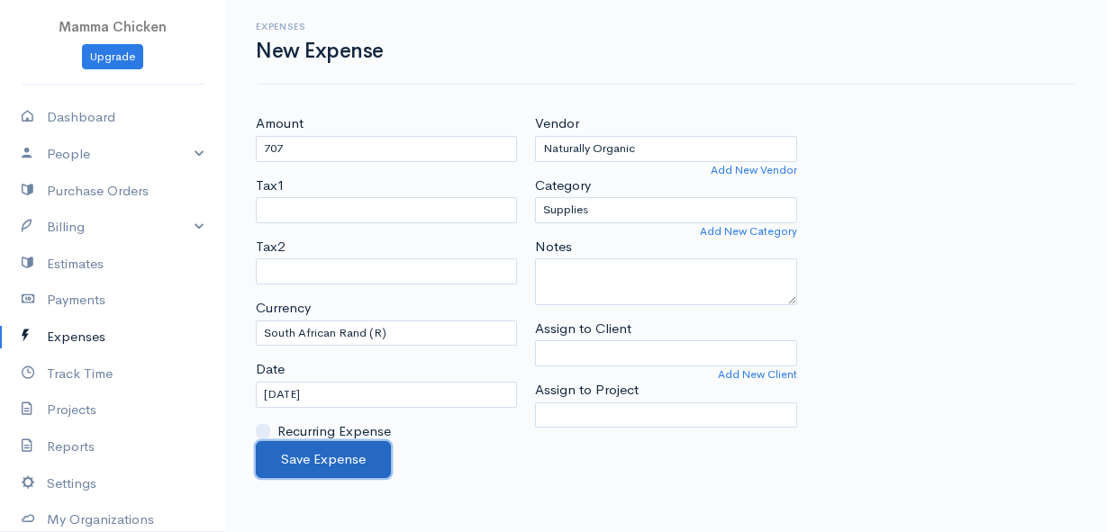
click at [312, 454] on button "Save Expense" at bounding box center [323, 459] width 135 height 37
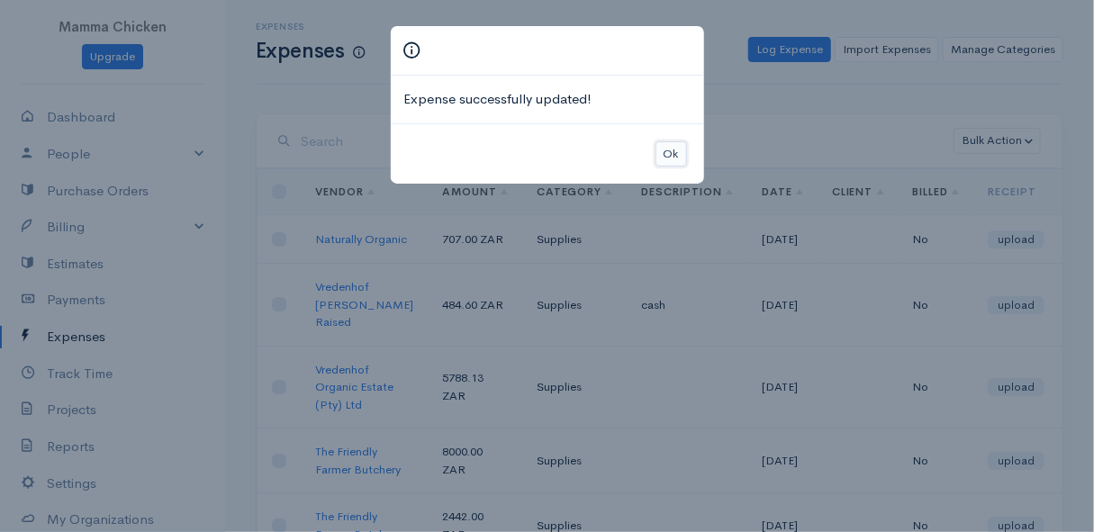
click at [673, 155] on button "Ok" at bounding box center [671, 154] width 32 height 26
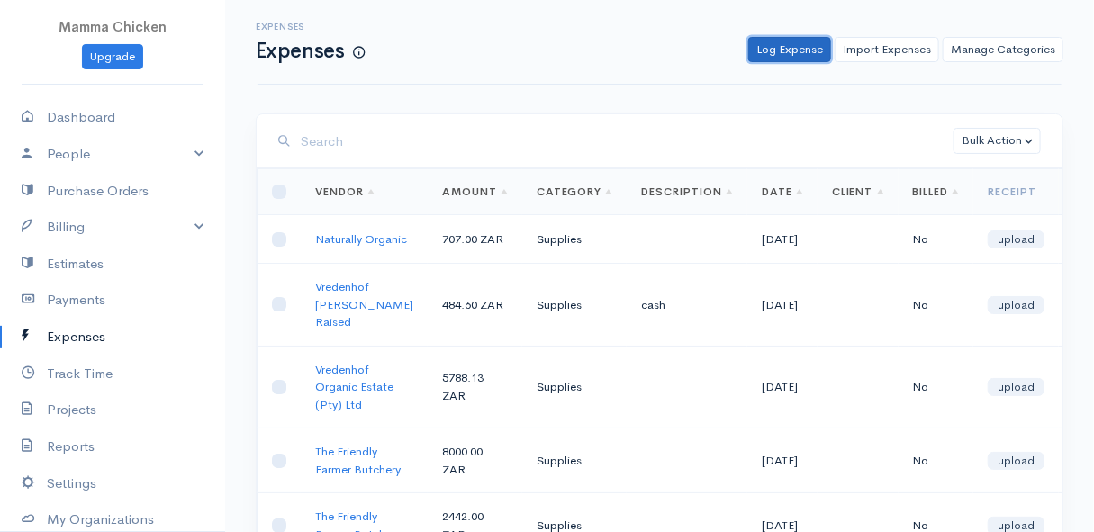
drag, startPoint x: 795, startPoint y: 51, endPoint x: 720, endPoint y: 84, distance: 81.5
click at [795, 51] on link "Log Expense" at bounding box center [789, 50] width 83 height 26
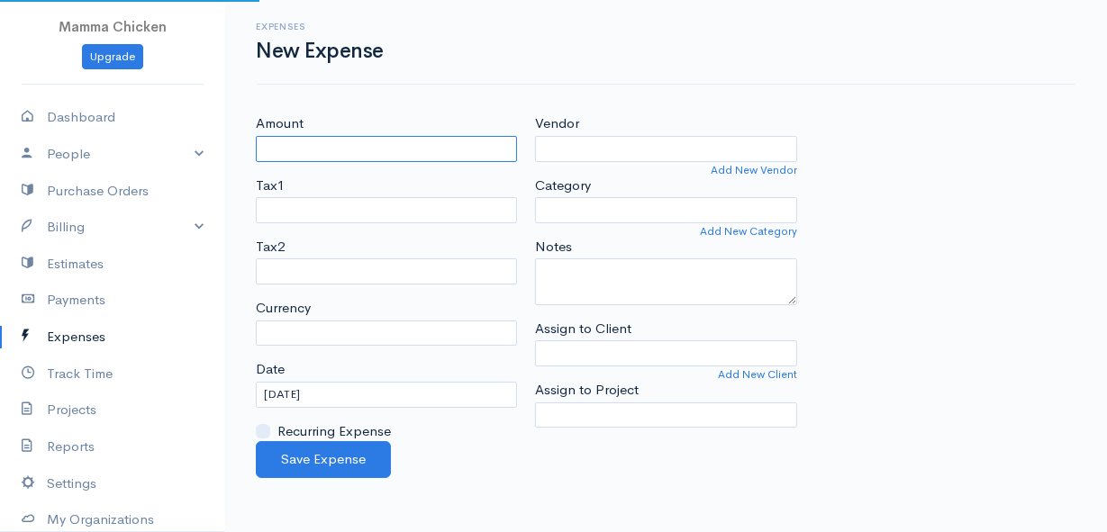
click at [411, 155] on input "Amount" at bounding box center [386, 149] width 261 height 26
select select "ZAR"
type input "1150.59"
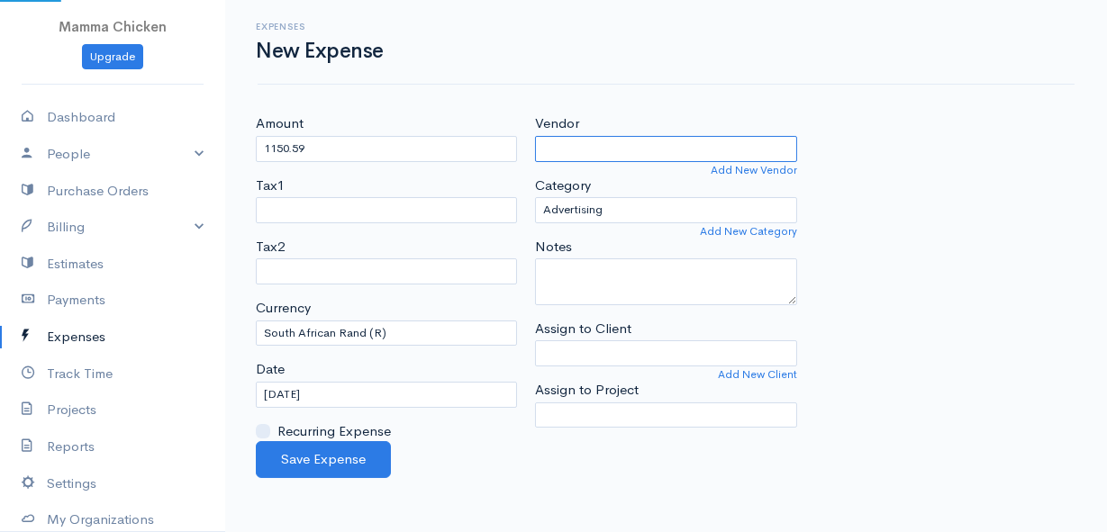
click at [603, 148] on input "Vendor" at bounding box center [665, 149] width 261 height 26
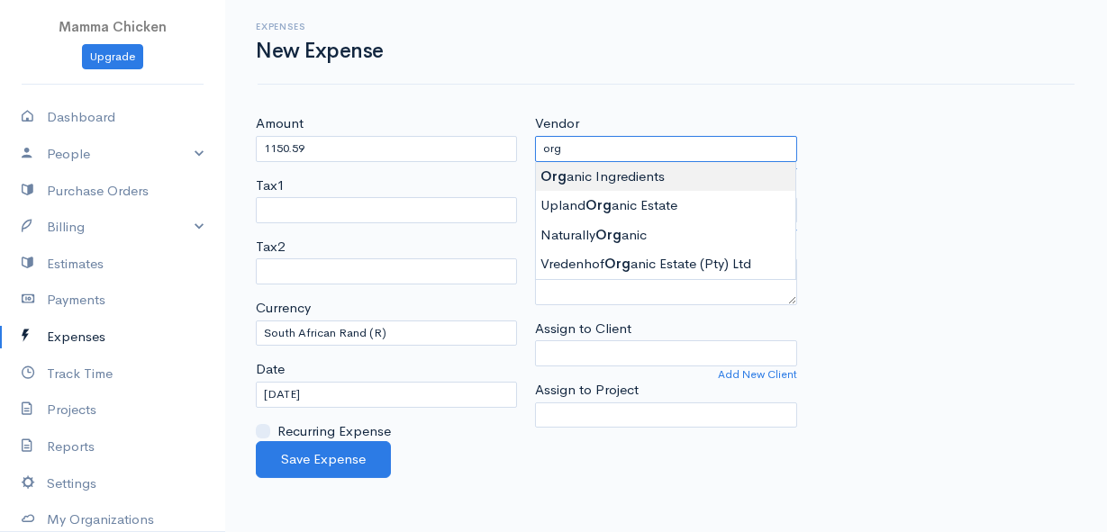
type input "Organic Ingredients"
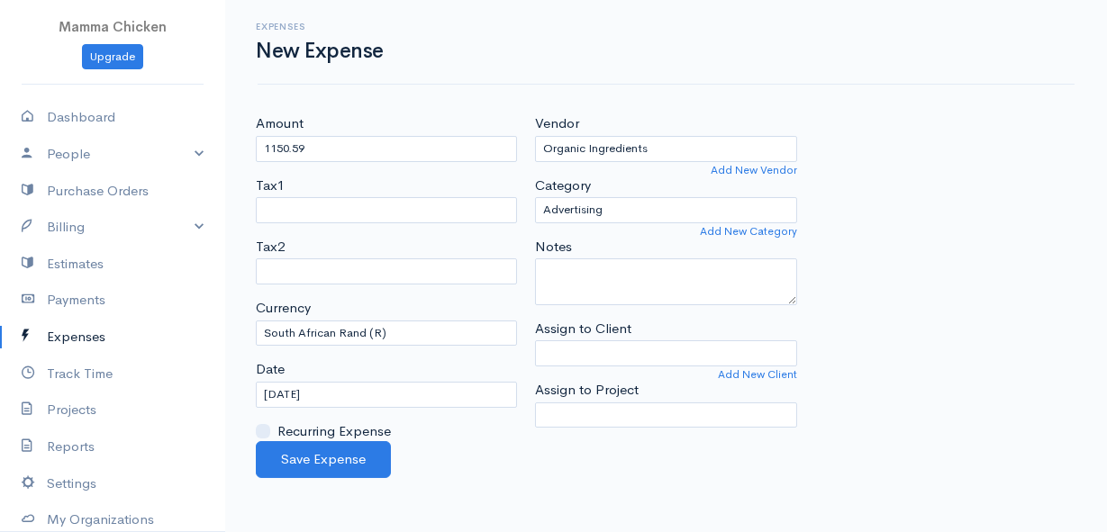
click at [607, 168] on body "Mamma Chicken Upgrade Dashboard People Clients Vendors Staff Users Purchase Ord…" at bounding box center [553, 266] width 1107 height 532
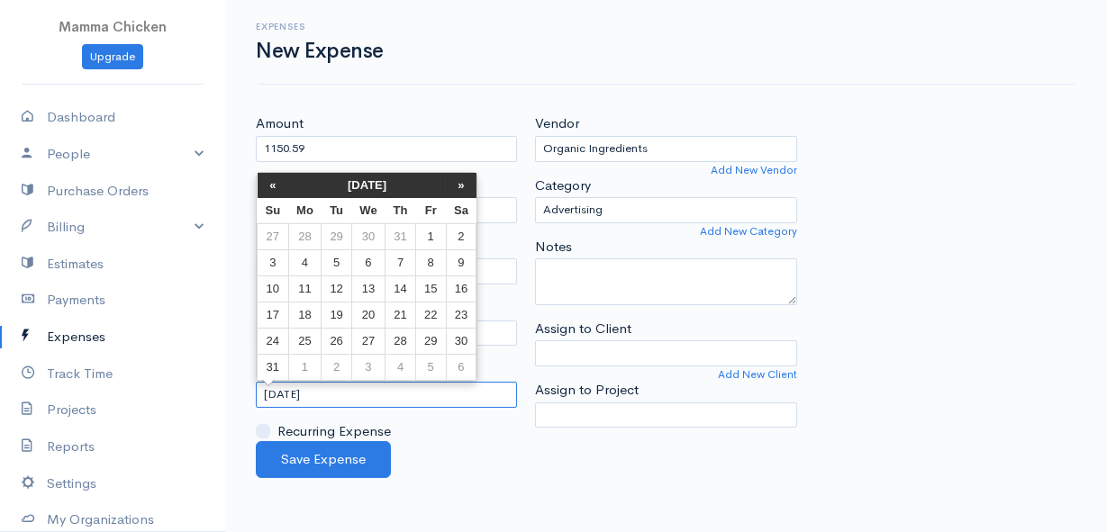
click at [368, 399] on input "[DATE]" at bounding box center [386, 395] width 261 height 26
click at [430, 315] on td "22" at bounding box center [431, 315] width 30 height 26
type input "[DATE]"
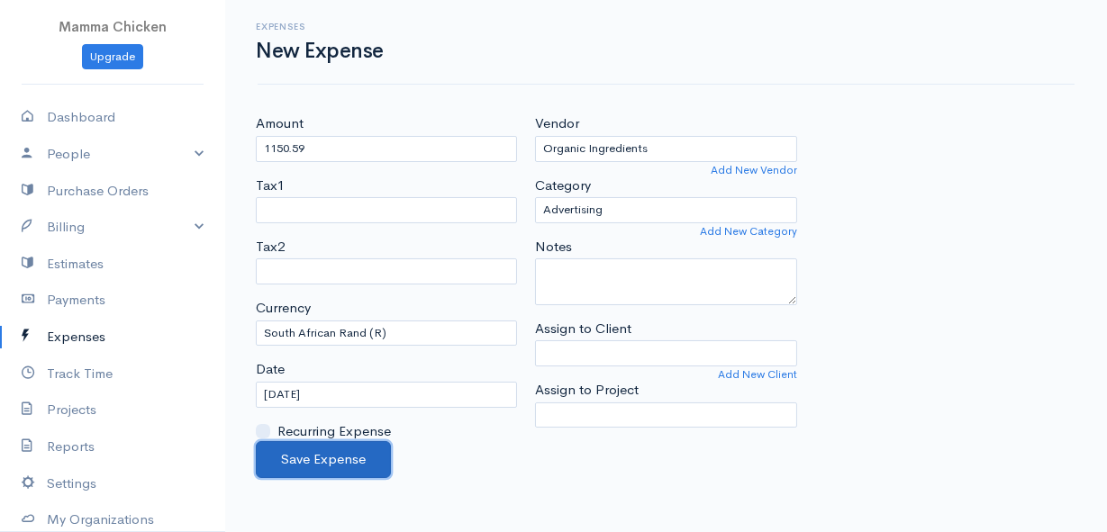
click at [300, 462] on button "Save Expense" at bounding box center [323, 459] width 135 height 37
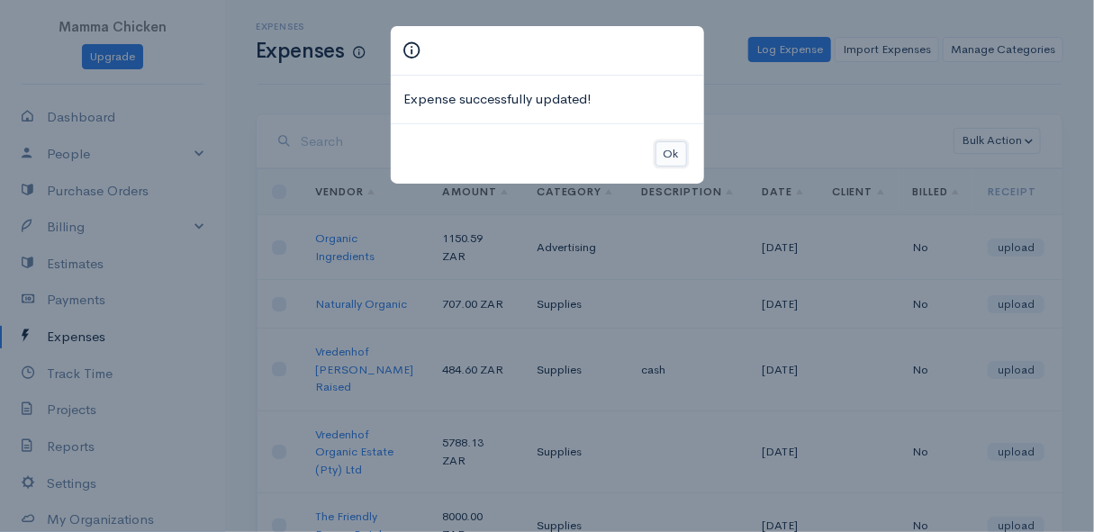
click at [674, 153] on button "Ok" at bounding box center [671, 154] width 32 height 26
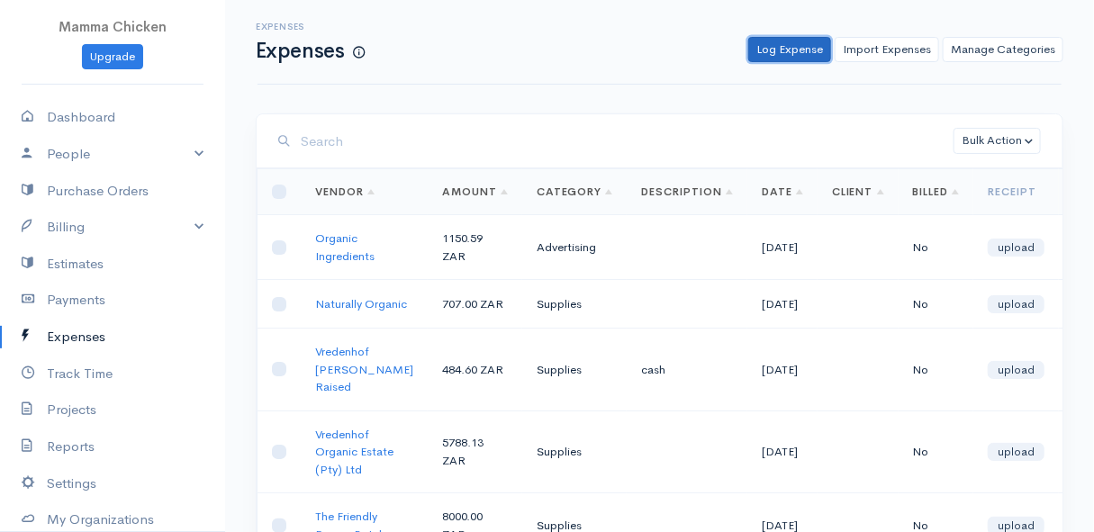
click at [780, 51] on link "Log Expense" at bounding box center [789, 50] width 83 height 26
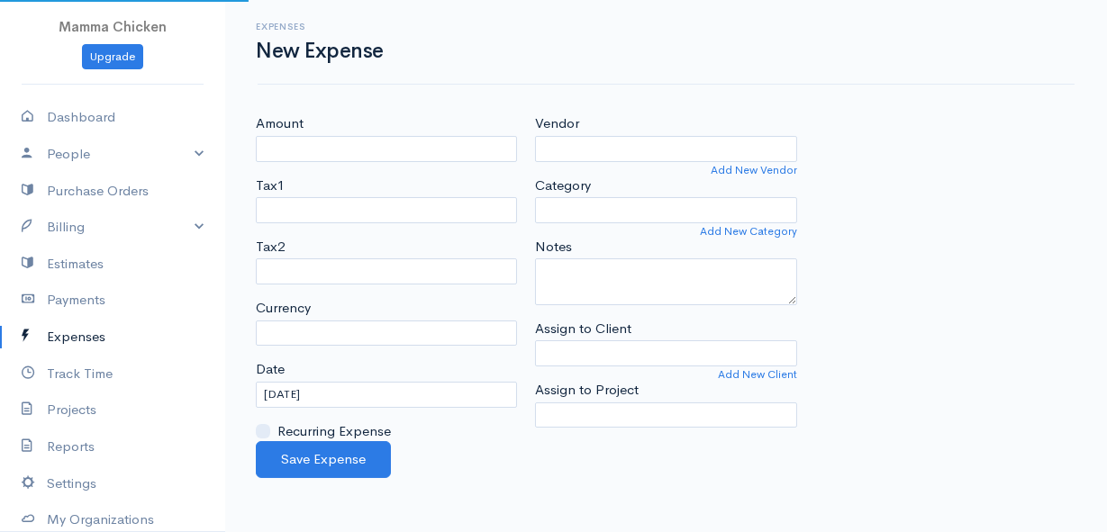
select select "ZAR"
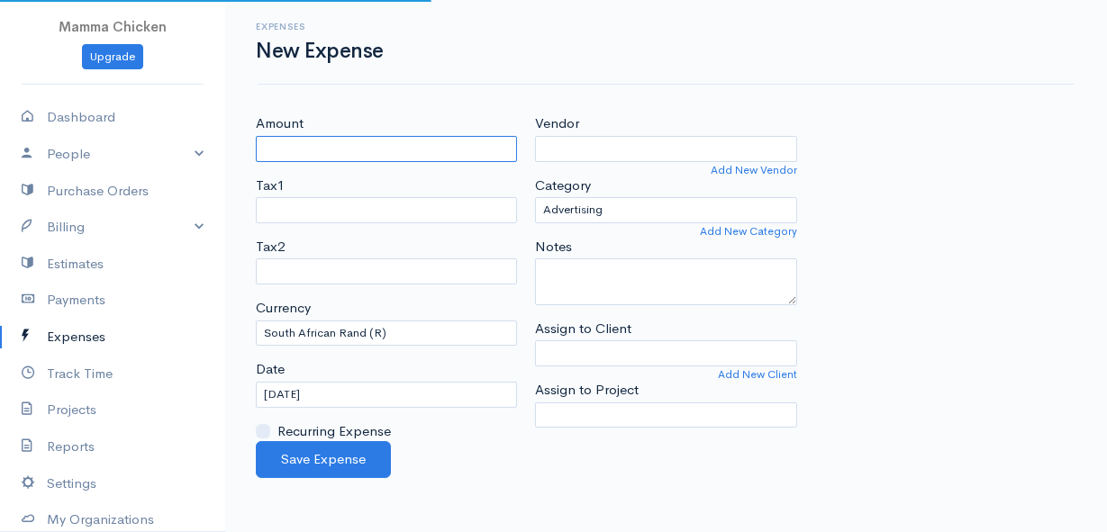
click at [315, 152] on input "Amount" at bounding box center [386, 149] width 261 height 26
type input "139.08"
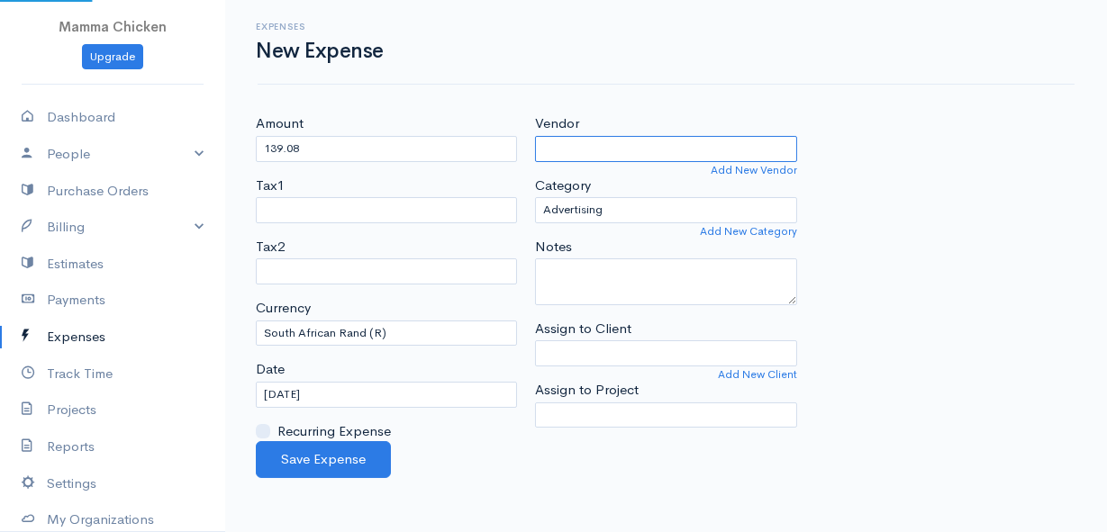
click at [645, 149] on input "Vendor" at bounding box center [665, 149] width 261 height 26
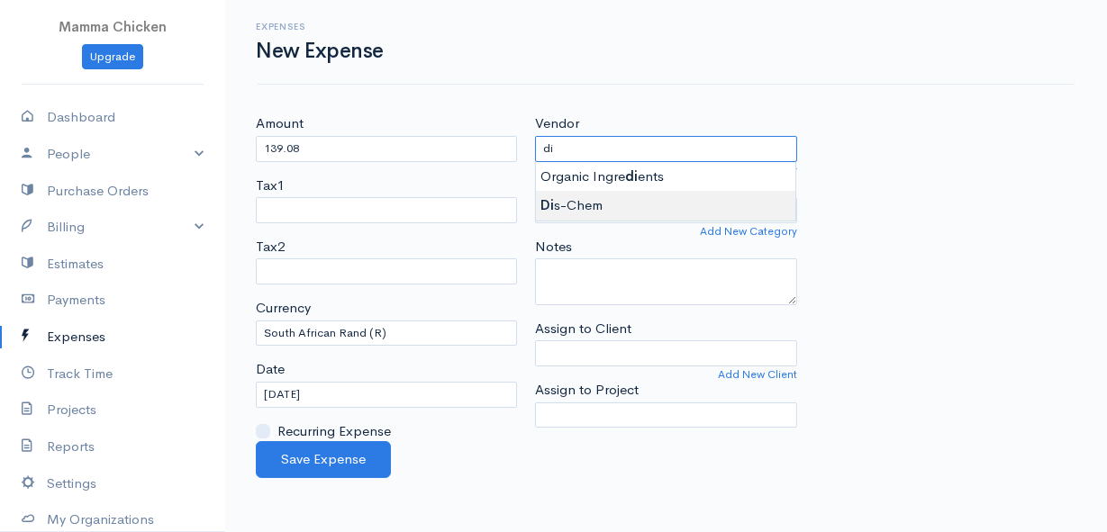
type input "Dis-Chem"
click at [621, 201] on body "Mamma Chicken Upgrade Dashboard People Clients Vendors Staff Users Purchase Ord…" at bounding box center [553, 266] width 1107 height 532
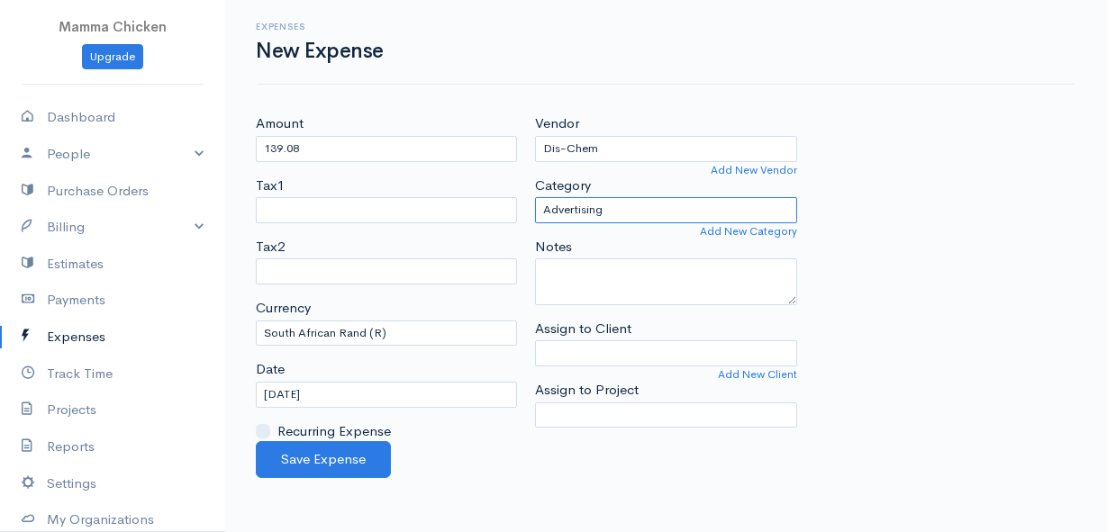
click at [620, 209] on select "Advertising Car & Truck Expenses Contractors Education Education and Training E…" at bounding box center [665, 210] width 261 height 26
select select "Other Expenses"
click at [535, 197] on select "Advertising Car & Truck Expenses Contractors Education Education and Training E…" at bounding box center [665, 210] width 261 height 26
click at [377, 395] on input "[DATE]" at bounding box center [386, 395] width 261 height 26
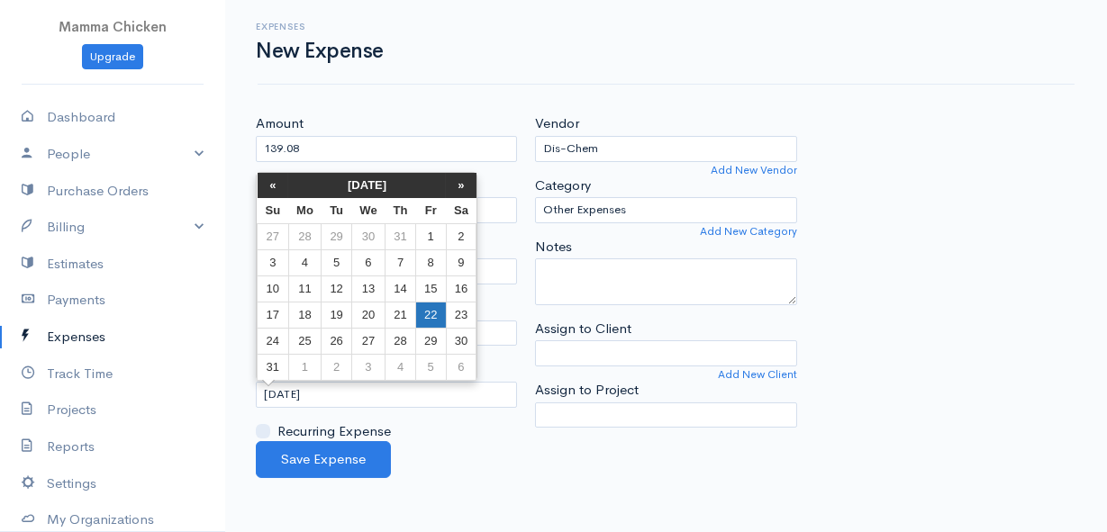
click at [438, 315] on td "22" at bounding box center [431, 315] width 30 height 26
type input "[DATE]"
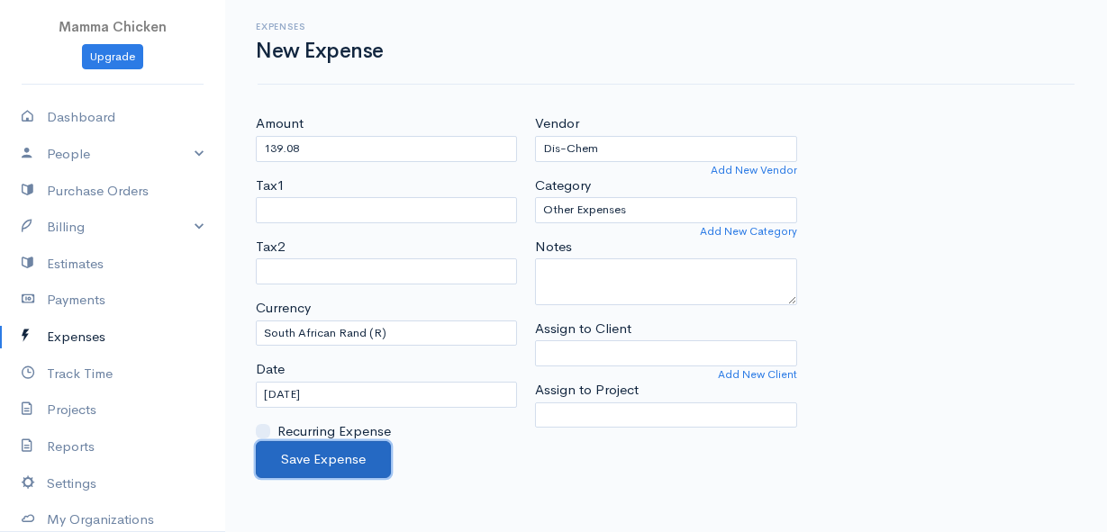
click at [321, 461] on button "Save Expense" at bounding box center [323, 459] width 135 height 37
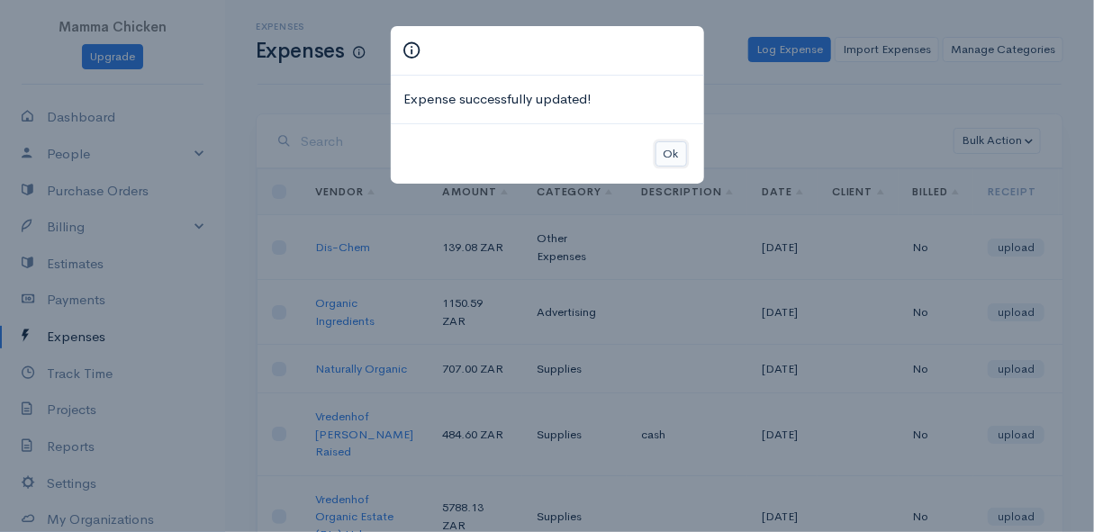
click at [664, 158] on button "Ok" at bounding box center [671, 154] width 32 height 26
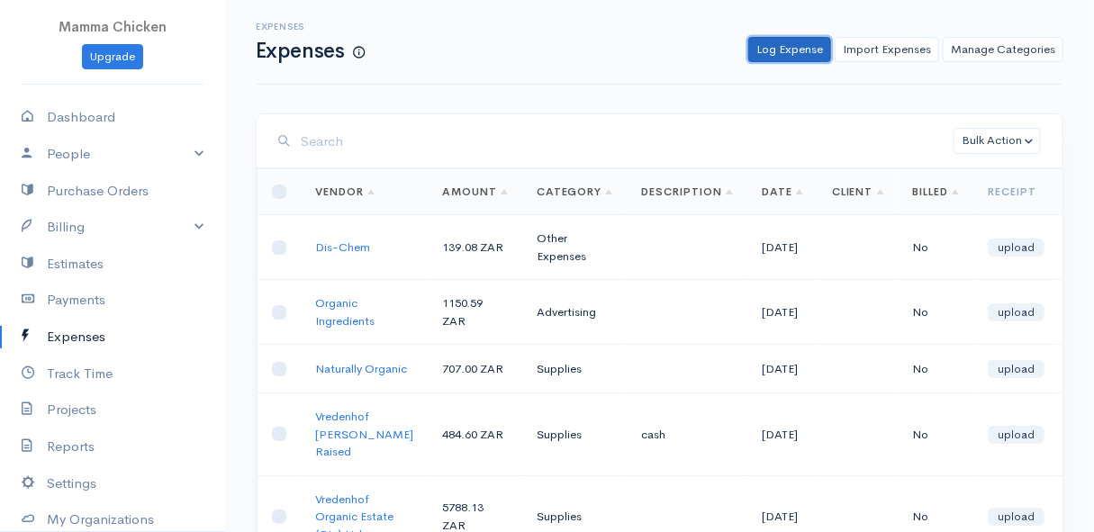
click at [790, 47] on link "Log Expense" at bounding box center [789, 50] width 83 height 26
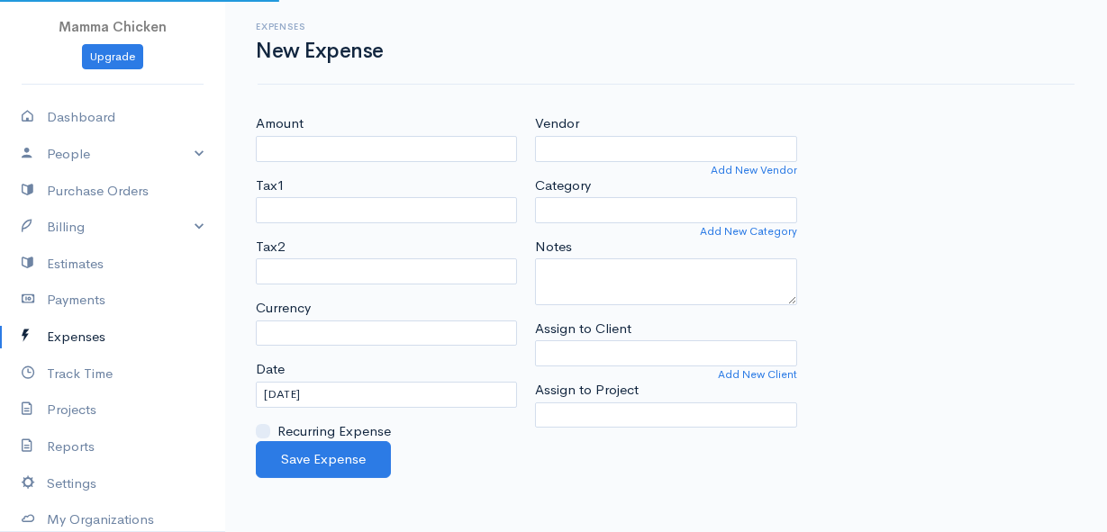
select select "ZAR"
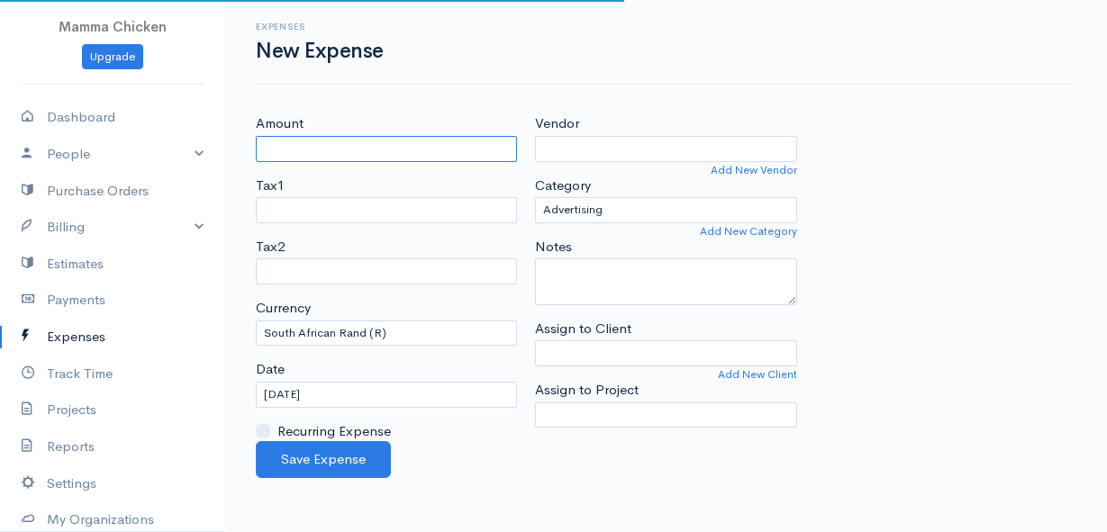
click at [431, 141] on input "Amount" at bounding box center [386, 149] width 261 height 26
type input "165"
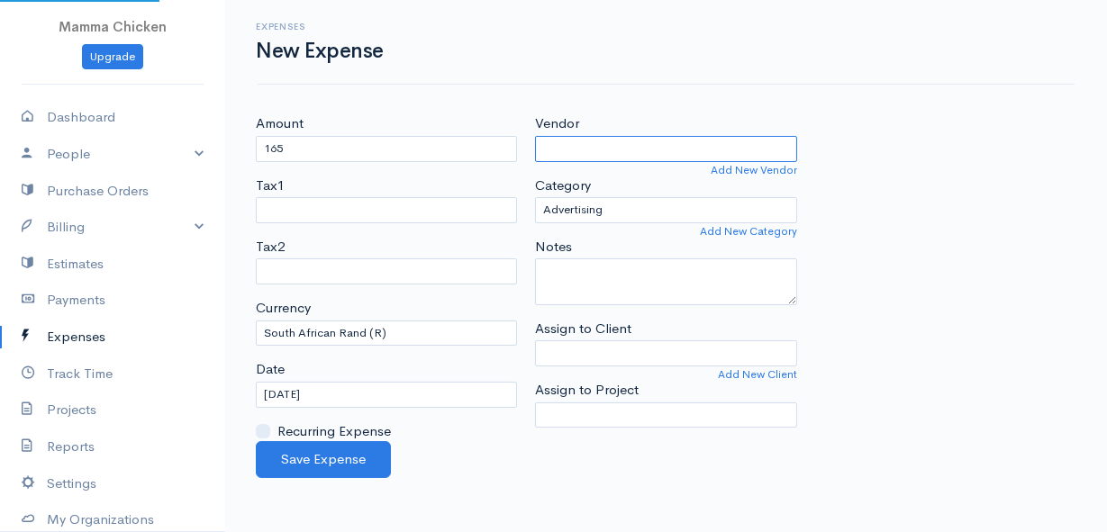
click at [619, 153] on input "Vendor" at bounding box center [665, 149] width 261 height 26
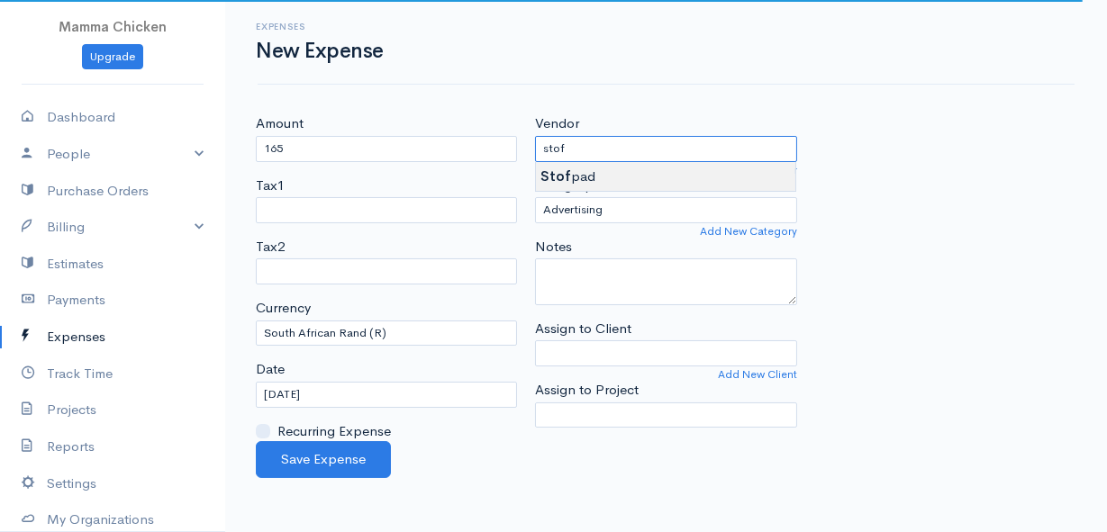
type input "Stofpad"
click at [621, 171] on body "Mamma Chicken Upgrade Dashboard People Clients Vendors Staff Users Purchase Ord…" at bounding box center [553, 266] width 1107 height 532
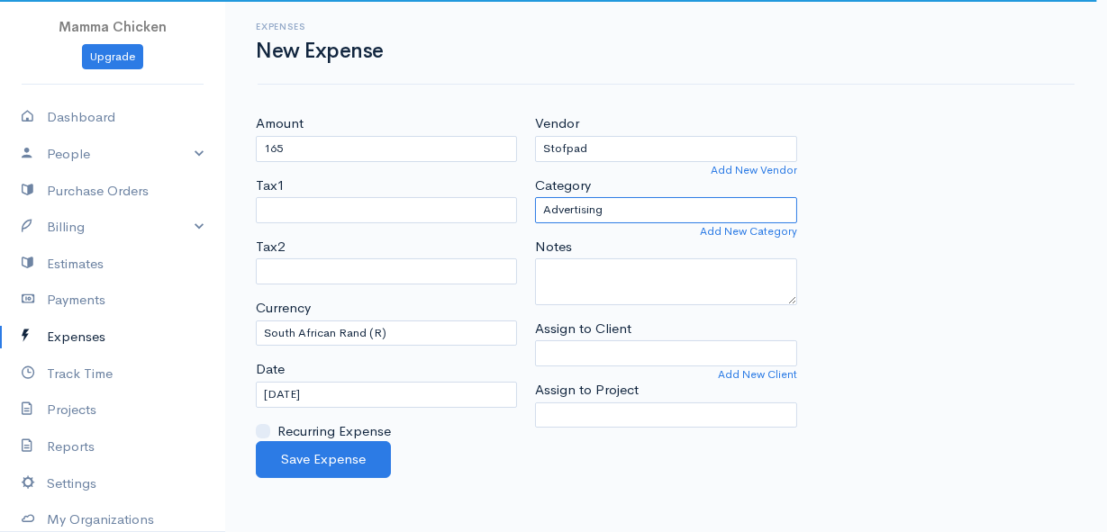
click at [612, 201] on select "Advertising Car & Truck Expenses Contractors Education Education and Training E…" at bounding box center [665, 210] width 261 height 26
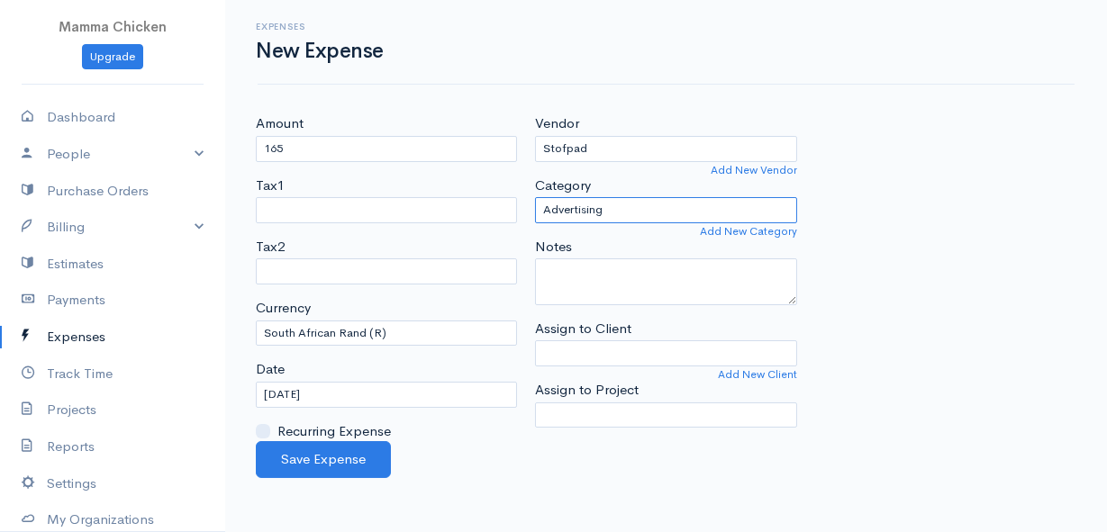
select select "Supplies"
click at [535, 197] on select "Advertising Car & Truck Expenses Contractors Education Education and Training E…" at bounding box center [665, 210] width 261 height 26
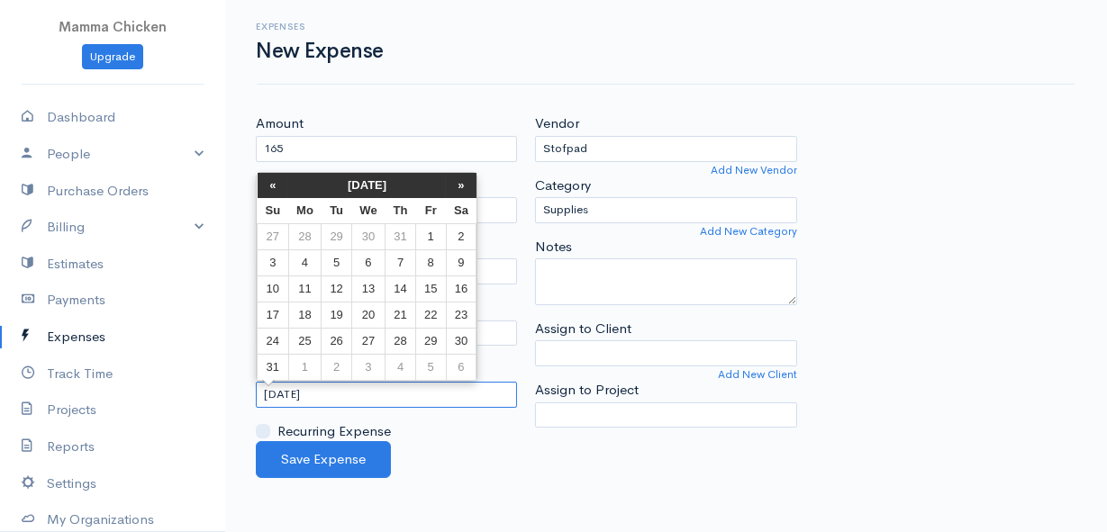
click at [393, 391] on input "[DATE]" at bounding box center [386, 395] width 261 height 26
click at [433, 307] on td "22" at bounding box center [431, 315] width 30 height 26
type input "[DATE]"
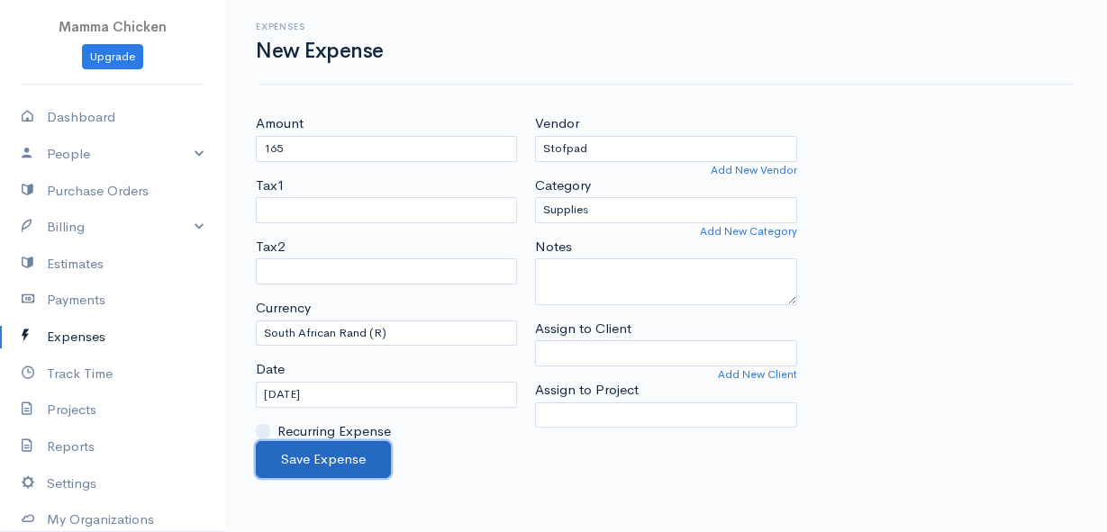
click at [324, 458] on button "Save Expense" at bounding box center [323, 459] width 135 height 37
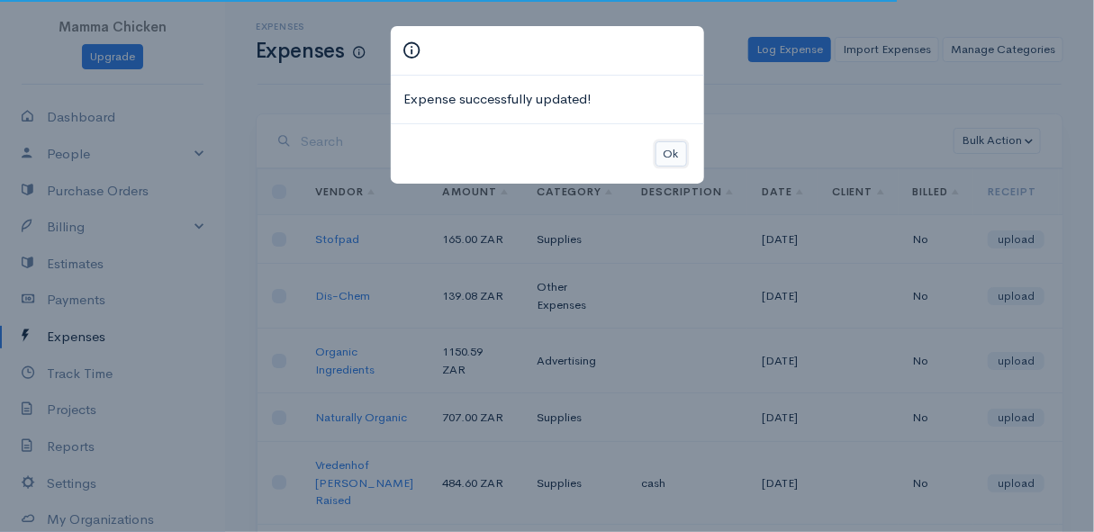
click at [668, 150] on button "Ok" at bounding box center [671, 154] width 32 height 26
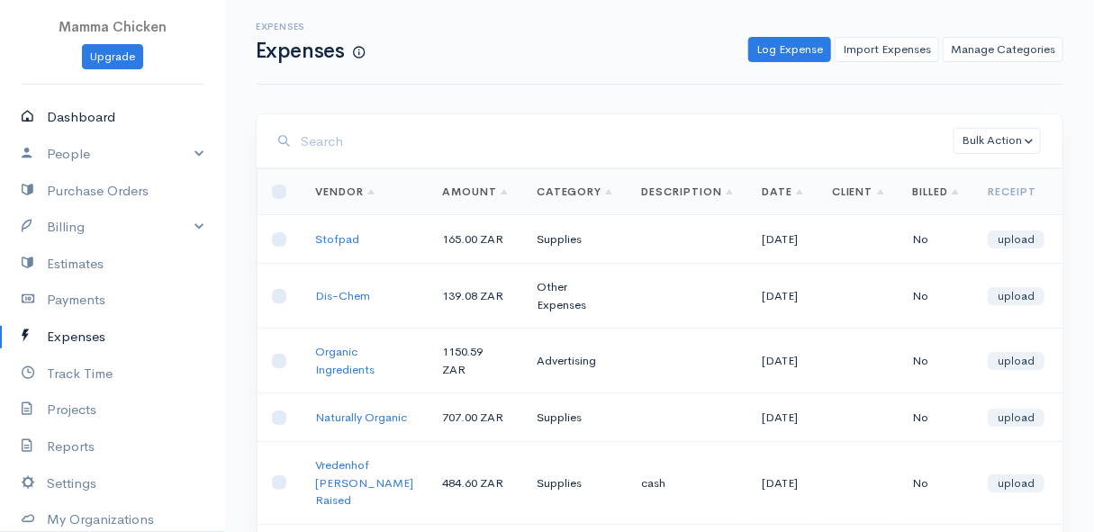
click at [89, 113] on link "Dashboard" at bounding box center [112, 117] width 225 height 37
select select "thistoyear"
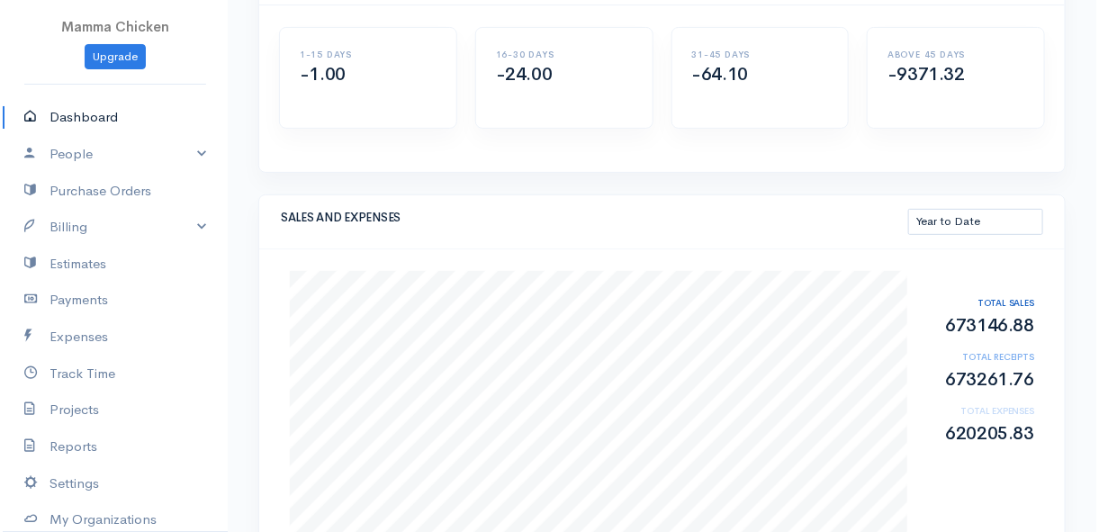
scroll to position [245, 0]
